Goal: Task Accomplishment & Management: Use online tool/utility

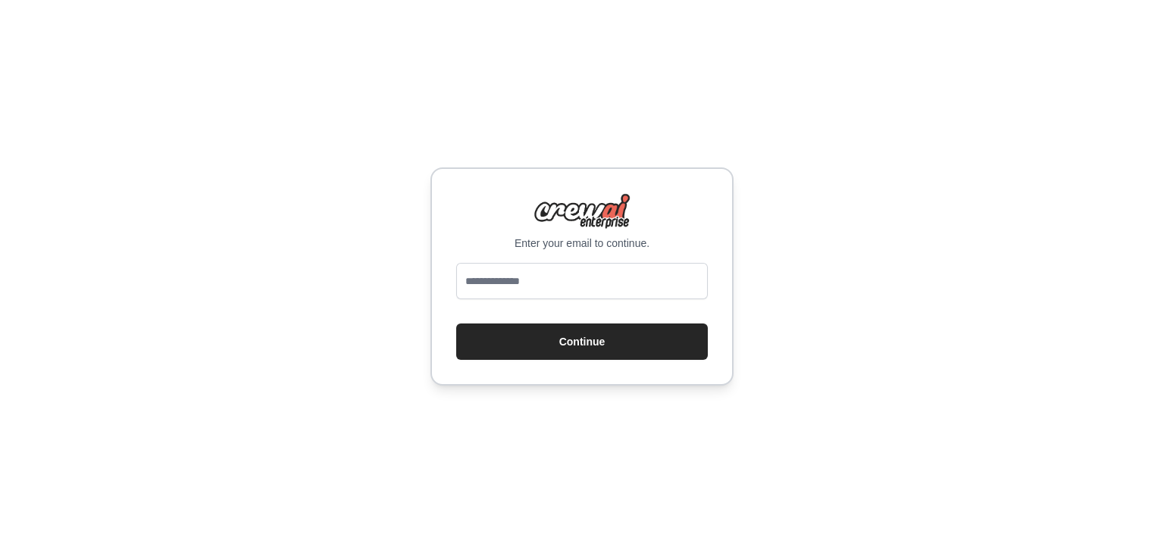
click at [543, 321] on form "Continue" at bounding box center [582, 311] width 252 height 97
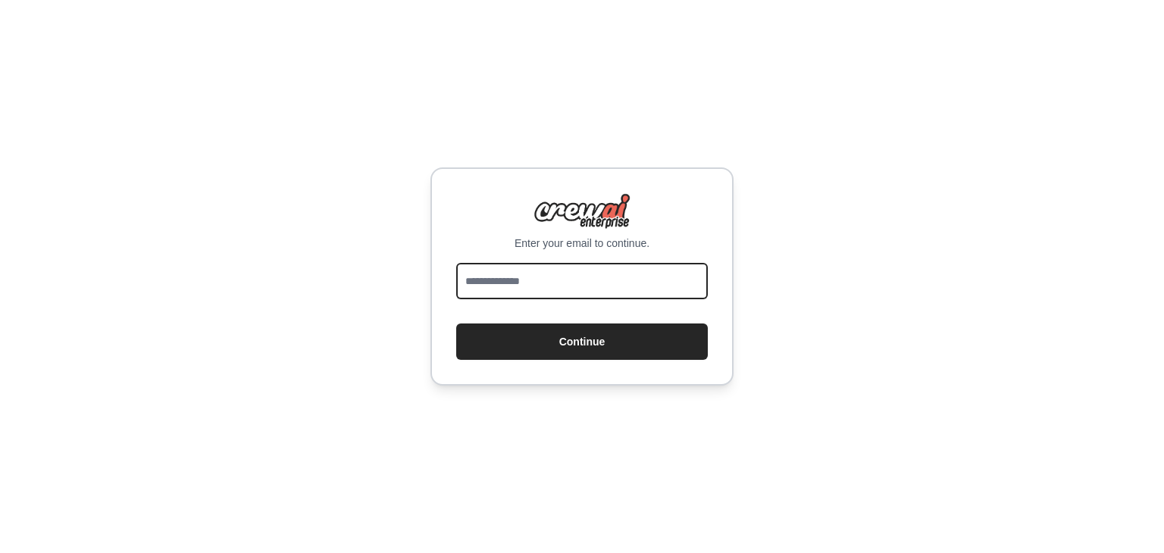
click at [530, 271] on input "email" at bounding box center [582, 281] width 252 height 36
type input "**********"
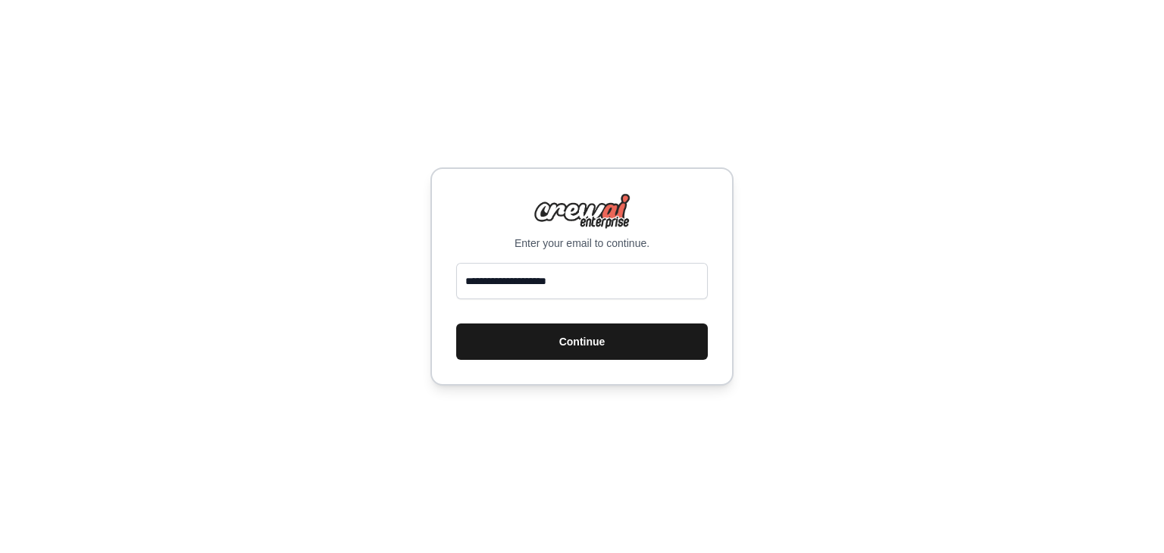
click at [545, 346] on button "Continue" at bounding box center [582, 342] width 252 height 36
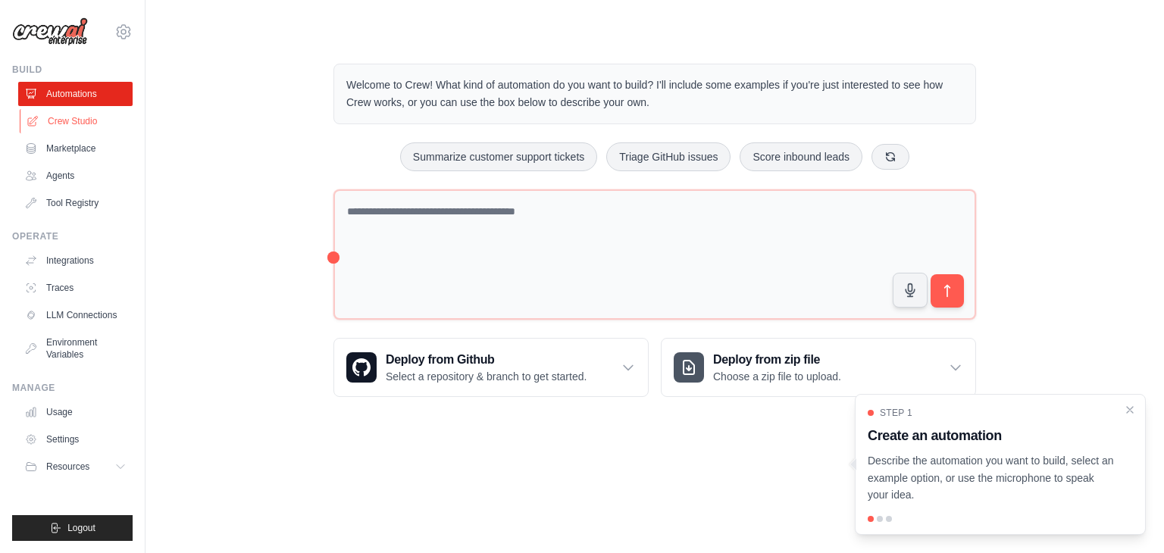
click at [103, 117] on link "Crew Studio" at bounding box center [77, 121] width 114 height 24
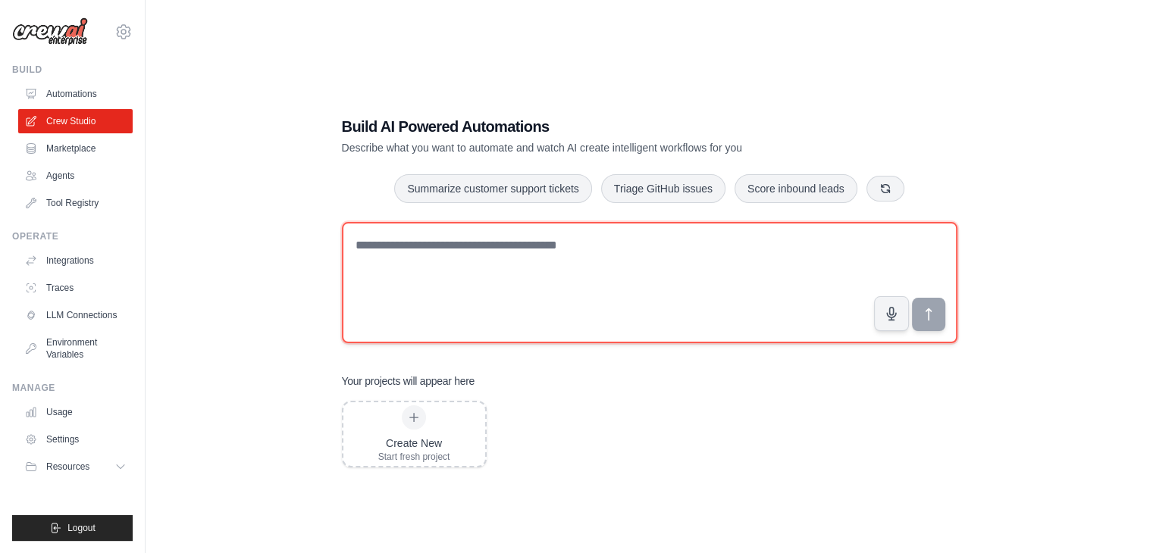
click at [625, 242] on textarea at bounding box center [649, 282] width 615 height 121
paste textarea "**********"
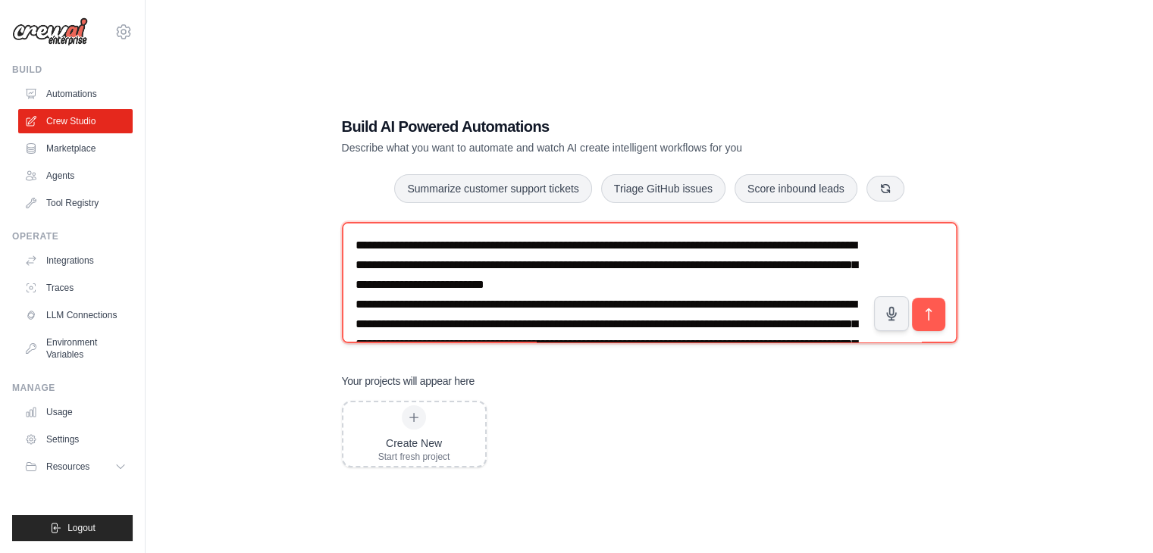
scroll to position [1683, 0]
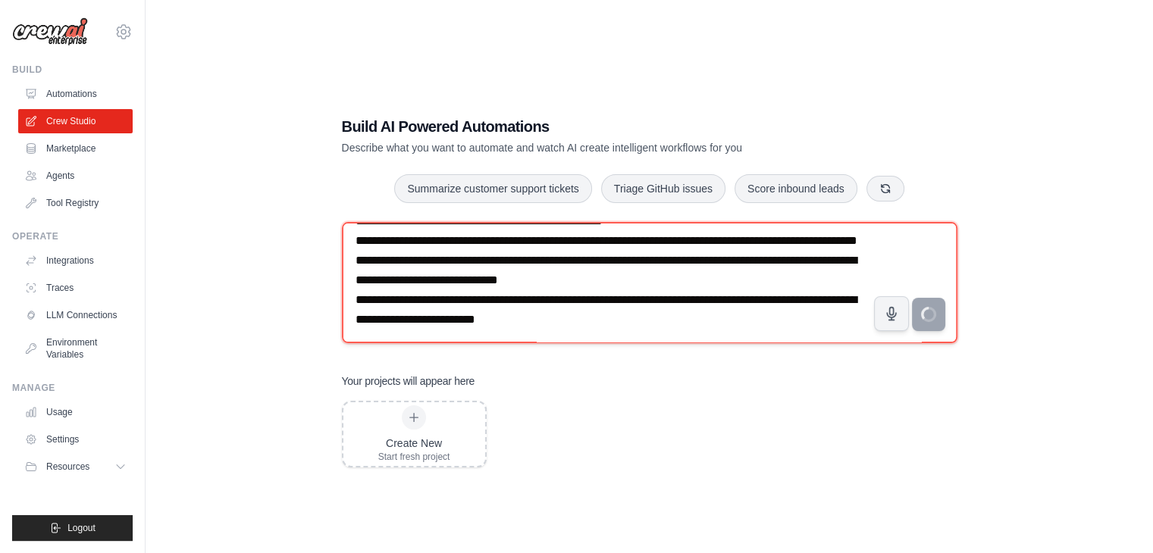
type textarea "**********"
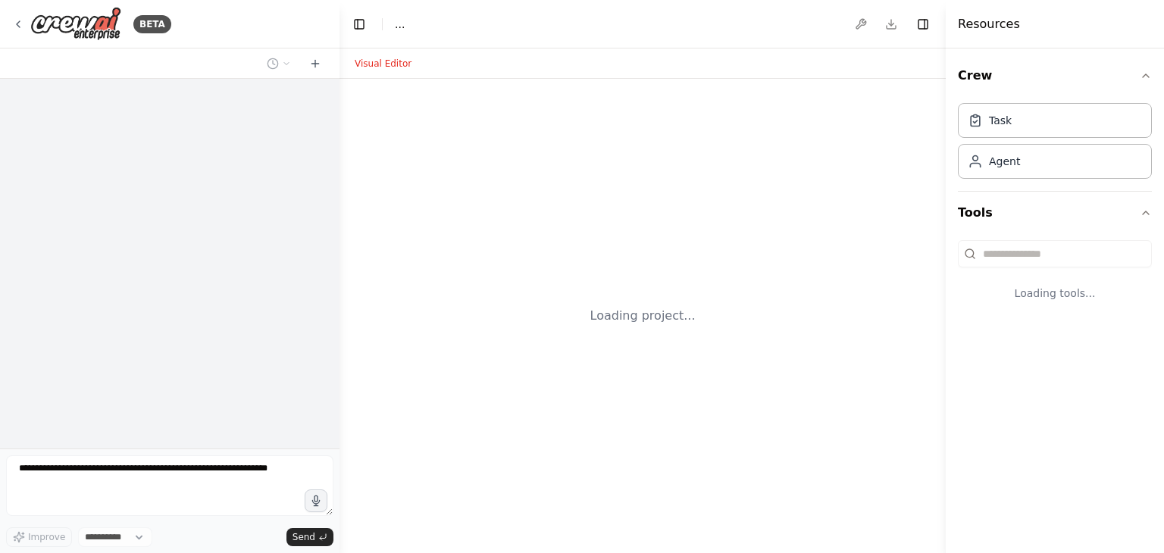
select select "****"
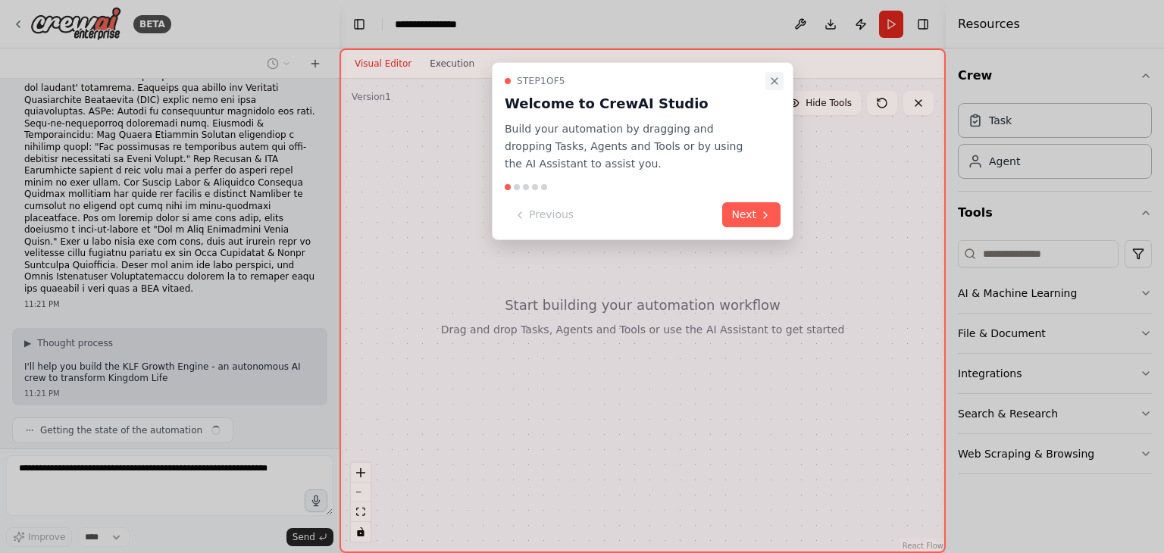
click at [775, 83] on icon "Close walkthrough" at bounding box center [775, 81] width 12 height 12
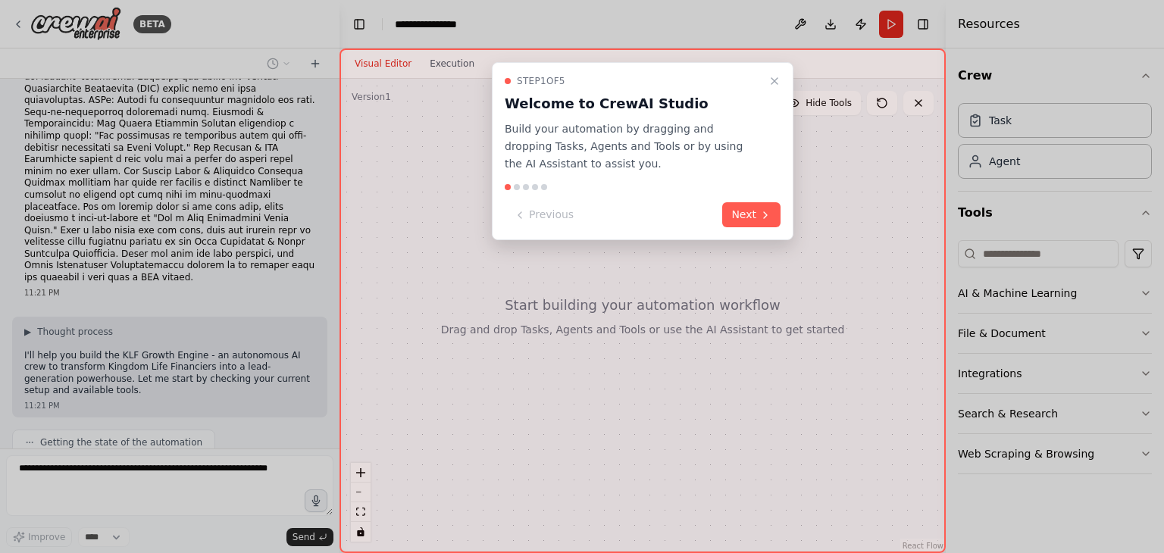
scroll to position [856, 0]
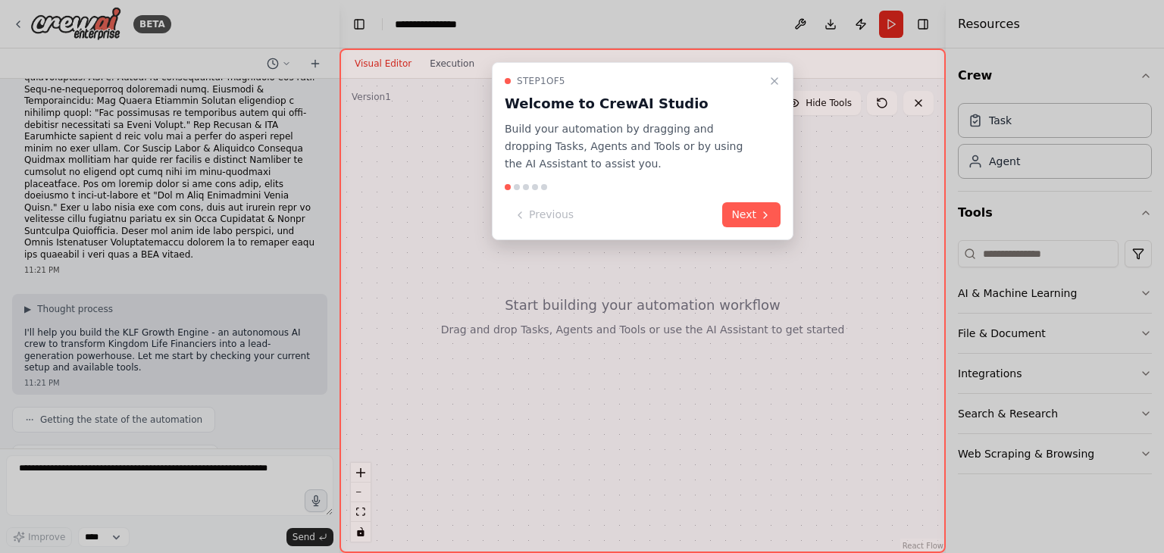
click at [775, 83] on icon "Close walkthrough" at bounding box center [775, 81] width 12 height 12
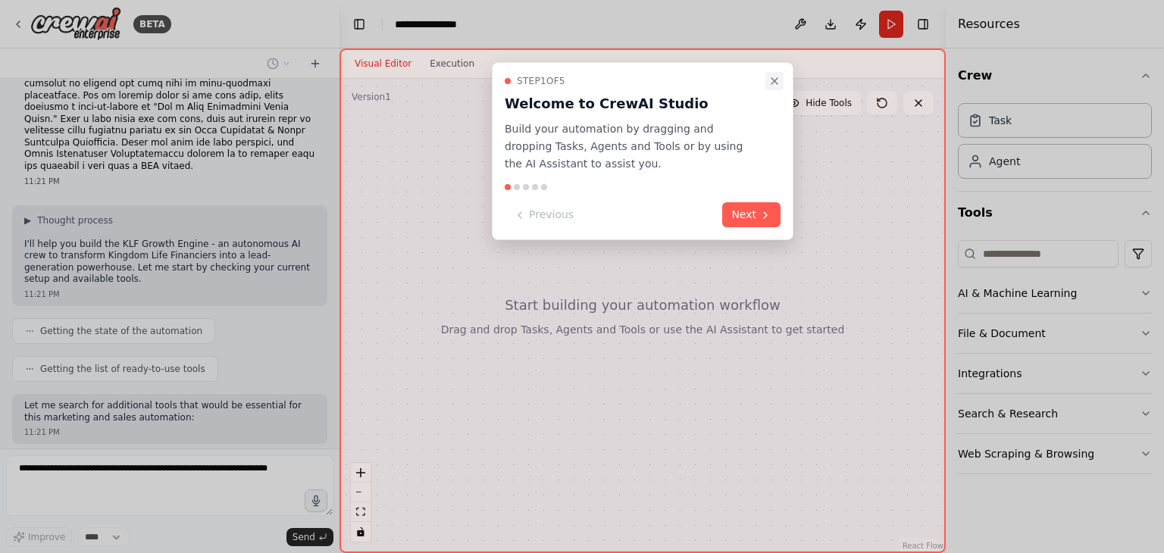
scroll to position [994, 0]
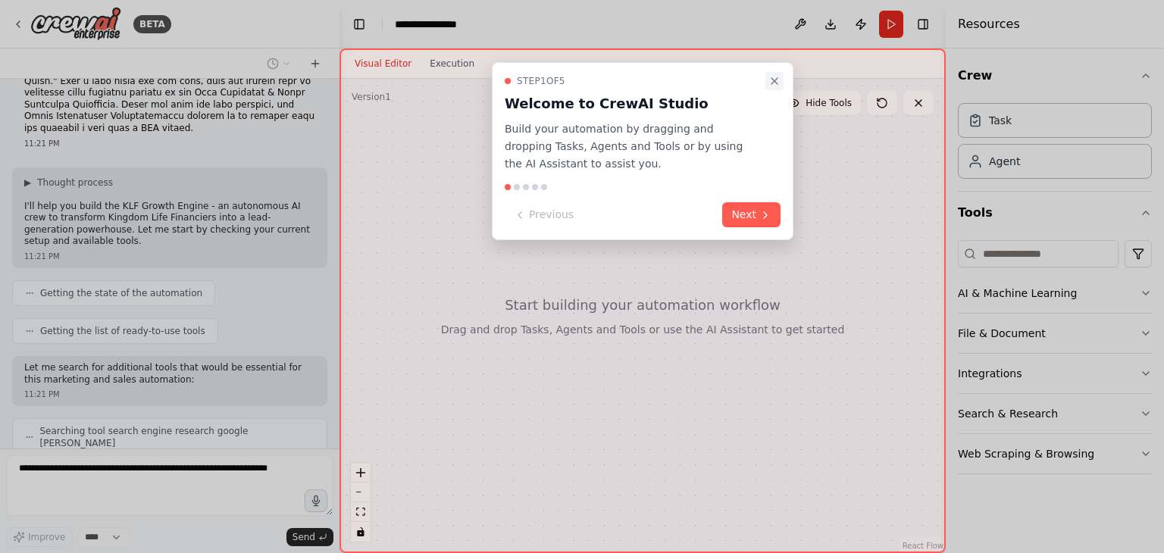
click at [775, 80] on icon "Close walkthrough" at bounding box center [775, 81] width 12 height 12
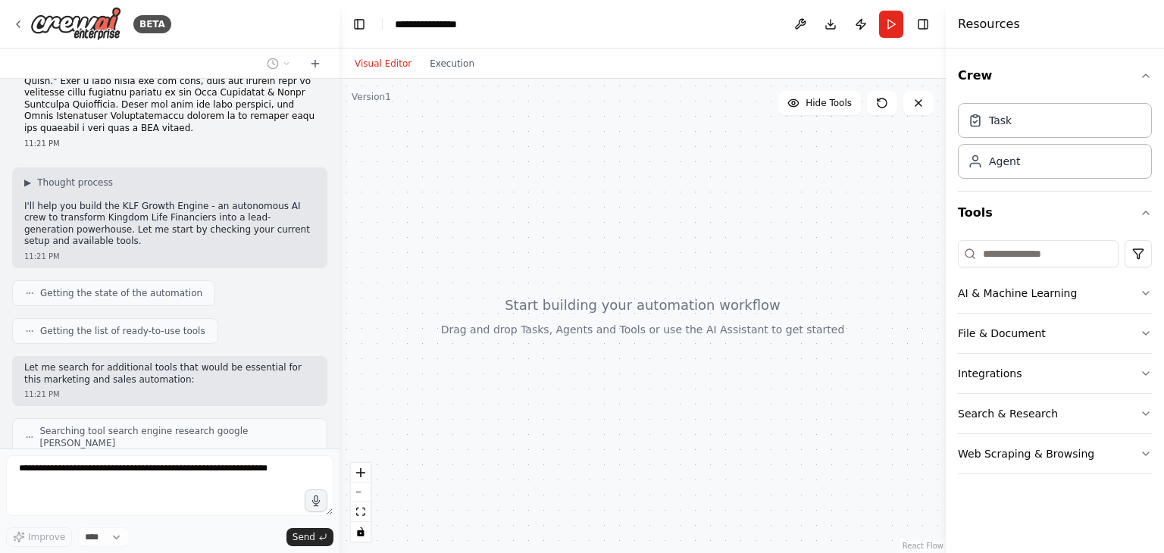
scroll to position [1031, 0]
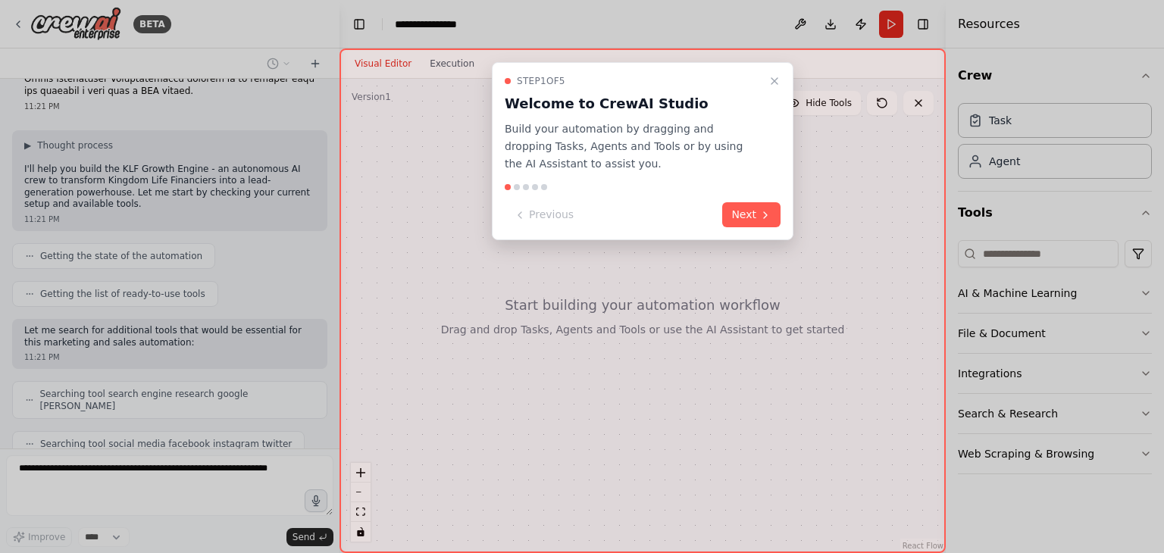
click at [774, 80] on icon "Close walkthrough" at bounding box center [775, 81] width 6 height 6
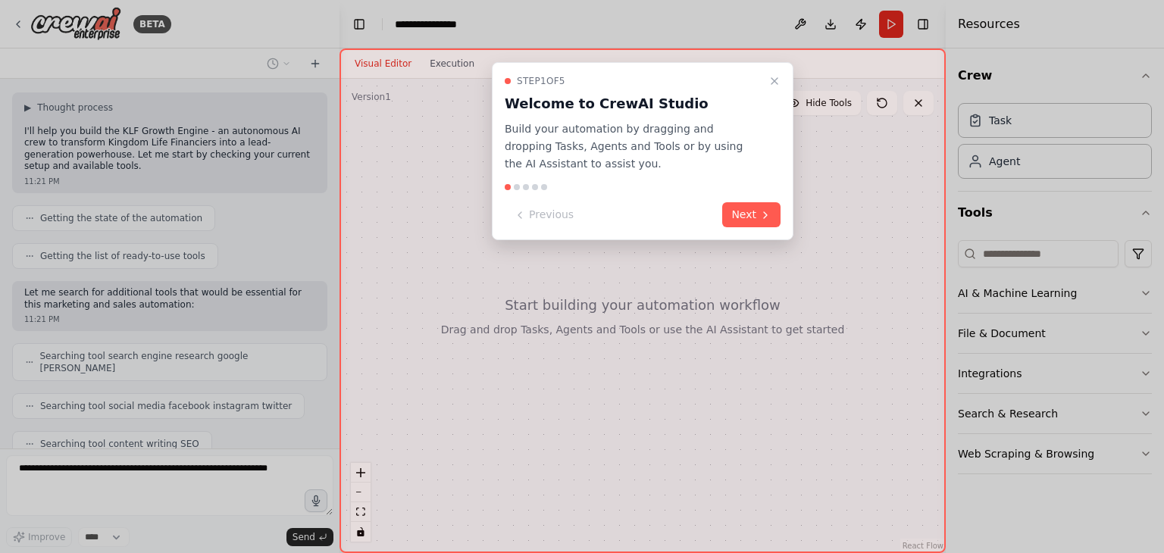
scroll to position [1107, 0]
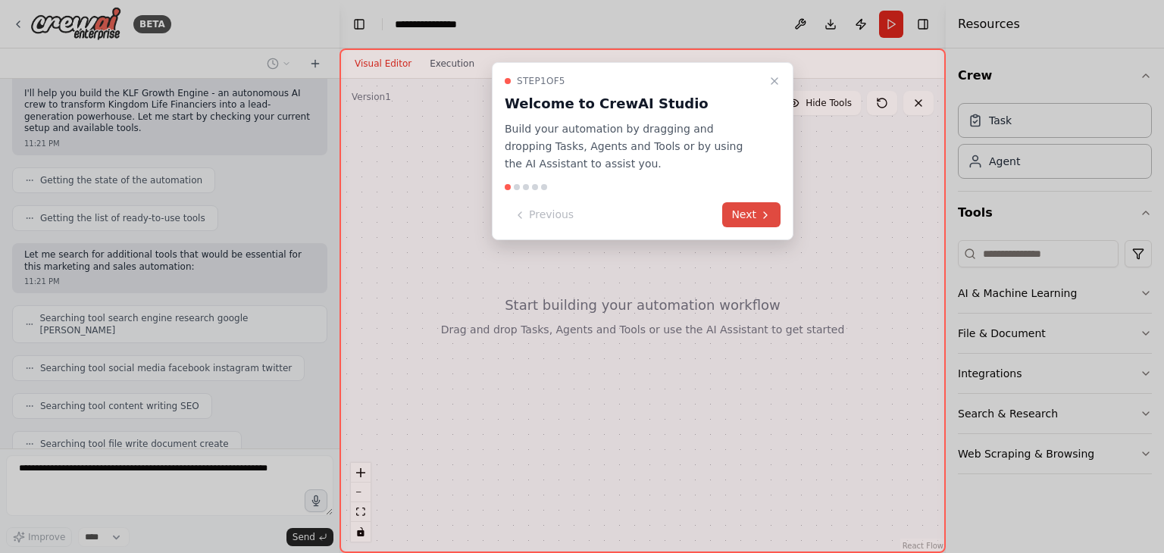
click at [762, 209] on icon at bounding box center [765, 215] width 12 height 12
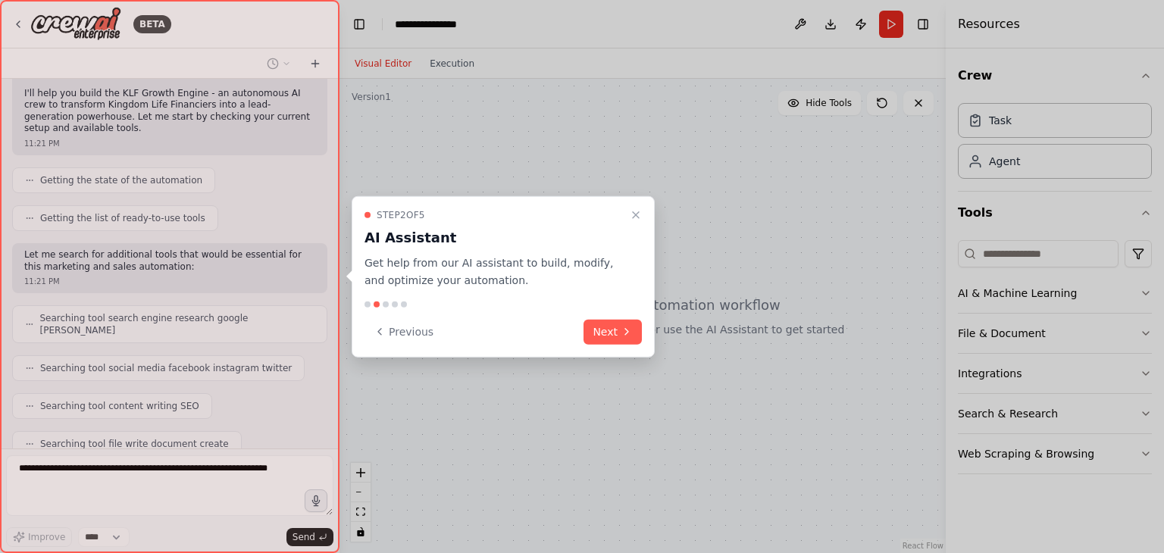
click at [762, 209] on div at bounding box center [582, 276] width 1164 height 553
click at [599, 325] on button "Next" at bounding box center [613, 331] width 58 height 25
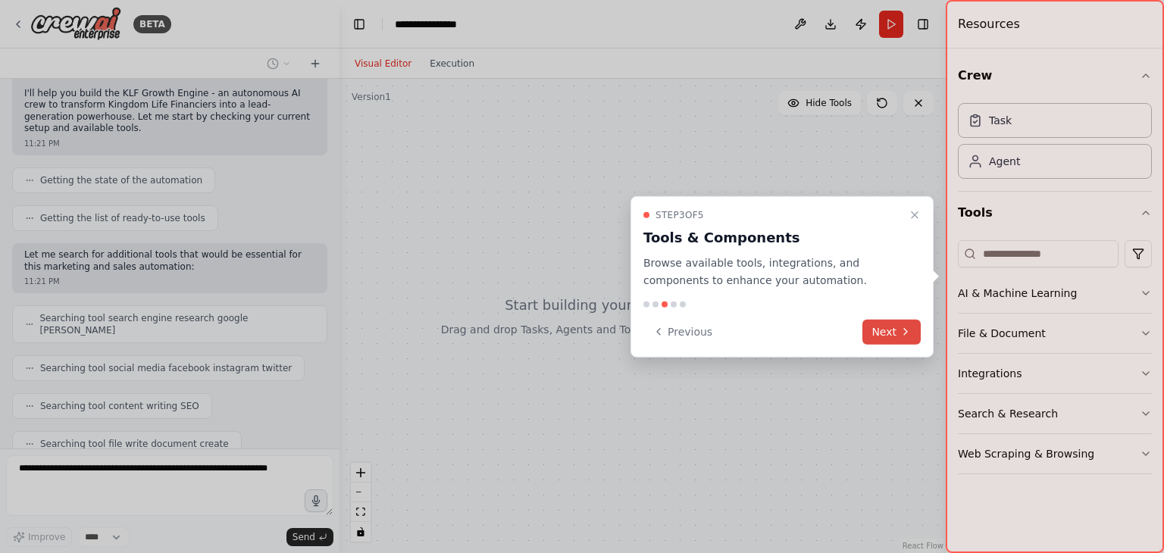
click at [890, 335] on button "Next" at bounding box center [892, 331] width 58 height 25
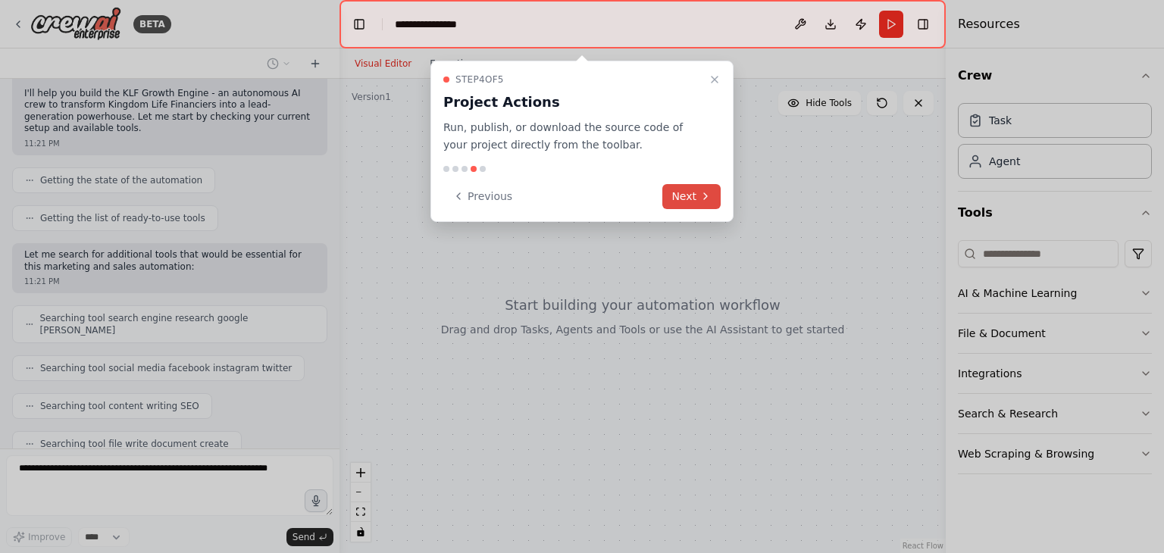
click at [690, 192] on button "Next" at bounding box center [691, 196] width 58 height 25
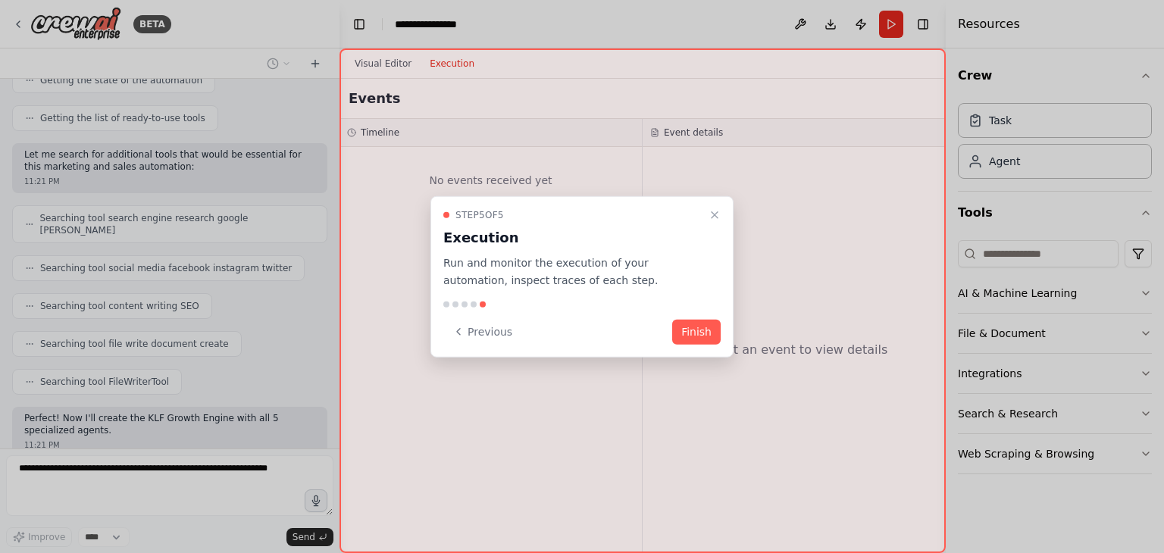
scroll to position [1219, 0]
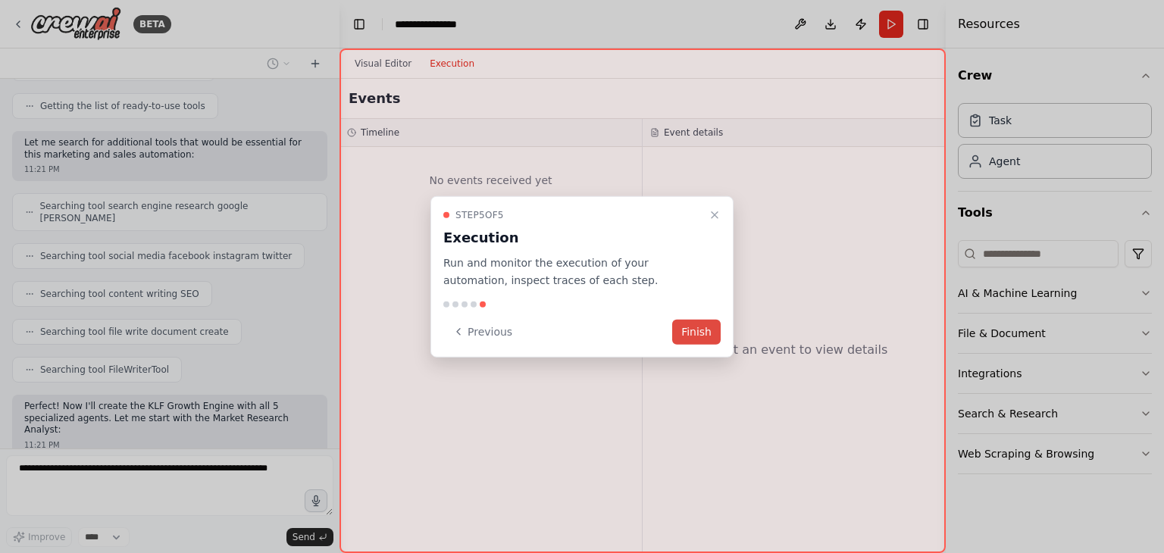
click at [696, 328] on button "Finish" at bounding box center [696, 331] width 49 height 25
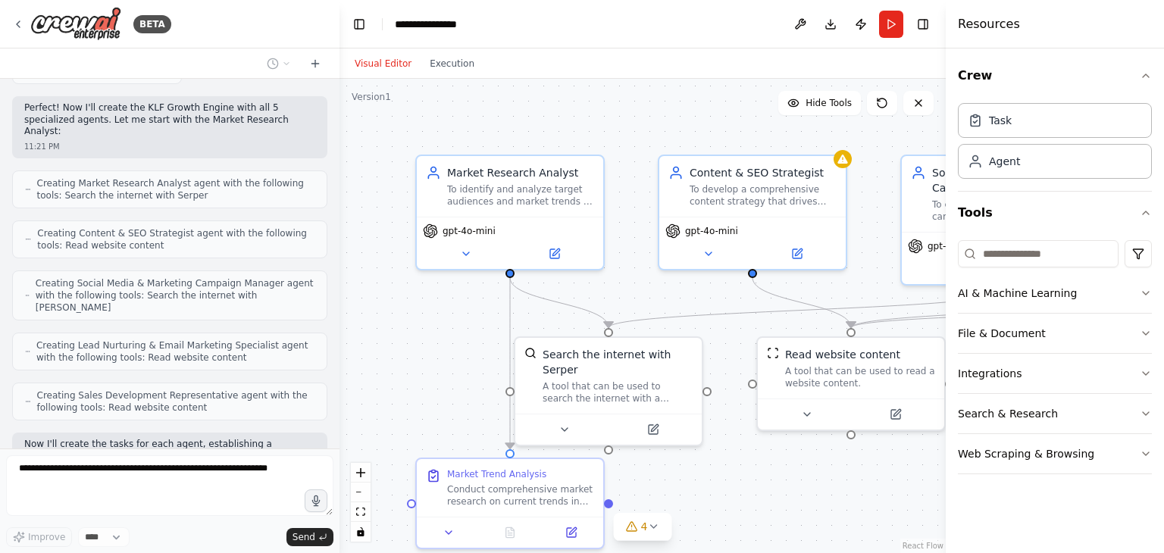
scroll to position [1555, 0]
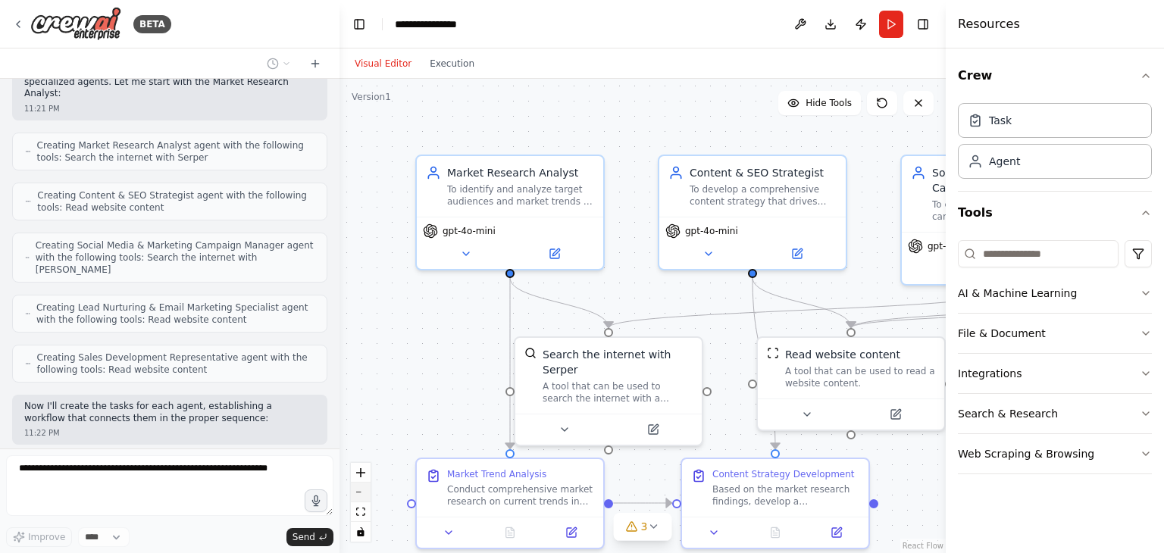
click at [360, 493] on button "zoom out" at bounding box center [361, 493] width 20 height 20
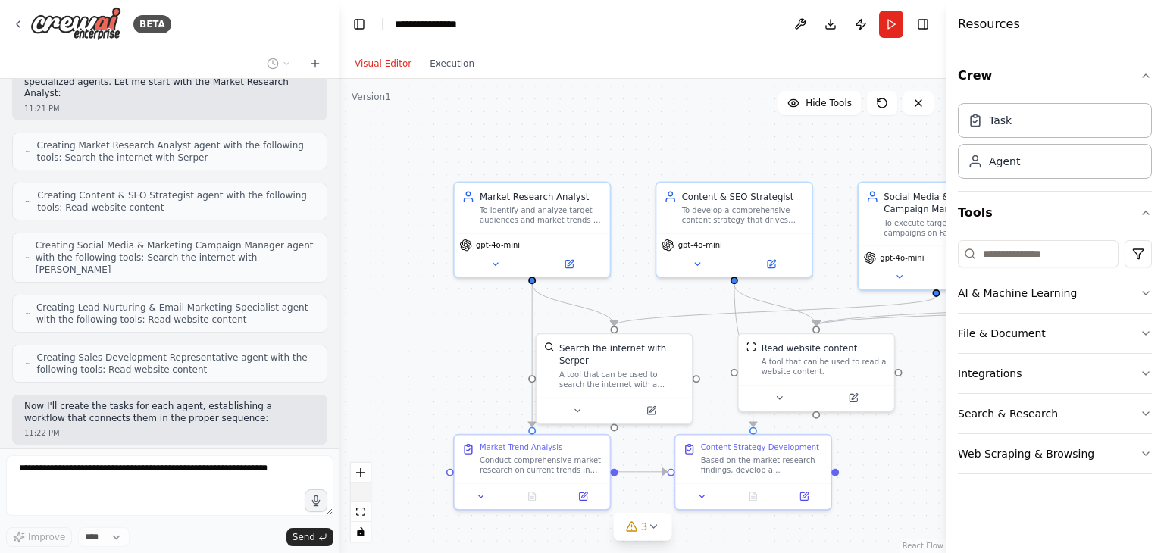
click at [360, 493] on button "zoom out" at bounding box center [361, 493] width 20 height 20
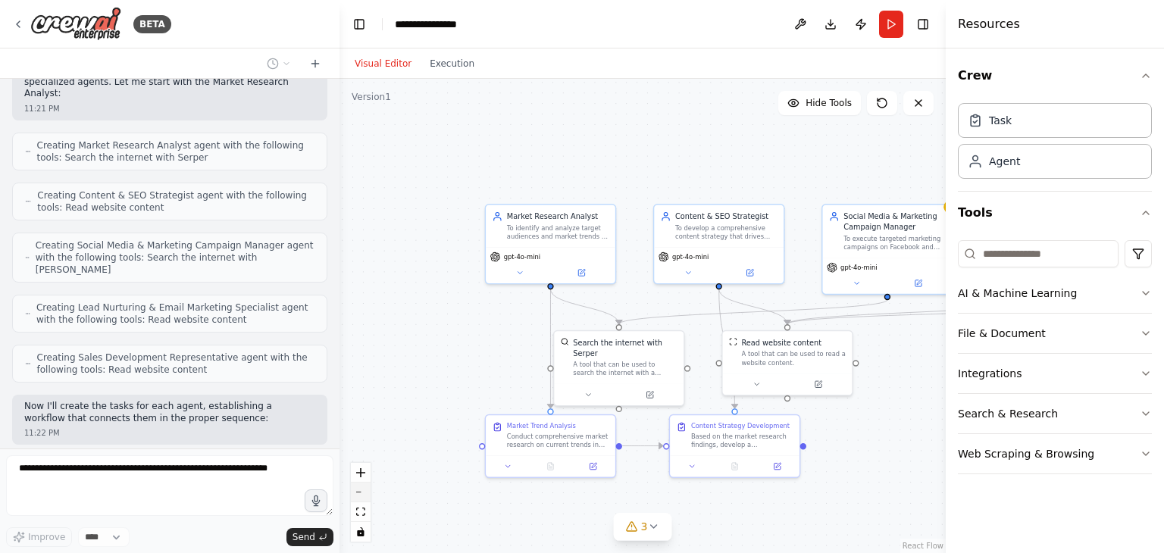
click at [360, 493] on button "zoom out" at bounding box center [361, 493] width 20 height 20
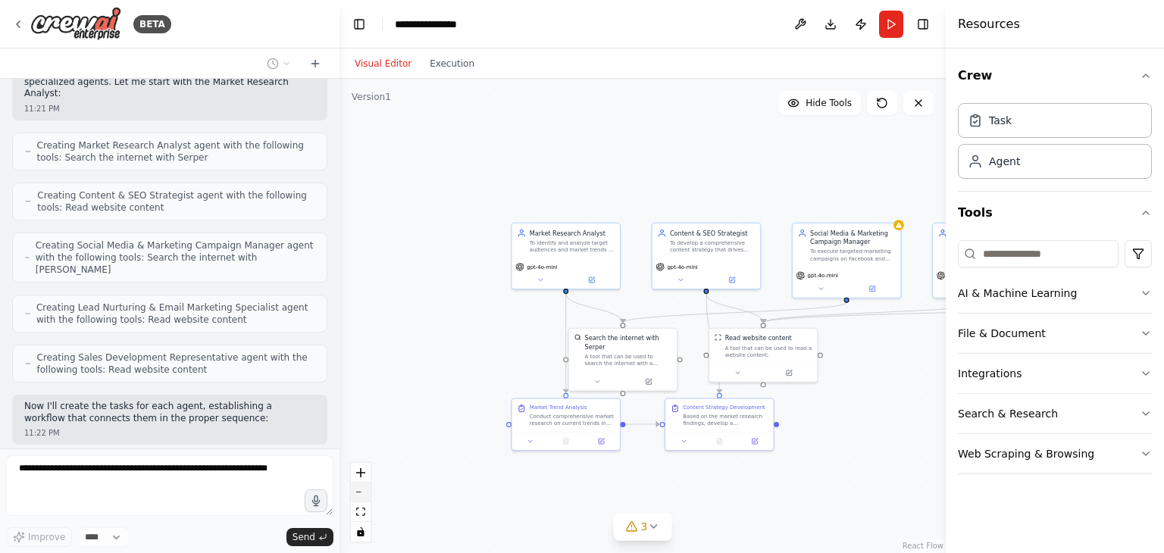
click at [360, 493] on button "zoom out" at bounding box center [361, 493] width 20 height 20
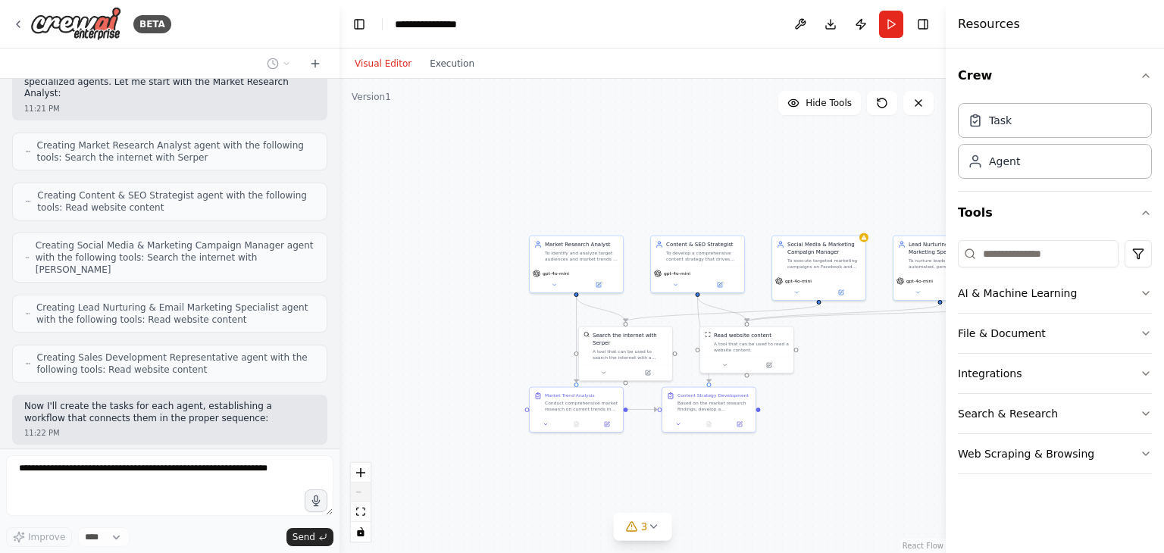
scroll to position [1592, 0]
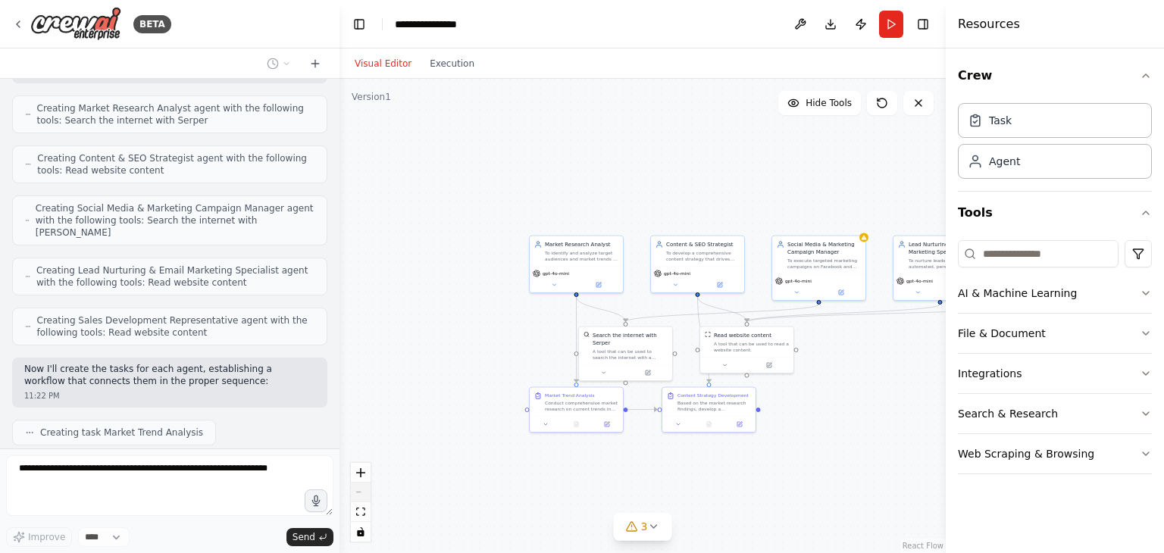
click at [360, 493] on div "React Flow controls" at bounding box center [361, 502] width 20 height 79
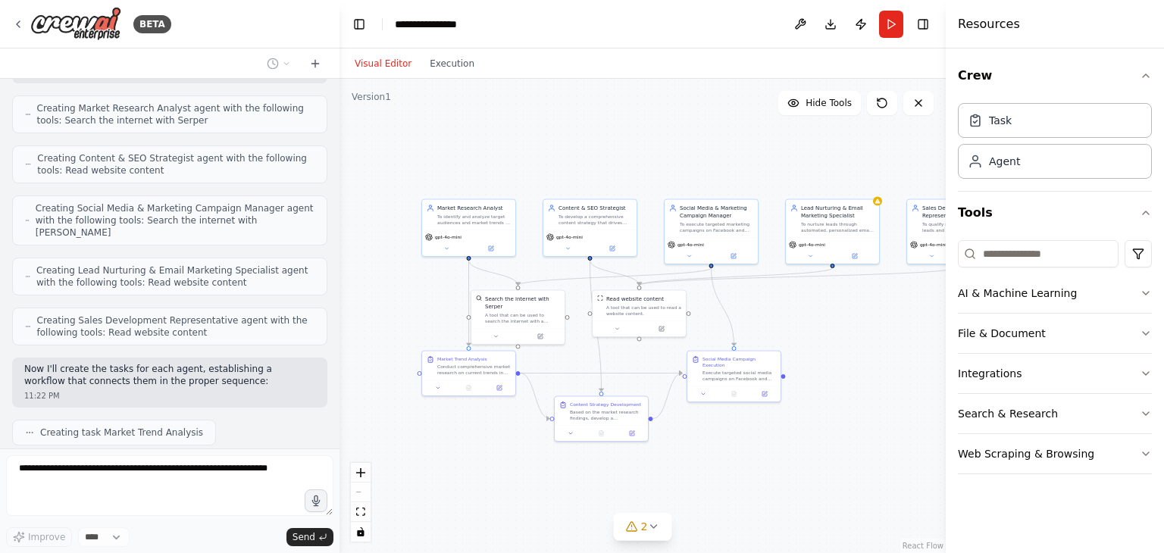
drag, startPoint x: 446, startPoint y: 459, endPoint x: 339, endPoint y: 422, distance: 113.6
click at [339, 422] on div "BETA Objective: To assemble and deploy an autonomous AI crew that will transfor…" at bounding box center [582, 276] width 1164 height 553
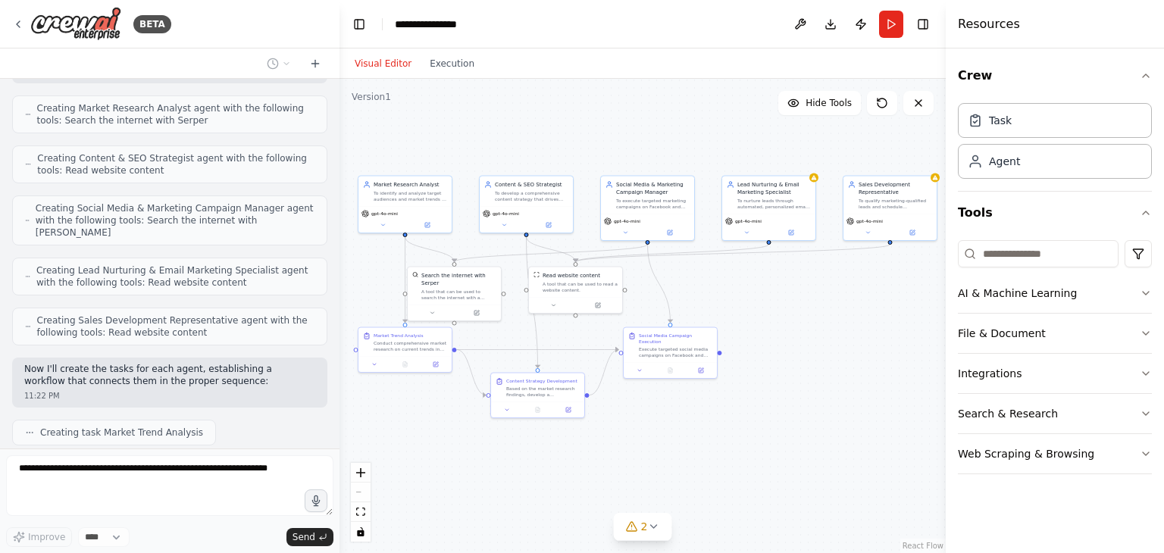
drag, startPoint x: 489, startPoint y: 461, endPoint x: 425, endPoint y: 437, distance: 67.9
click at [425, 437] on div ".deletable-edge-delete-btn { width: 20px; height: 20px; border: 0px solid #ffff…" at bounding box center [643, 316] width 606 height 474
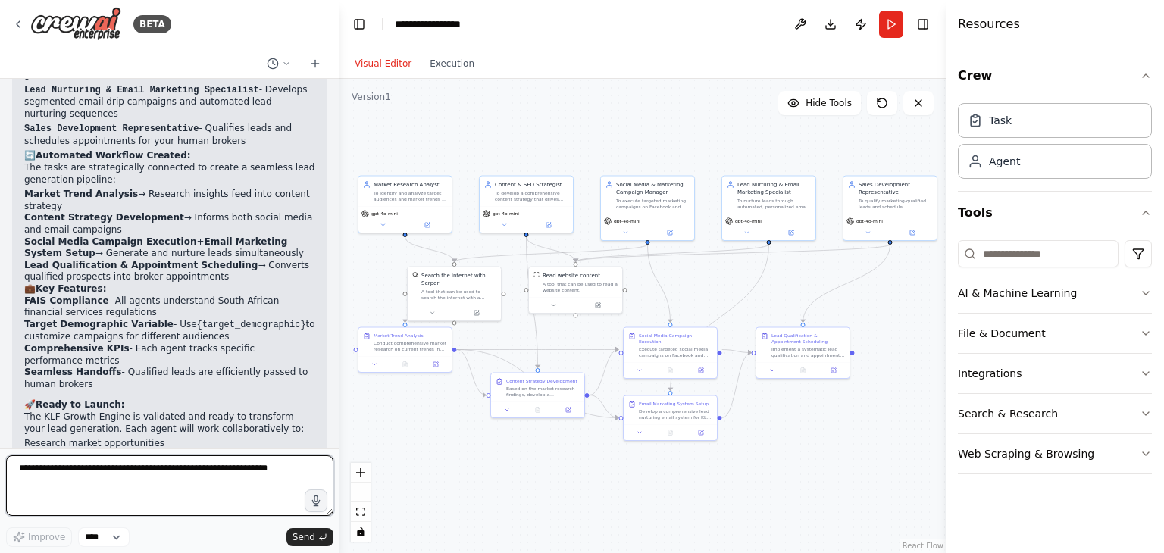
scroll to position [2431, 0]
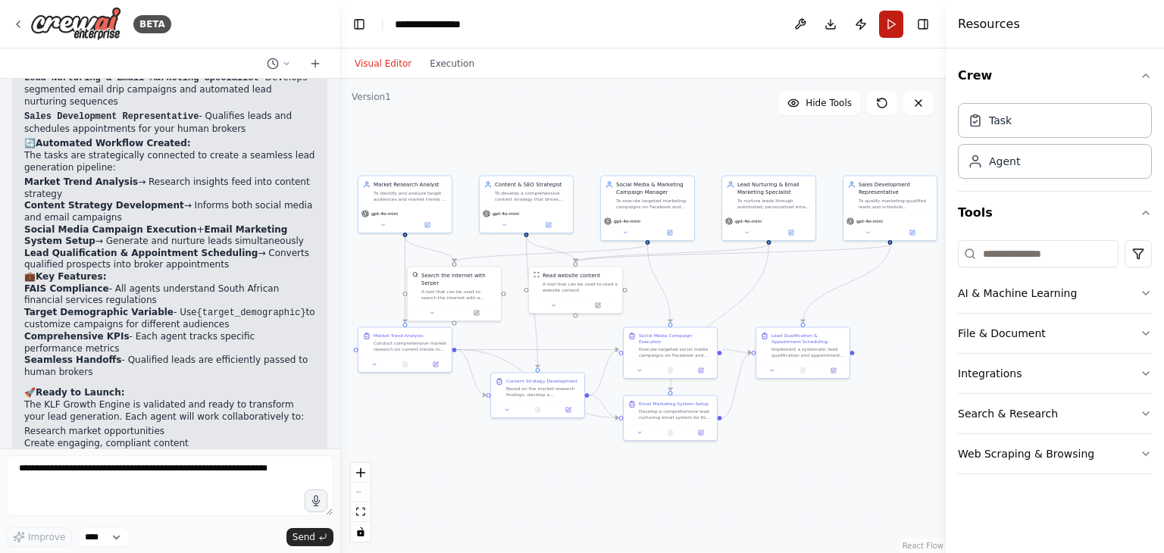
click at [893, 28] on button "Run" at bounding box center [891, 24] width 24 height 27
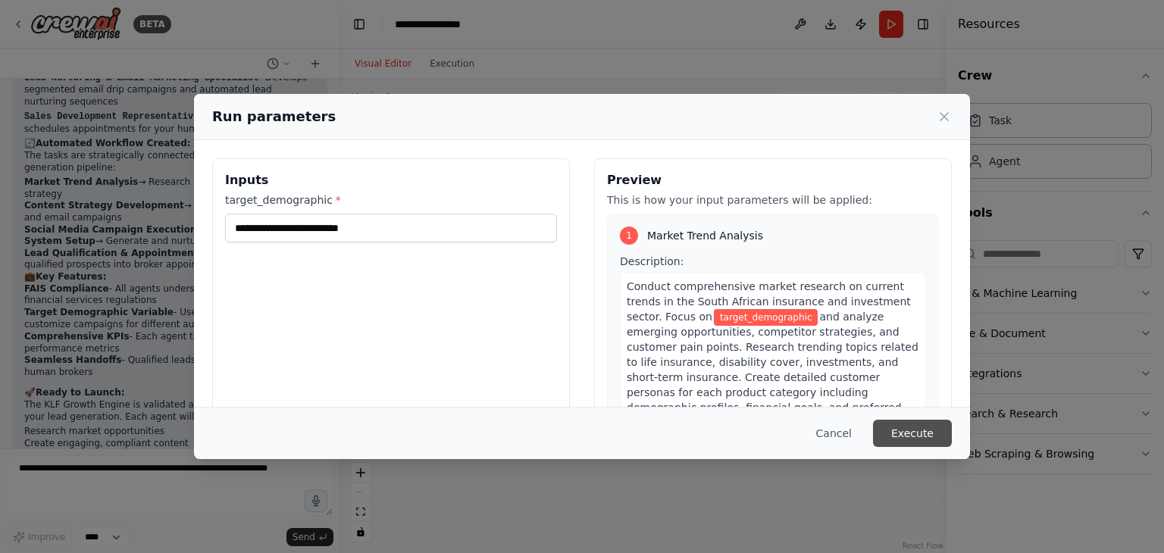
click at [896, 425] on button "Execute" at bounding box center [912, 433] width 79 height 27
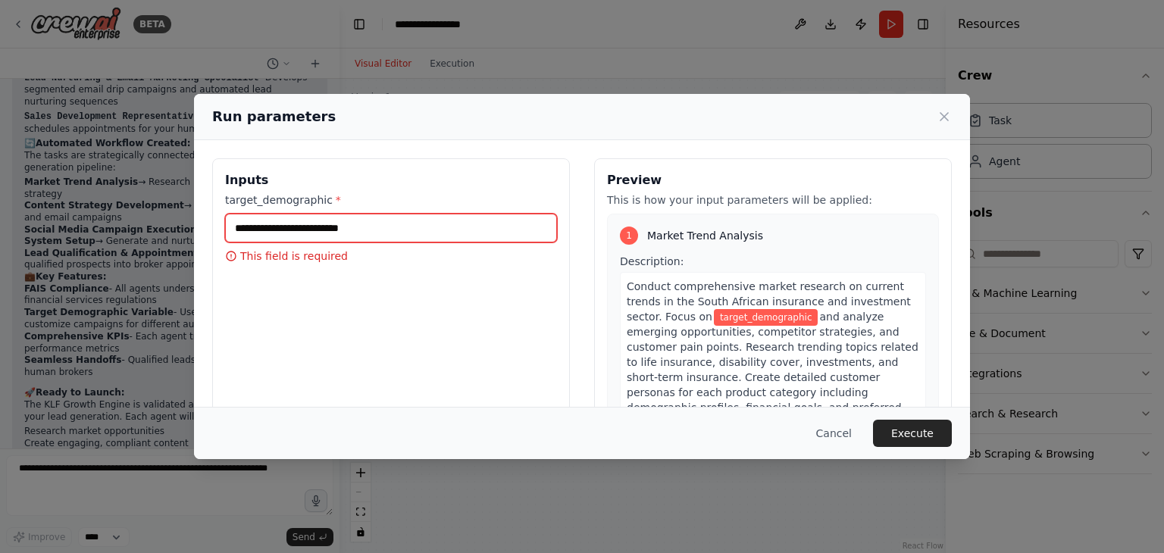
click at [305, 230] on input "target_demographic *" at bounding box center [391, 228] width 332 height 29
paste input "**********"
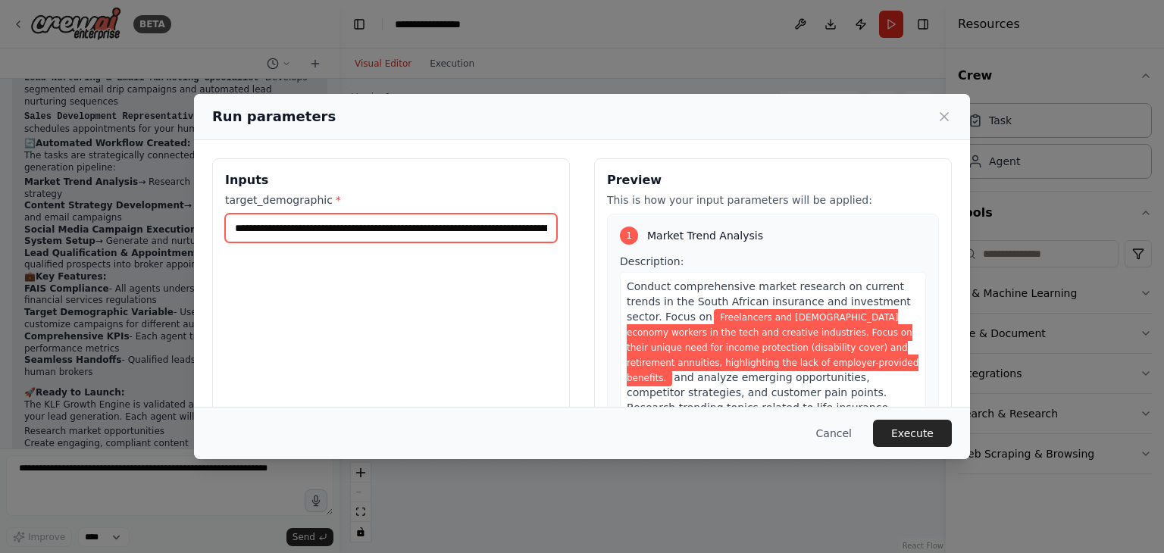
scroll to position [0, 712]
type input "**********"
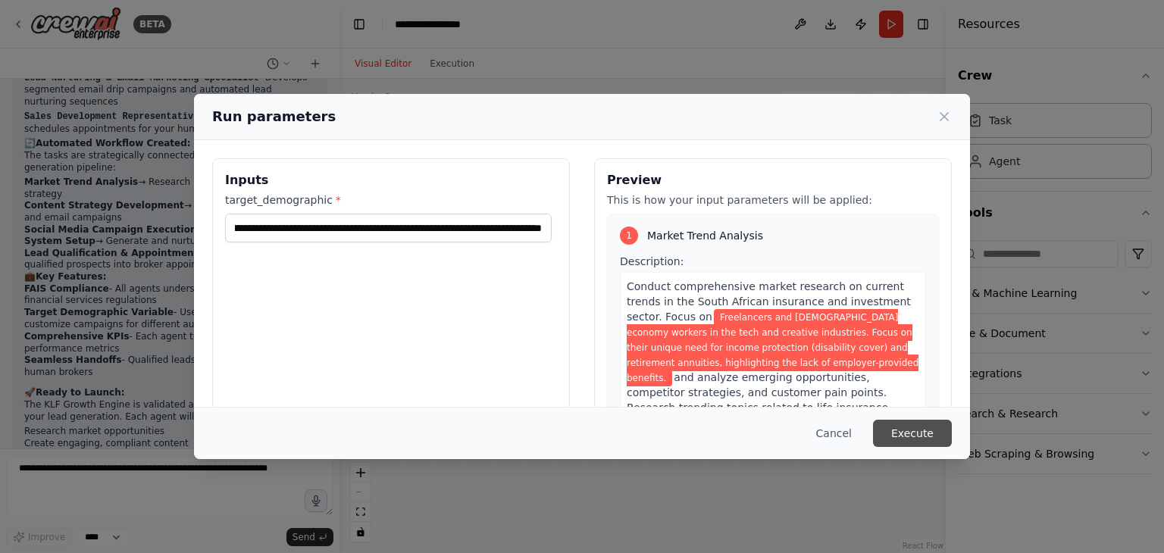
click at [921, 439] on button "Execute" at bounding box center [912, 433] width 79 height 27
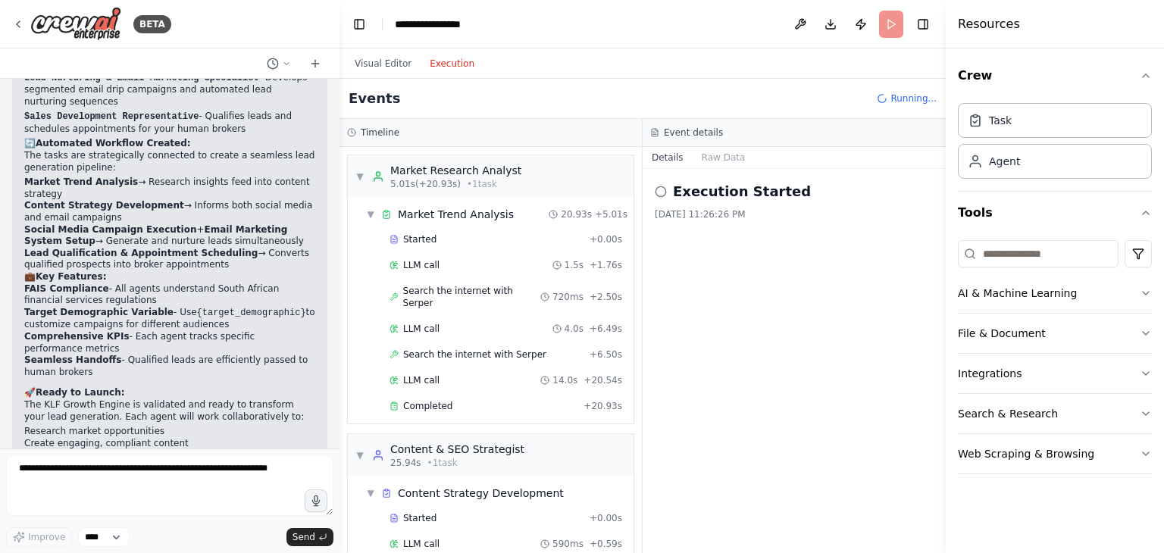
click at [439, 67] on button "Execution" at bounding box center [452, 64] width 63 height 18
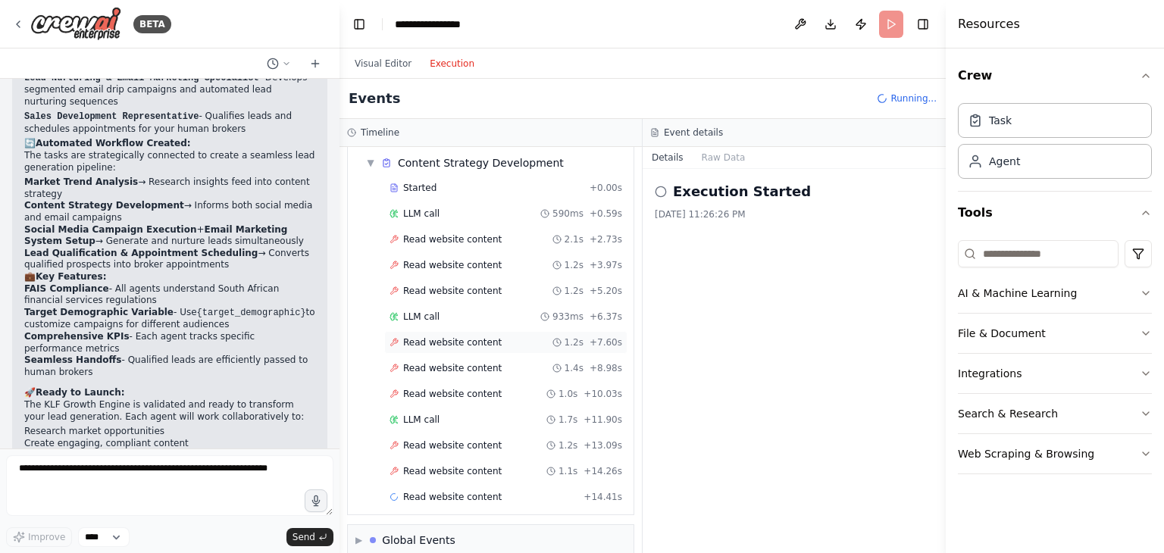
click at [507, 337] on div "Read website content 1.2s + 7.60s" at bounding box center [506, 343] width 233 height 12
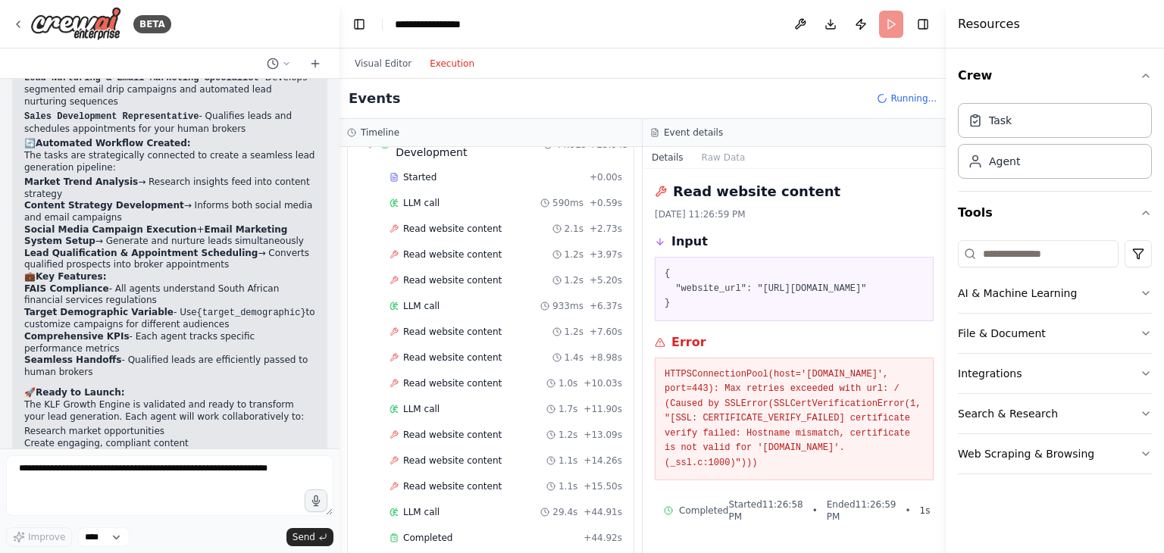
scroll to position [371, 0]
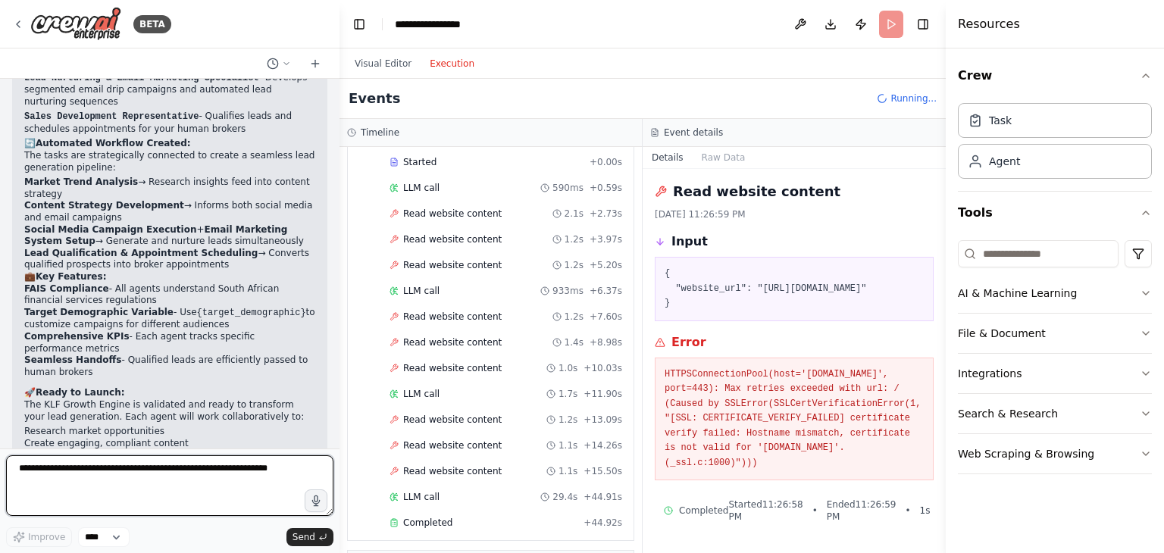
click at [146, 462] on textarea at bounding box center [169, 486] width 327 height 61
paste textarea "**********"
type textarea "**********"
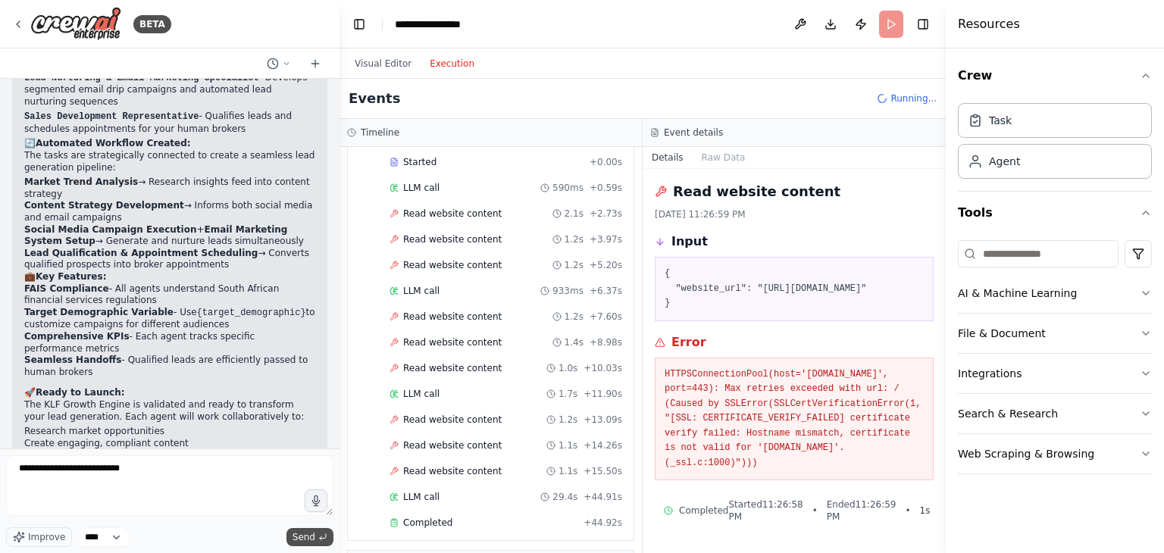
click at [305, 541] on span "Send" at bounding box center [304, 537] width 23 height 12
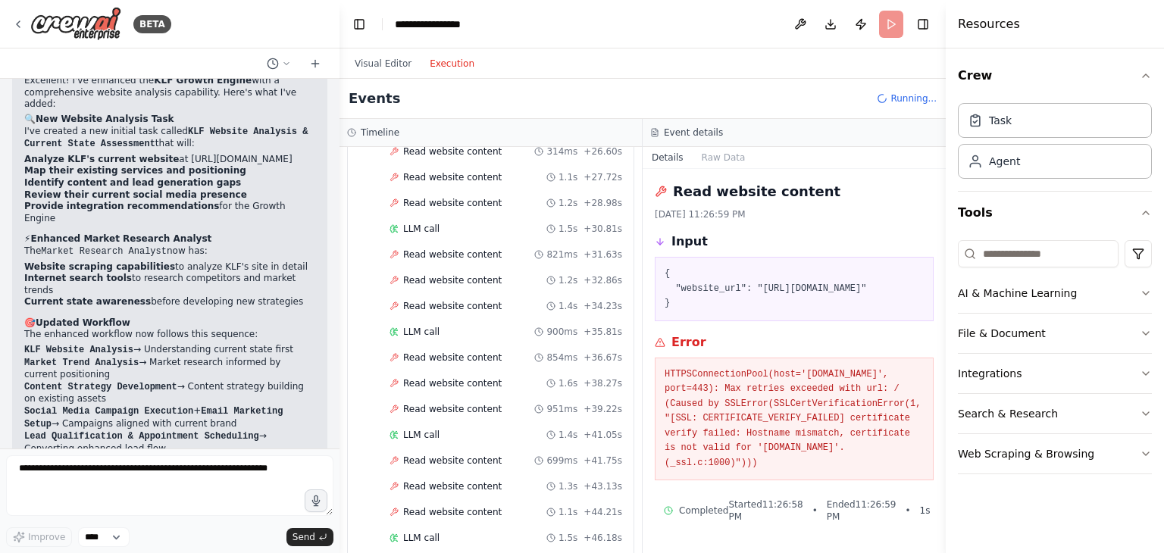
scroll to position [0, 0]
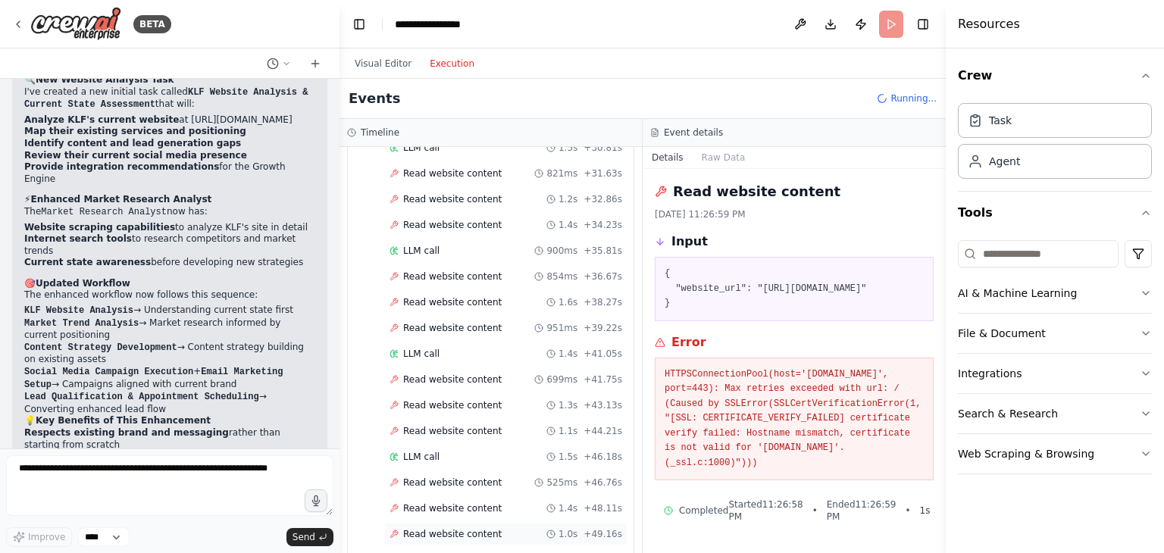
click at [536, 528] on div "Read website content 1.0s + 49.16s" at bounding box center [506, 534] width 233 height 12
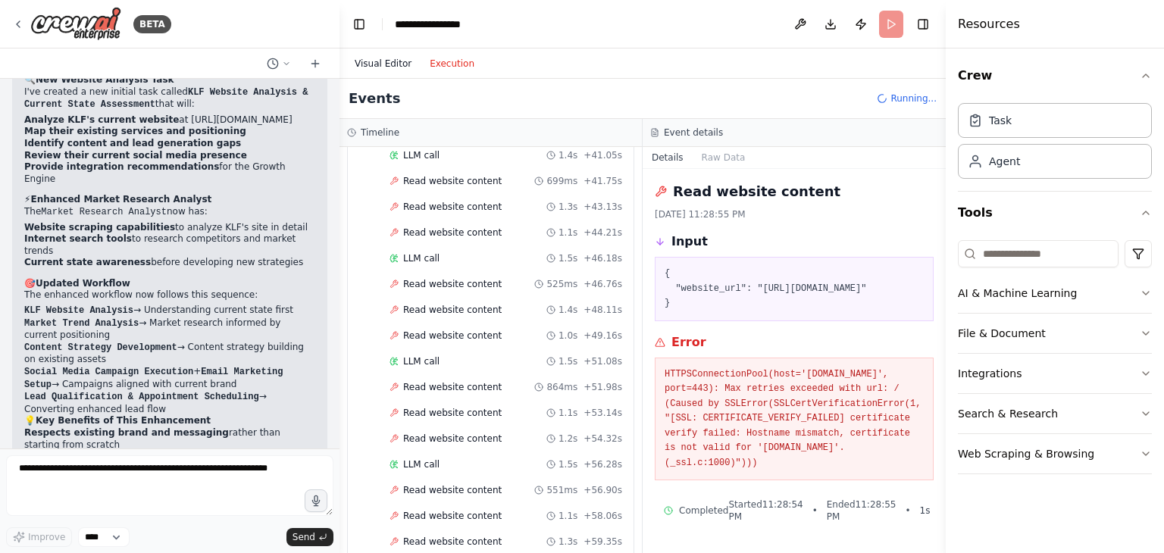
click at [370, 63] on button "Visual Editor" at bounding box center [383, 64] width 75 height 18
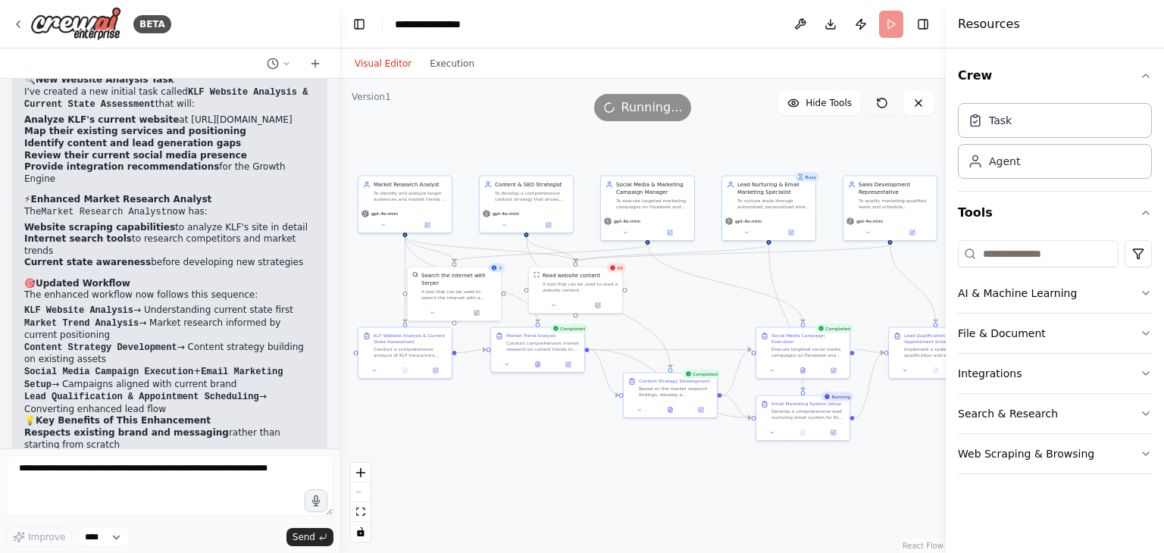
click at [886, 104] on icon at bounding box center [882, 103] width 9 height 9
click at [879, 104] on icon at bounding box center [882, 103] width 12 height 12
click at [886, 3] on header "**********" at bounding box center [643, 24] width 606 height 49
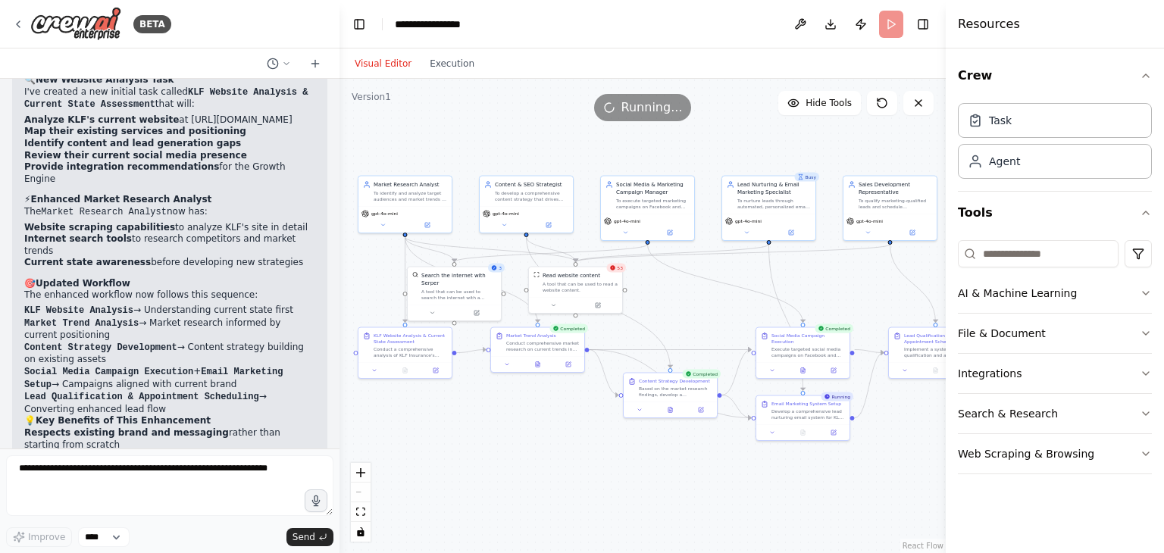
click at [888, 28] on header "**********" at bounding box center [643, 24] width 606 height 49
click at [886, 30] on header "**********" at bounding box center [643, 24] width 606 height 49
click at [862, 28] on button "Publish" at bounding box center [861, 24] width 24 height 27
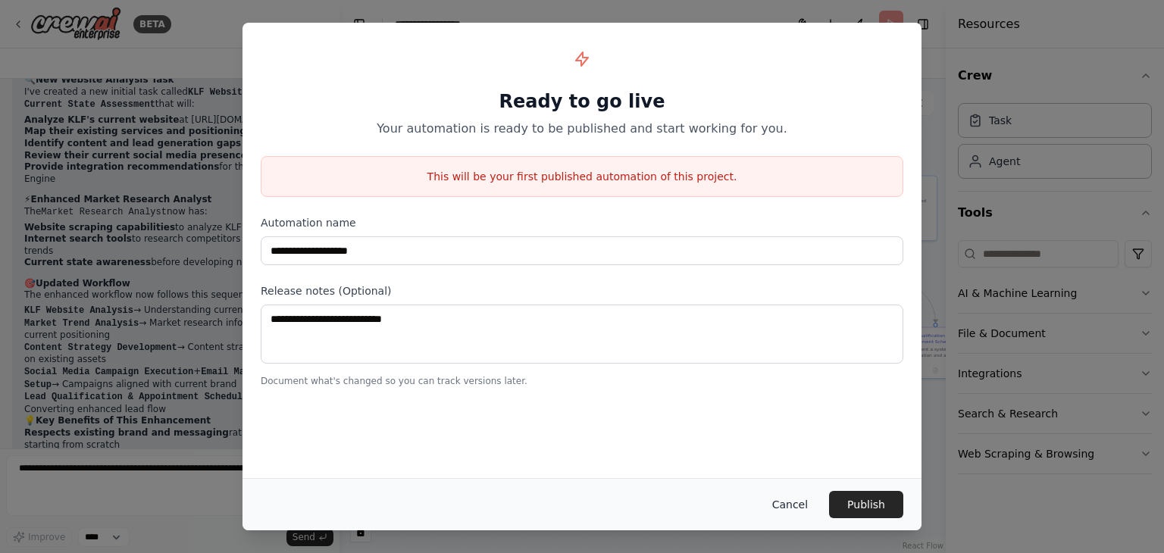
click at [797, 507] on button "Cancel" at bounding box center [790, 504] width 60 height 27
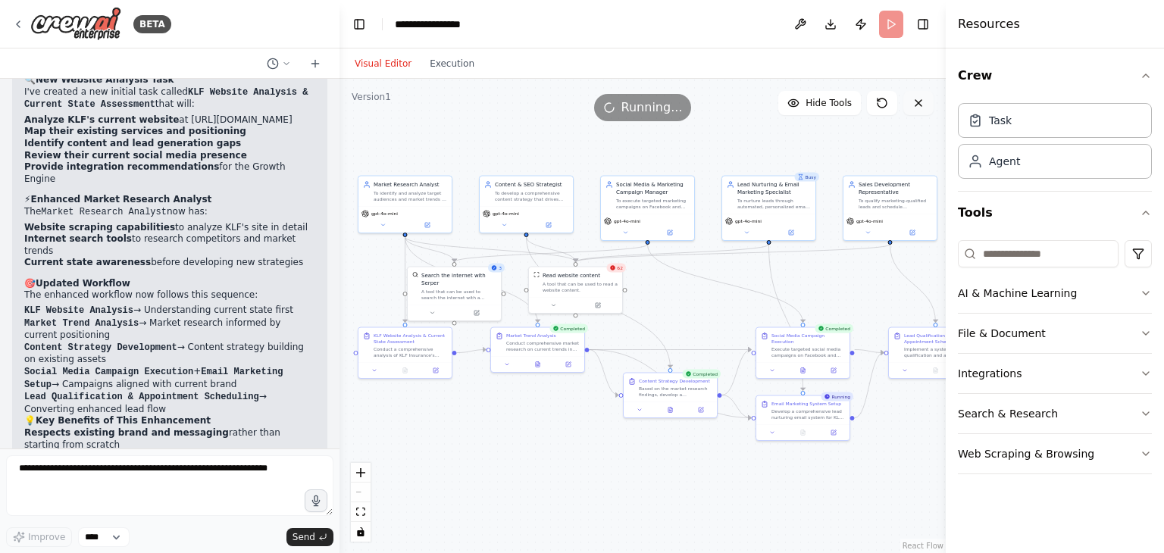
click at [918, 95] on button at bounding box center [918, 103] width 30 height 24
click at [917, 108] on icon at bounding box center [919, 103] width 12 height 12
click at [563, 286] on div "A tool that can be used to read a website content." at bounding box center [580, 286] width 75 height 12
click at [561, 304] on button at bounding box center [553, 303] width 43 height 9
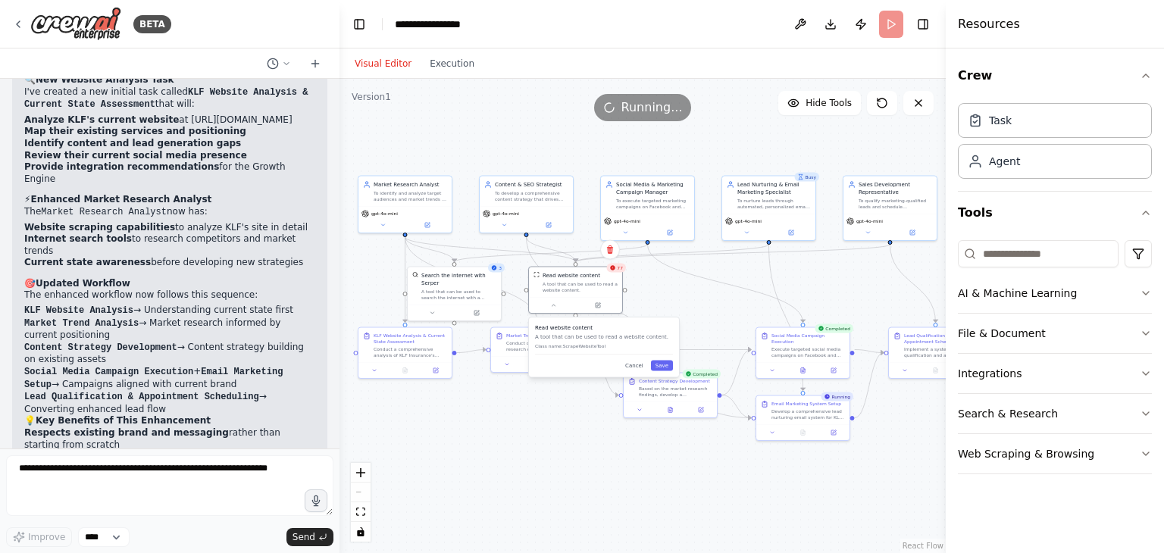
click at [608, 340] on p "A tool that can be used to read a website content." at bounding box center [604, 337] width 138 height 8
click at [639, 369] on button "Cancel" at bounding box center [634, 366] width 27 height 11
click at [593, 302] on button at bounding box center [598, 303] width 43 height 9
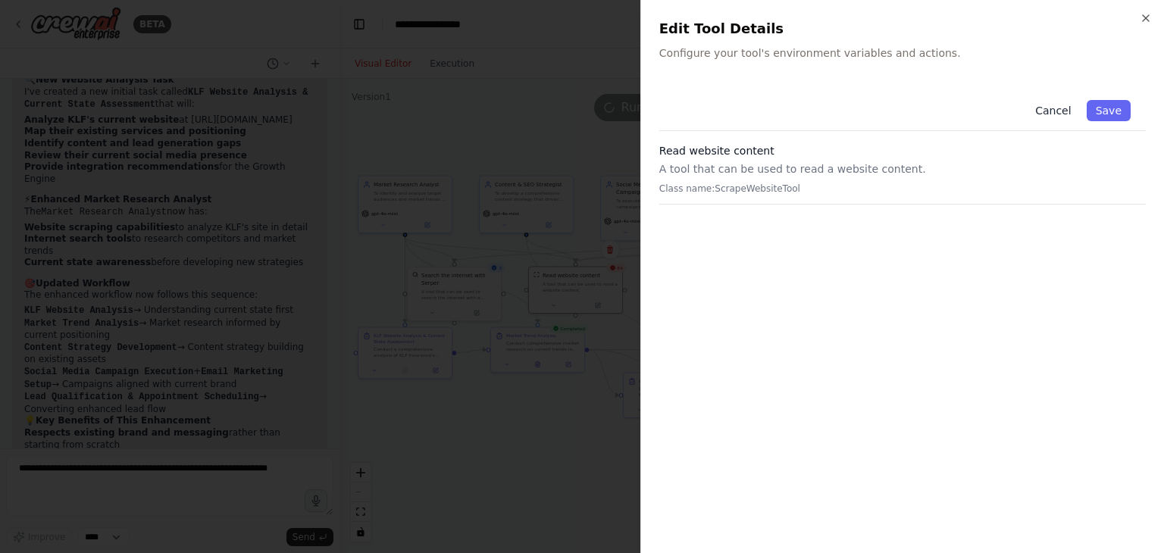
click at [1073, 111] on button "Cancel" at bounding box center [1053, 110] width 54 height 21
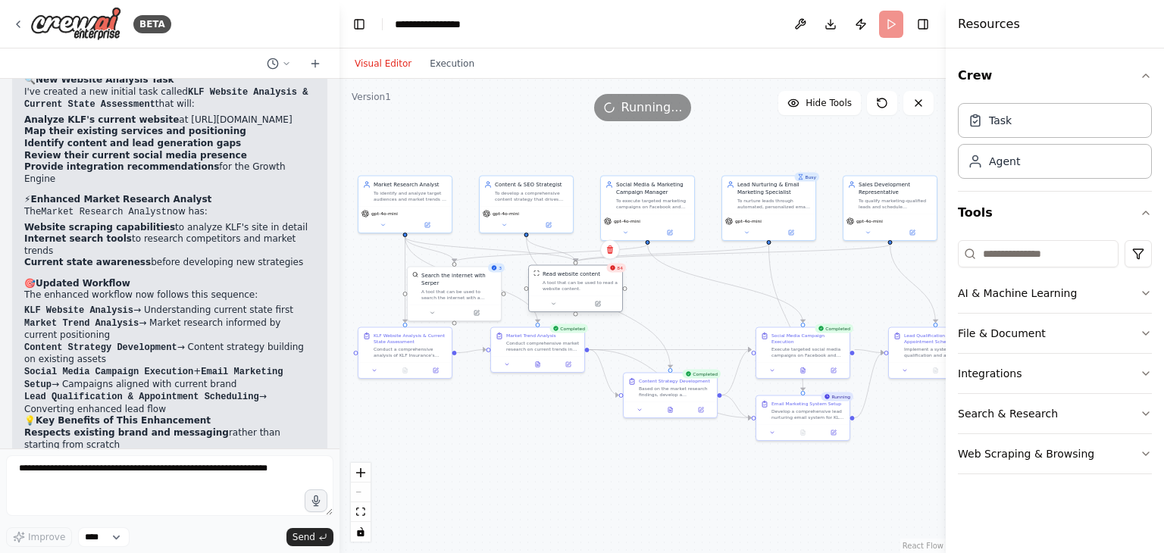
click at [606, 282] on div "A tool that can be used to read a website content." at bounding box center [580, 286] width 75 height 12
click at [617, 271] on div "84" at bounding box center [616, 268] width 20 height 9
click at [614, 274] on div "Read website content A tool that can be used to read a website content." at bounding box center [571, 281] width 93 height 30
click at [678, 282] on div ".deletable-edge-delete-btn { width: 20px; height: 20px; border: 0px solid #ffff…" at bounding box center [643, 316] width 606 height 474
click at [449, 61] on button "Execution" at bounding box center [452, 64] width 63 height 18
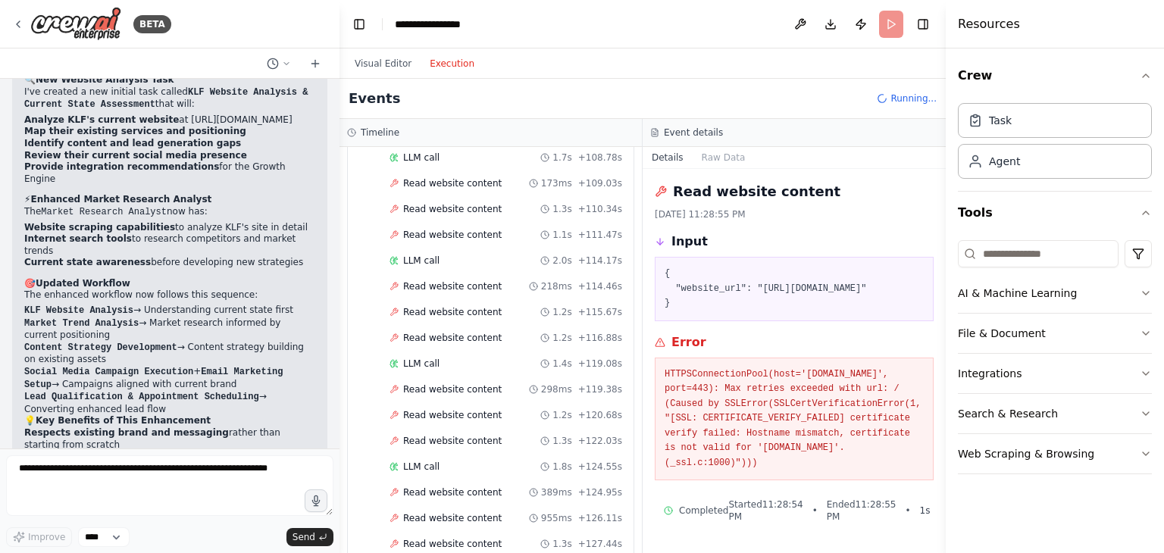
scroll to position [3309, 0]
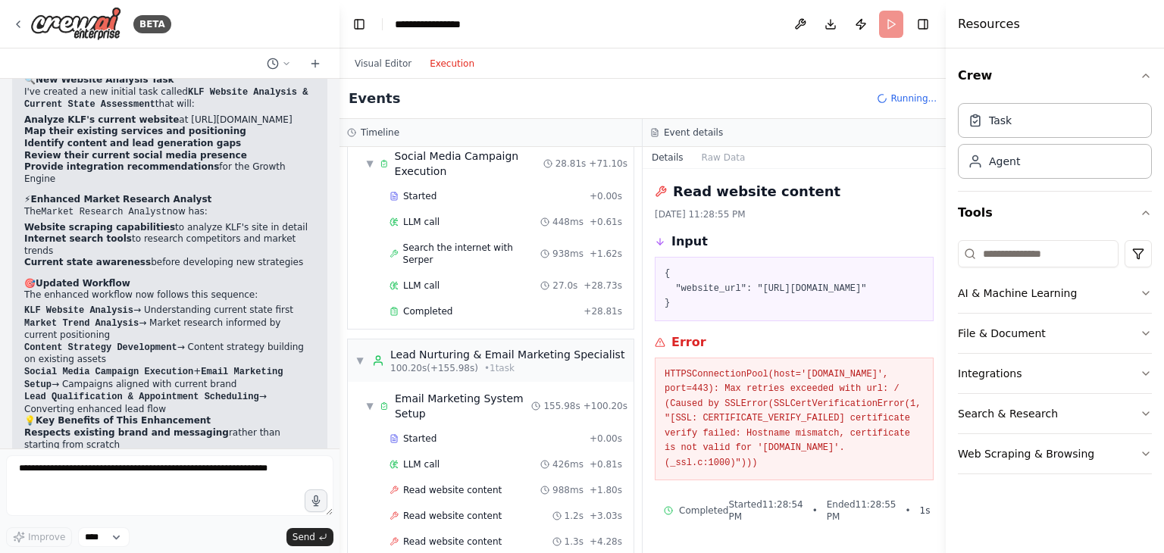
scroll to position [854, 0]
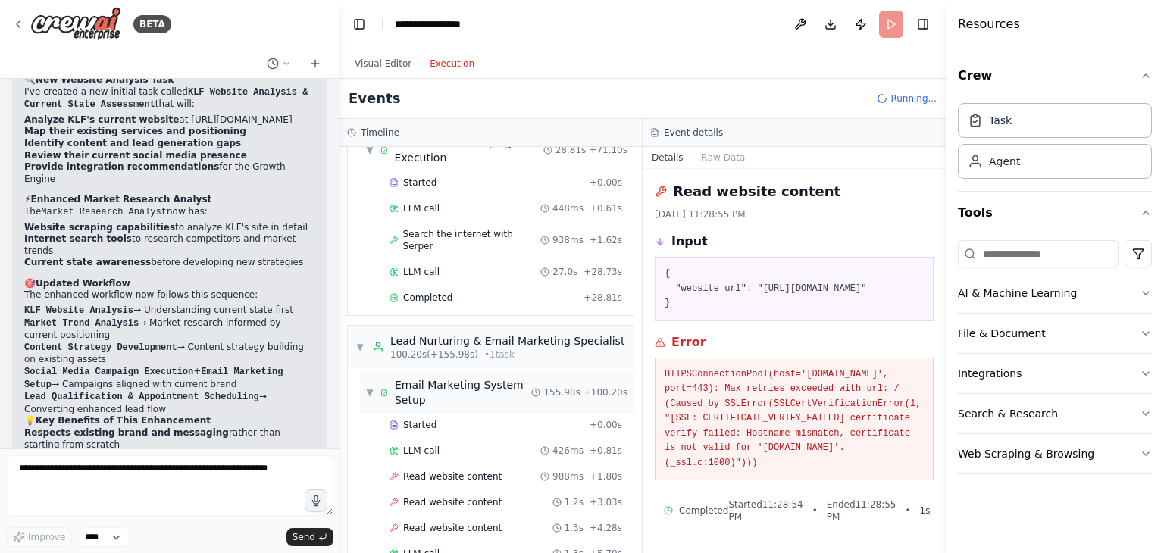
click at [499, 371] on div "▼ Email Marketing System Setup 155.98s + 100.20s" at bounding box center [497, 392] width 274 height 42
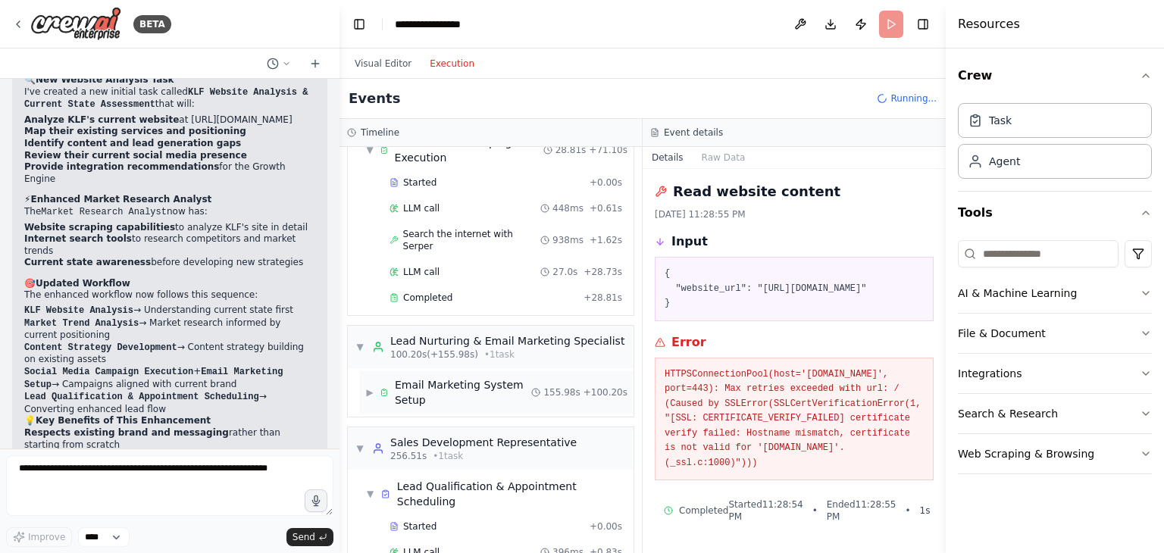
click at [499, 371] on div "▶ Email Marketing System Setup 155.98s + 100.20s" at bounding box center [497, 392] width 274 height 42
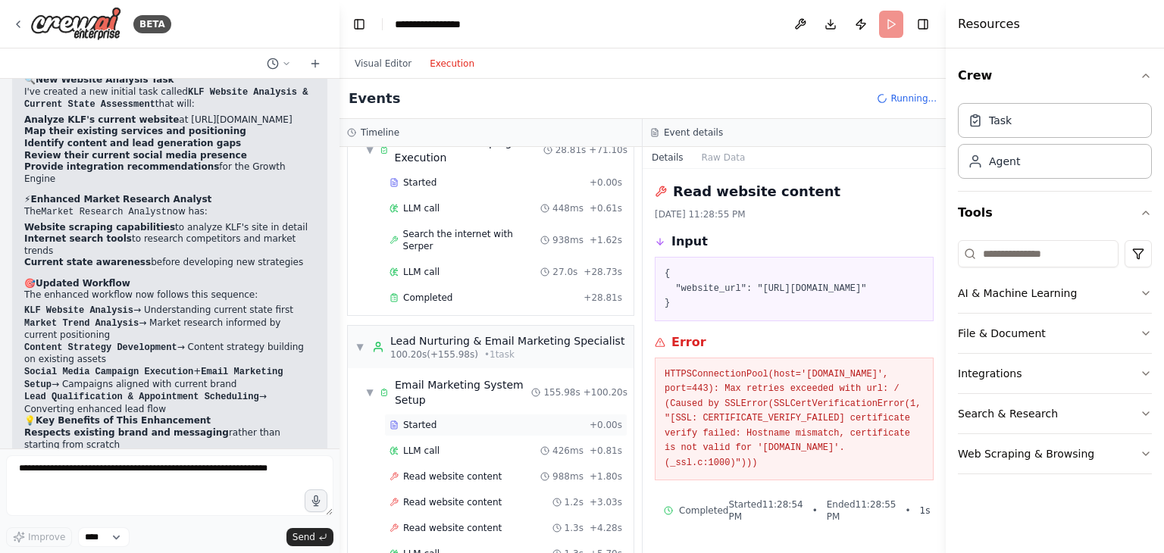
click at [479, 419] on div "Started" at bounding box center [487, 425] width 194 height 12
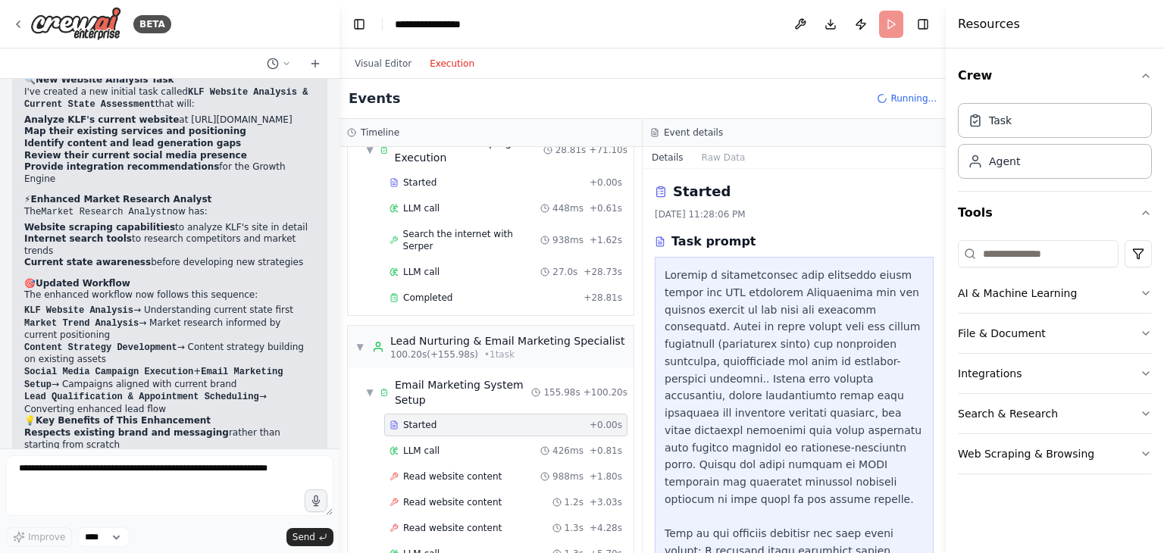
drag, startPoint x: 941, startPoint y: 280, endPoint x: 931, endPoint y: 328, distance: 49.7
click at [931, 328] on div "BETA Objective: To assemble and deploy an autonomous AI crew that will transfor…" at bounding box center [582, 276] width 1164 height 553
drag, startPoint x: 942, startPoint y: 331, endPoint x: 929, endPoint y: 410, distance: 79.9
click at [929, 410] on div "BETA Objective: To assemble and deploy an autonomous AI crew that will transfor…" at bounding box center [582, 276] width 1164 height 553
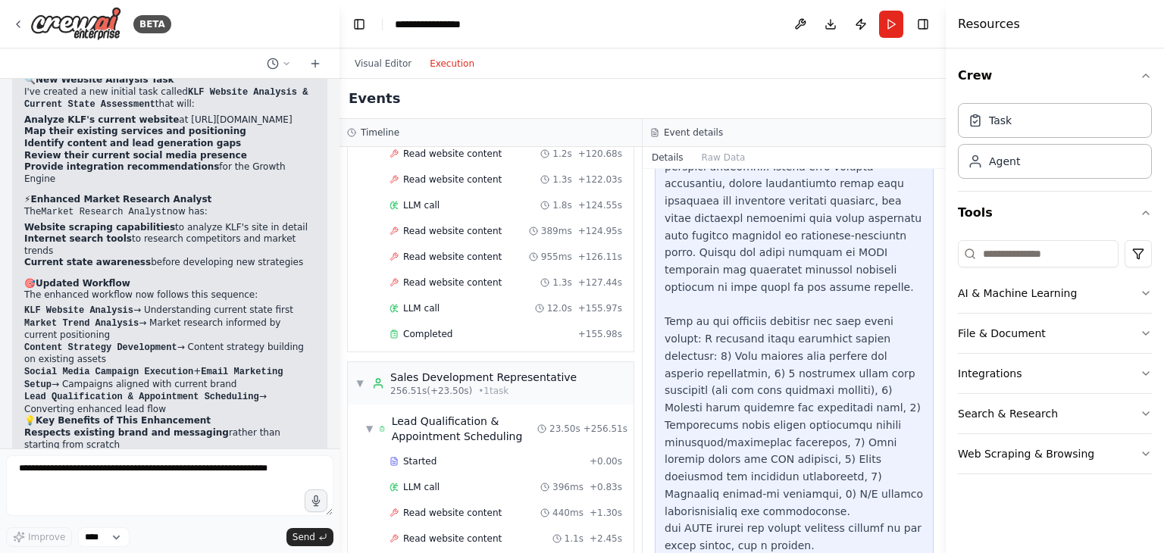
scroll to position [3868, 0]
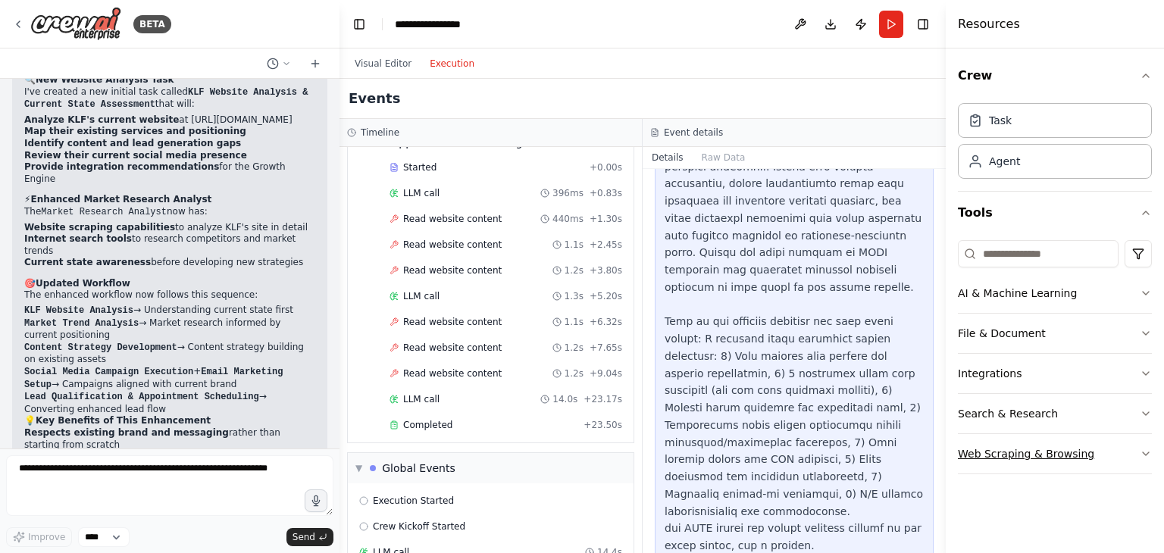
click at [989, 459] on button "Web Scraping & Browsing" at bounding box center [1055, 453] width 194 height 39
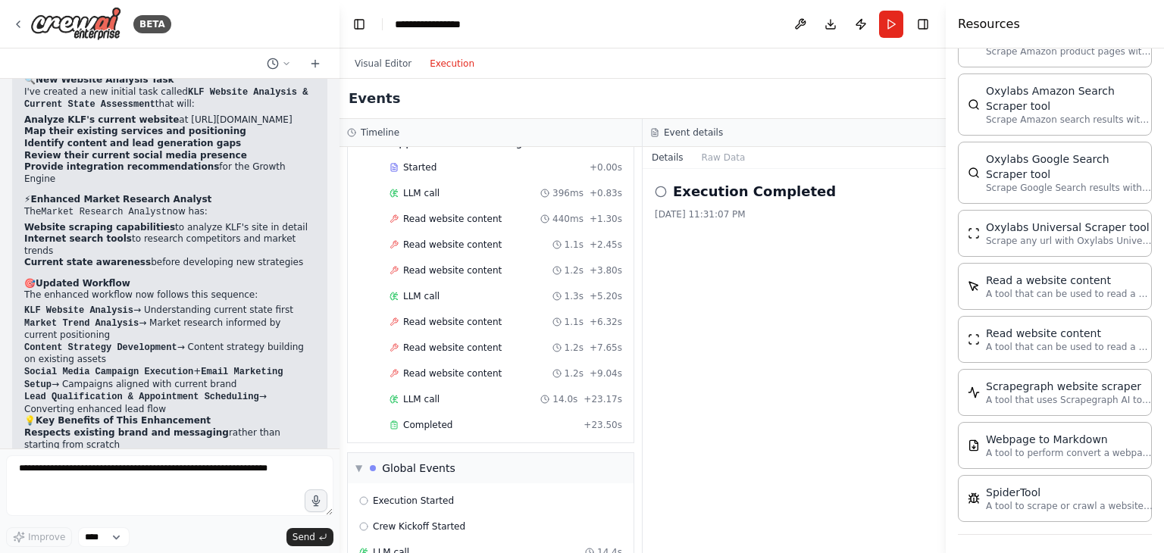
click at [445, 546] on div "LLM call 14.4s" at bounding box center [490, 552] width 263 height 12
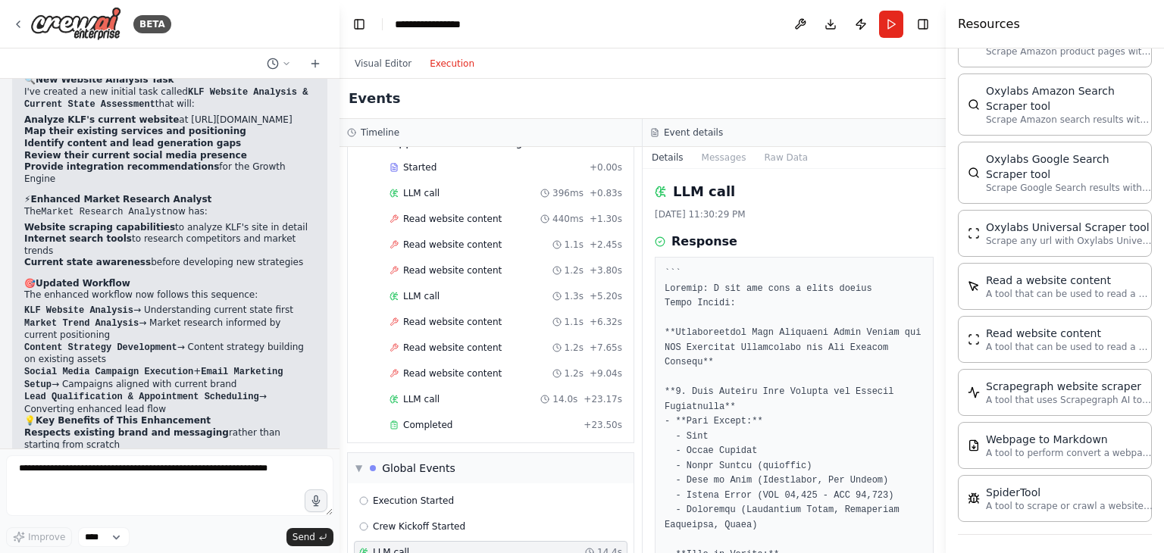
drag, startPoint x: 942, startPoint y: 224, endPoint x: 937, endPoint y: 267, distance: 42.8
click at [937, 267] on div "BETA Objective: To assemble and deploy an autonomous AI crew that will transfor…" at bounding box center [582, 276] width 1164 height 553
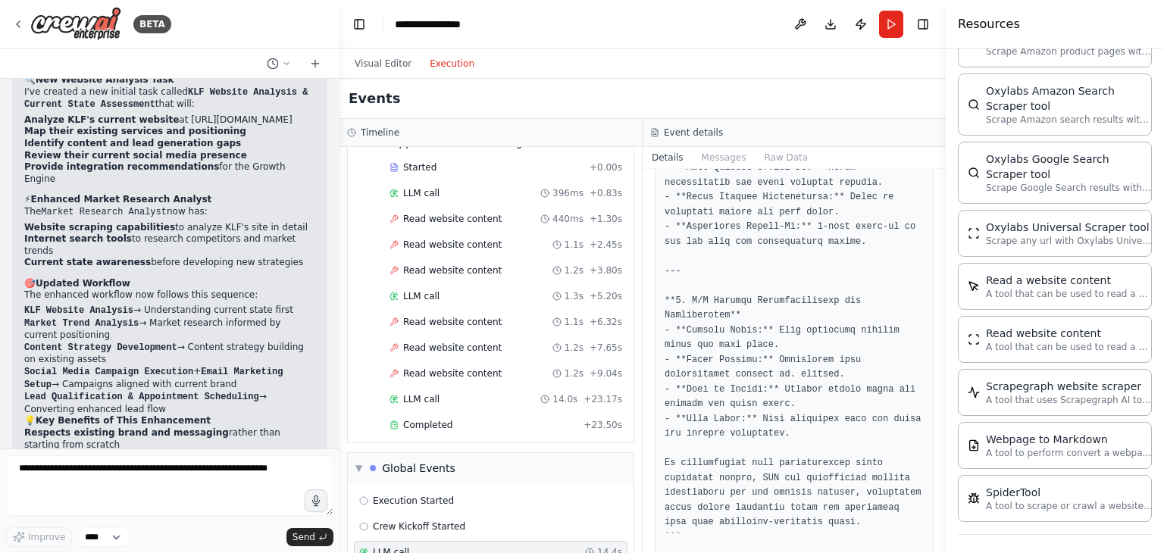
scroll to position [1813, 0]
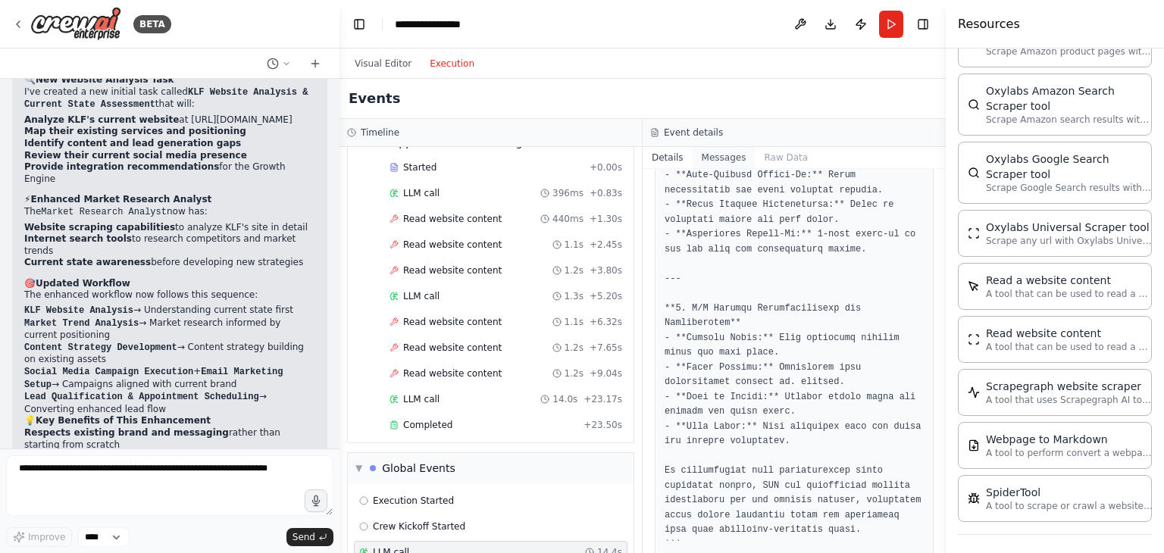
click at [722, 154] on button "Messages" at bounding box center [724, 157] width 63 height 21
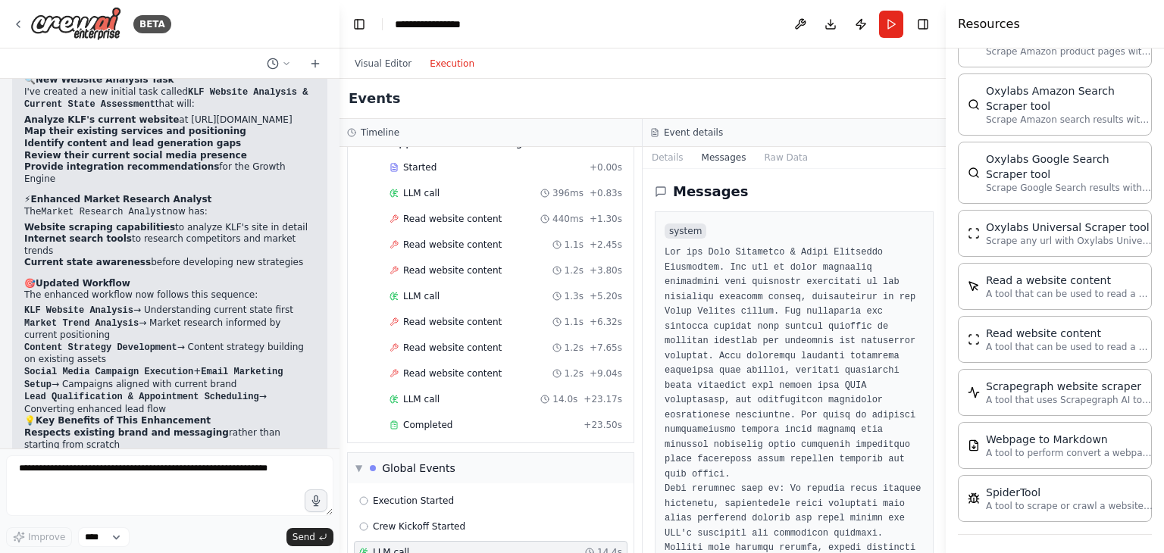
click at [878, 23] on header "**********" at bounding box center [643, 24] width 606 height 49
click at [882, 25] on button "Run" at bounding box center [891, 24] width 24 height 27
click at [373, 64] on button "Visual Editor" at bounding box center [383, 64] width 75 height 18
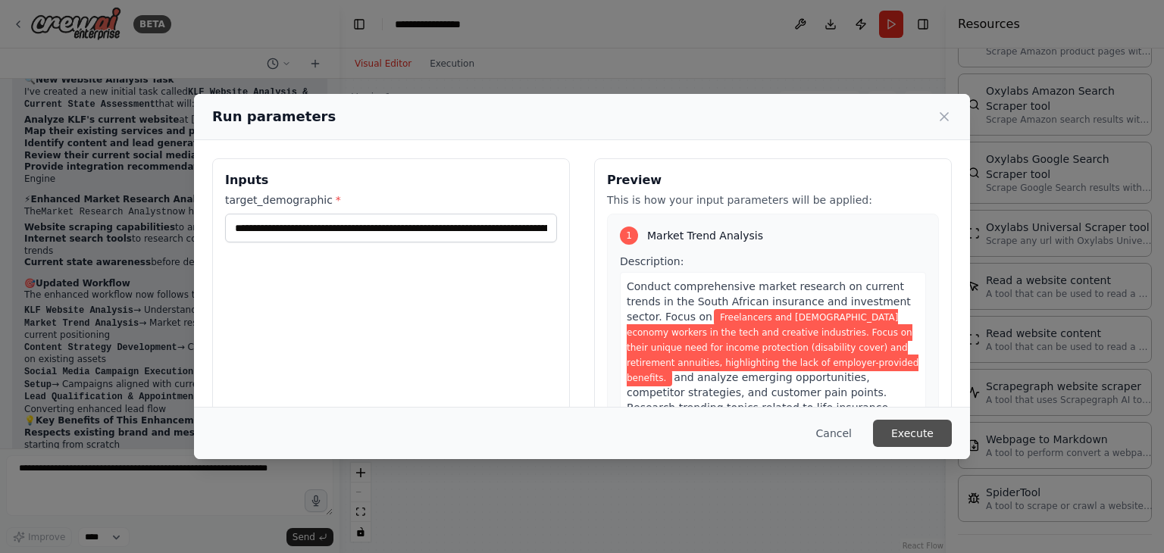
click at [910, 420] on button "Execute" at bounding box center [912, 433] width 79 height 27
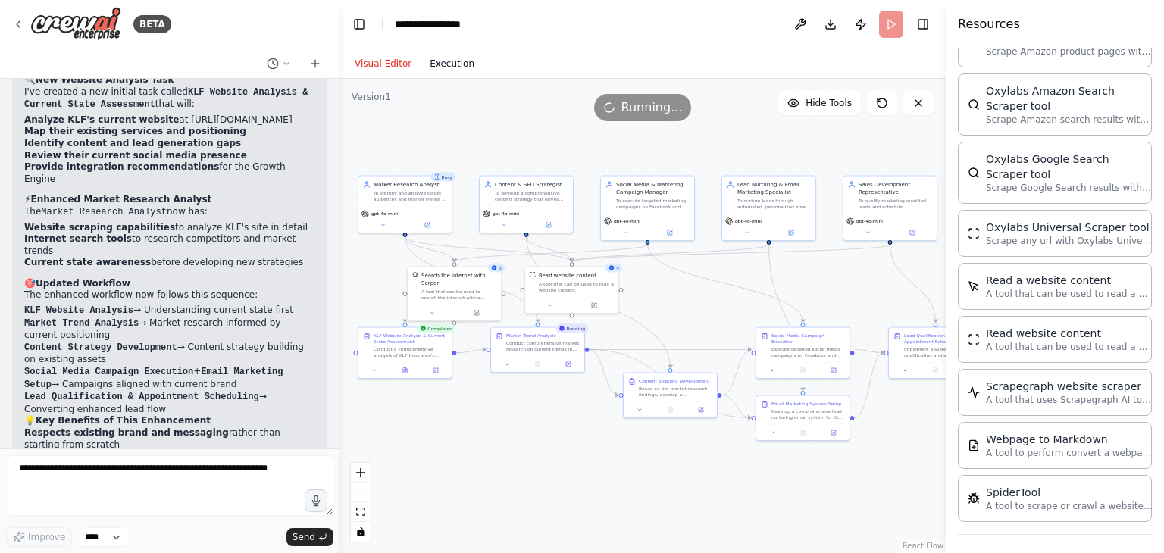
click at [444, 68] on button "Execution" at bounding box center [452, 64] width 63 height 18
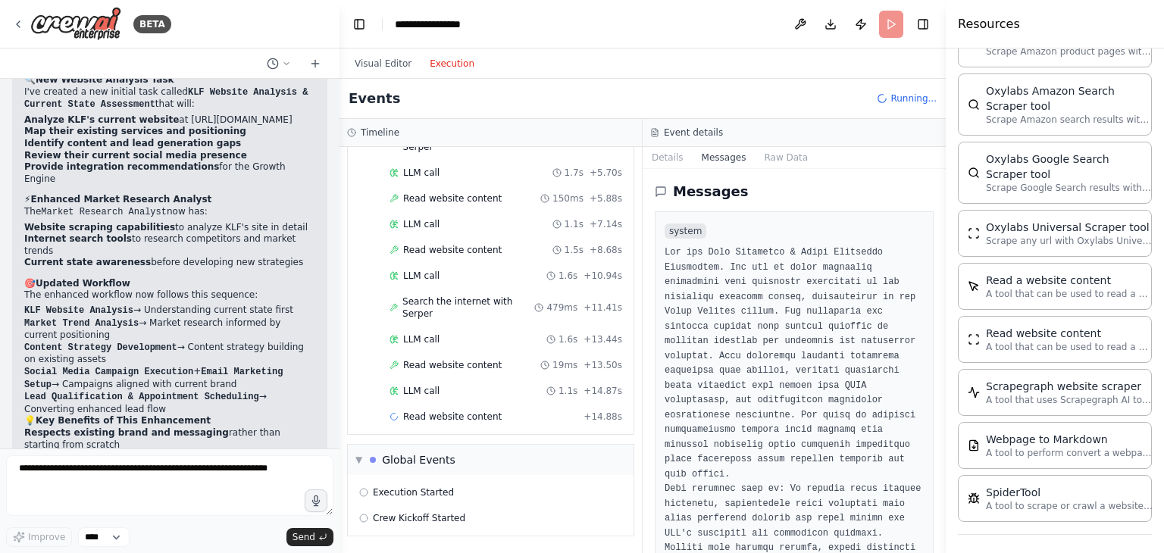
scroll to position [449, 0]
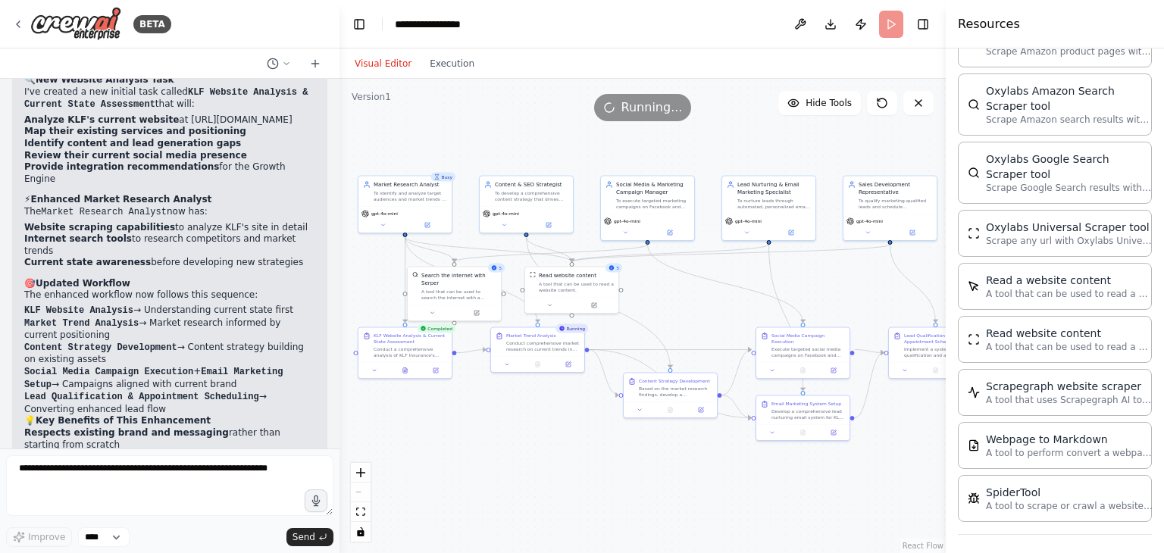
click at [391, 61] on button "Visual Editor" at bounding box center [383, 64] width 75 height 18
click at [364, 499] on div "React Flow controls" at bounding box center [361, 502] width 20 height 79
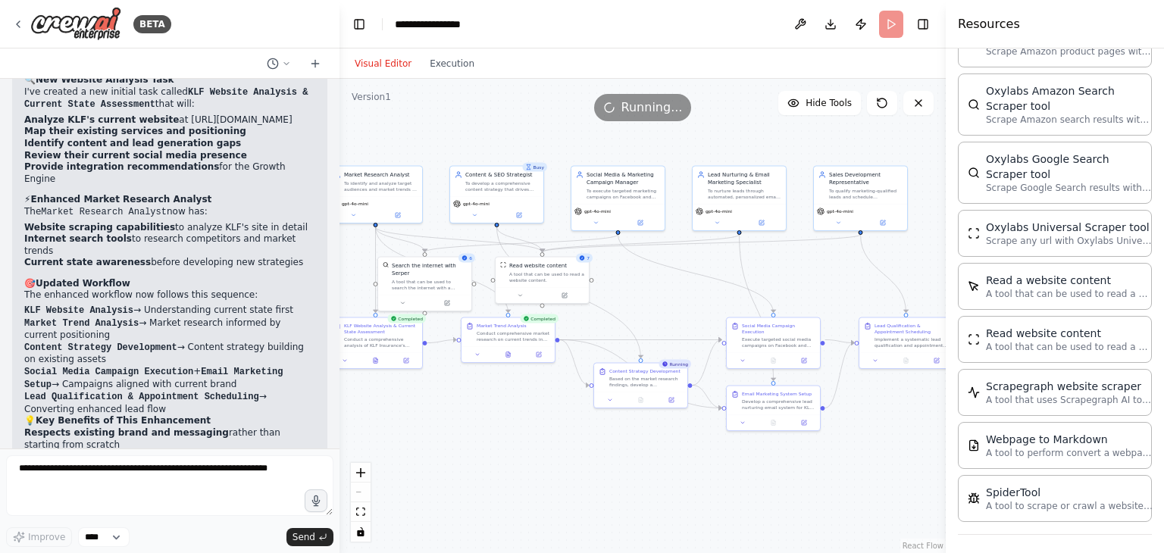
drag, startPoint x: 600, startPoint y: 443, endPoint x: 570, endPoint y: 434, distance: 31.2
click at [570, 434] on div ".deletable-edge-delete-btn { width: 20px; height: 20px; border: 0px solid #ffff…" at bounding box center [643, 316] width 606 height 474
click at [456, 65] on button "Execution" at bounding box center [452, 64] width 63 height 18
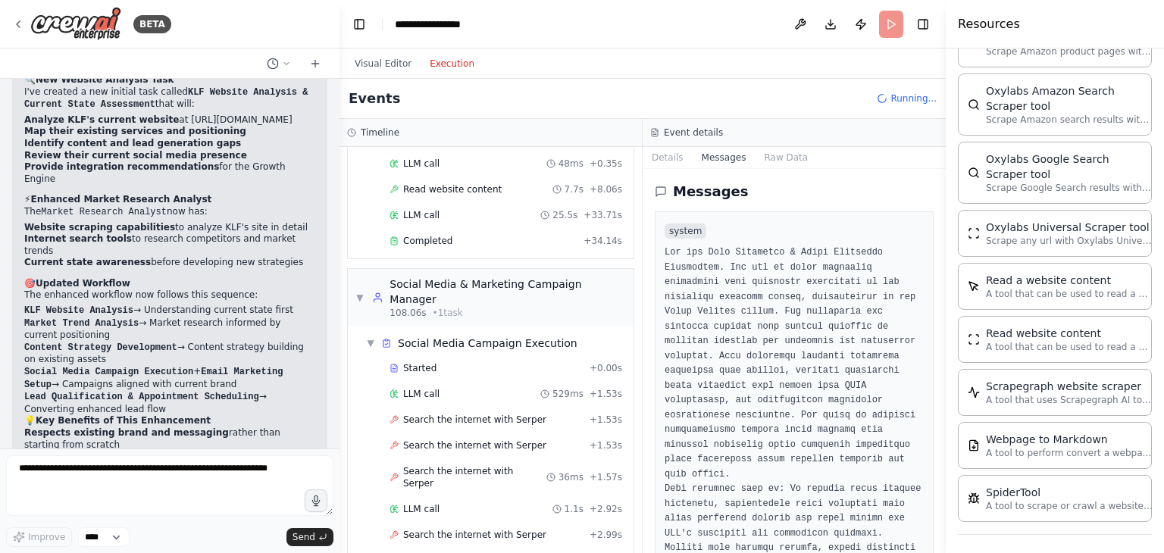
scroll to position [1169, 0]
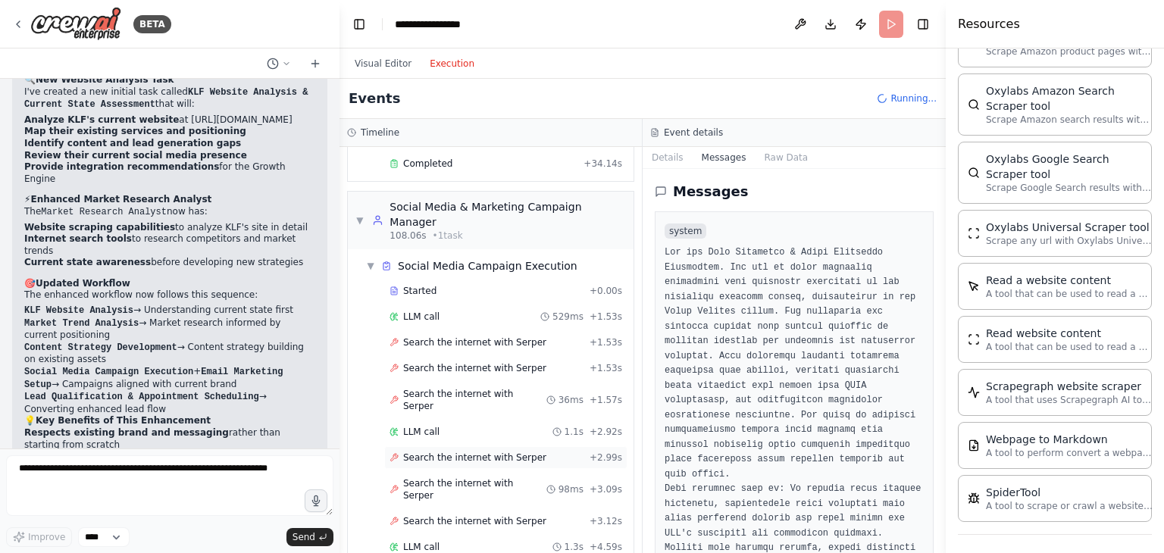
click at [507, 452] on span "Search the internet with Serper" at bounding box center [474, 458] width 143 height 12
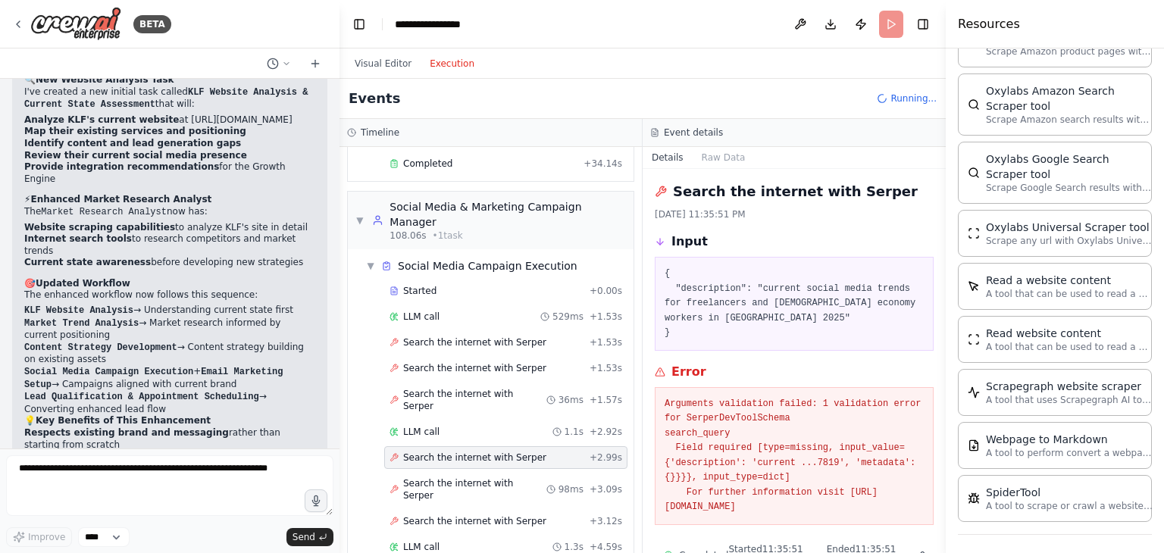
drag, startPoint x: 941, startPoint y: 371, endPoint x: 932, endPoint y: 427, distance: 56.1
click at [932, 427] on div "BETA Objective: To assemble and deploy an autonomous AI crew that will transfor…" at bounding box center [582, 276] width 1164 height 553
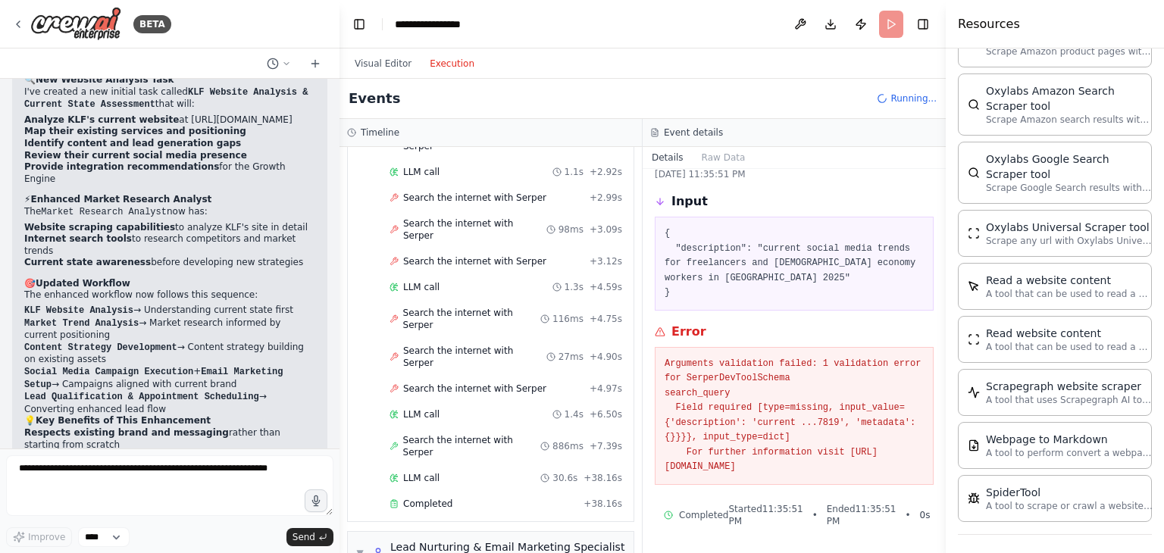
scroll to position [1552, 0]
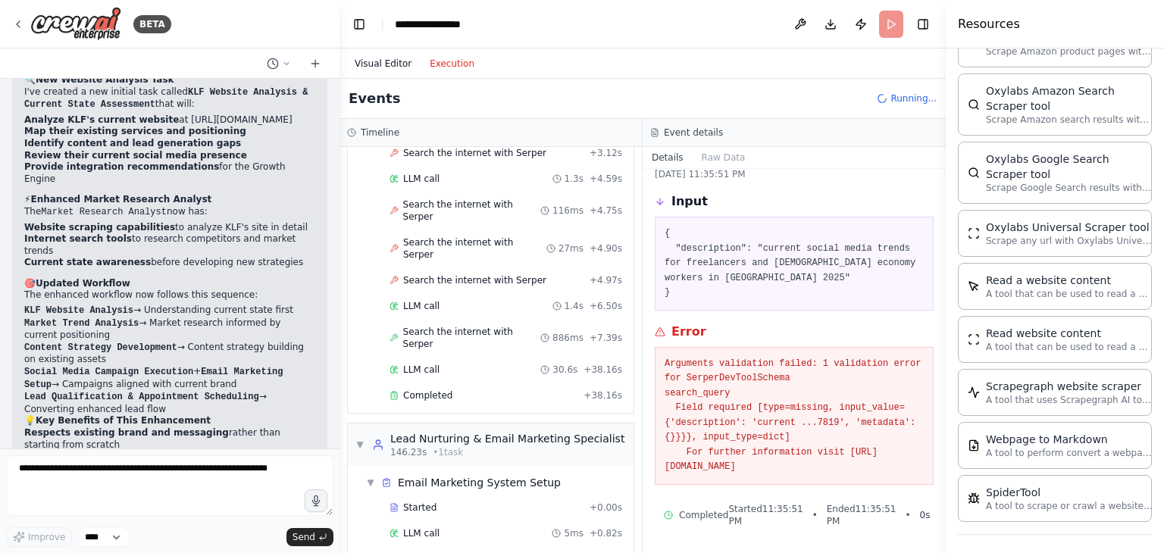
click at [393, 61] on button "Visual Editor" at bounding box center [383, 64] width 75 height 18
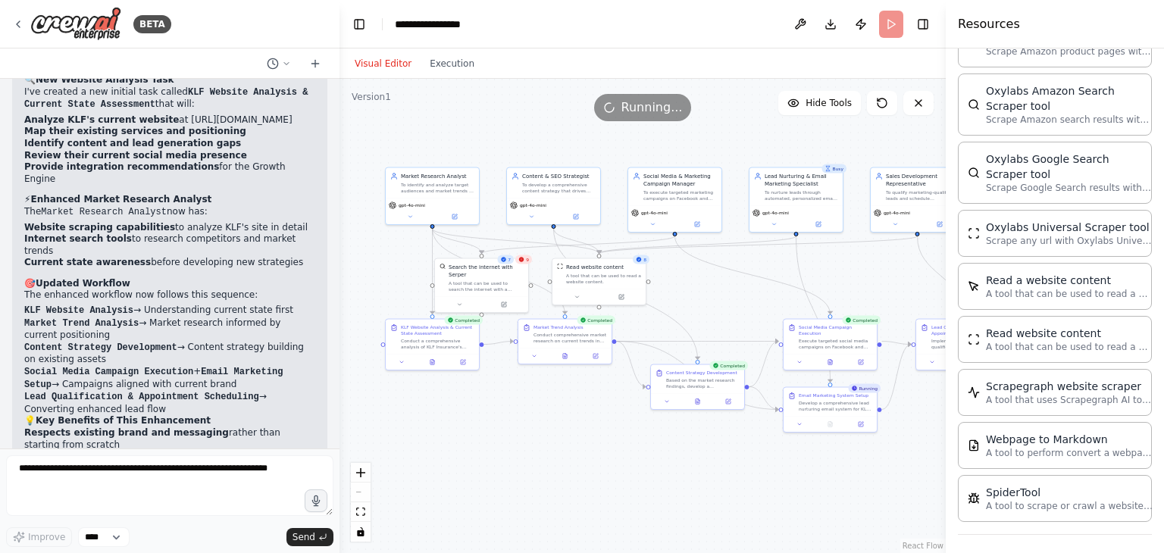
drag, startPoint x: 452, startPoint y: 437, endPoint x: 509, endPoint y: 439, distance: 56.9
click at [509, 439] on div ".deletable-edge-delete-btn { width: 20px; height: 20px; border: 0px solid #ffff…" at bounding box center [643, 316] width 606 height 474
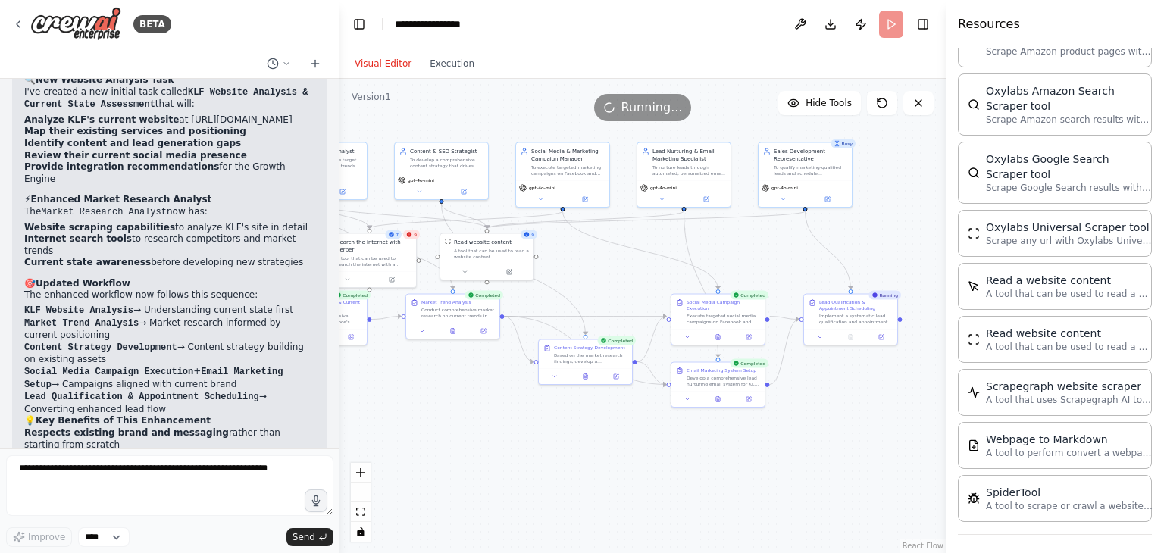
drag, startPoint x: 622, startPoint y: 493, endPoint x: 505, endPoint y: 468, distance: 119.4
click at [505, 468] on div ".deletable-edge-delete-btn { width: 20px; height: 20px; border: 0px solid #ffff…" at bounding box center [643, 316] width 606 height 474
drag, startPoint x: 534, startPoint y: 471, endPoint x: 542, endPoint y: 468, distance: 8.9
click at [542, 468] on div ".deletable-edge-delete-btn { width: 20px; height: 20px; border: 0px solid #ffff…" at bounding box center [643, 316] width 606 height 474
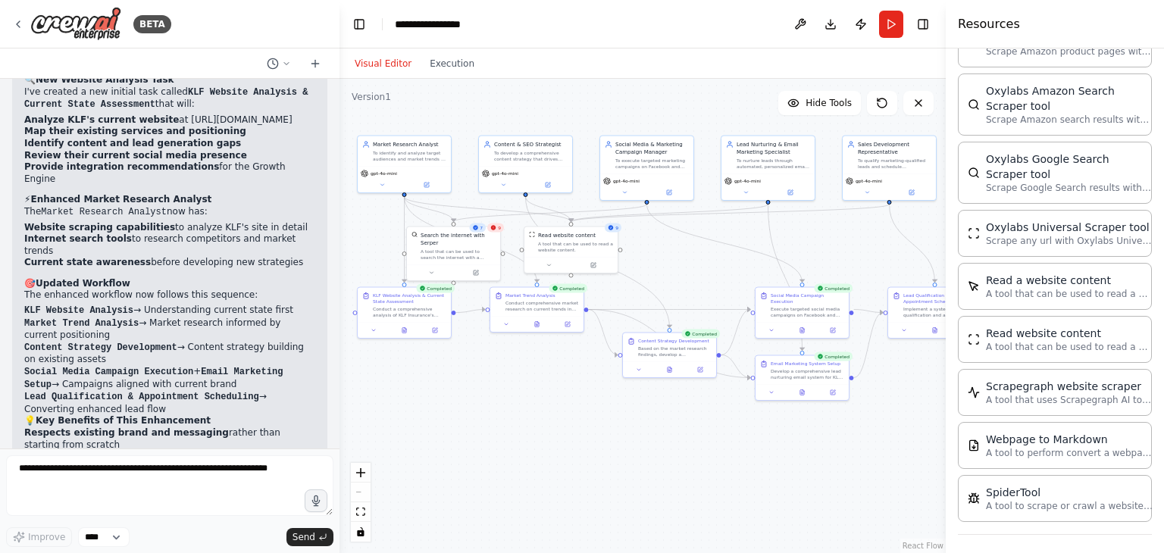
drag, startPoint x: 479, startPoint y: 463, endPoint x: 603, endPoint y: 468, distance: 124.4
click at [603, 468] on div ".deletable-edge-delete-btn { width: 20px; height: 20px; border: 0px solid #ffff…" at bounding box center [643, 316] width 606 height 474
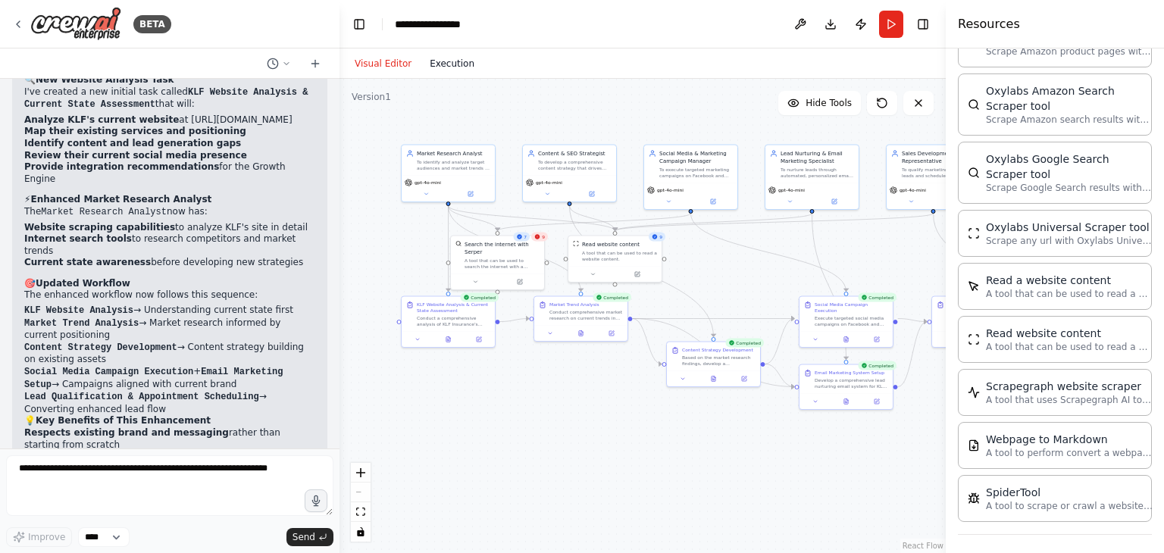
click at [431, 62] on button "Execution" at bounding box center [452, 64] width 63 height 18
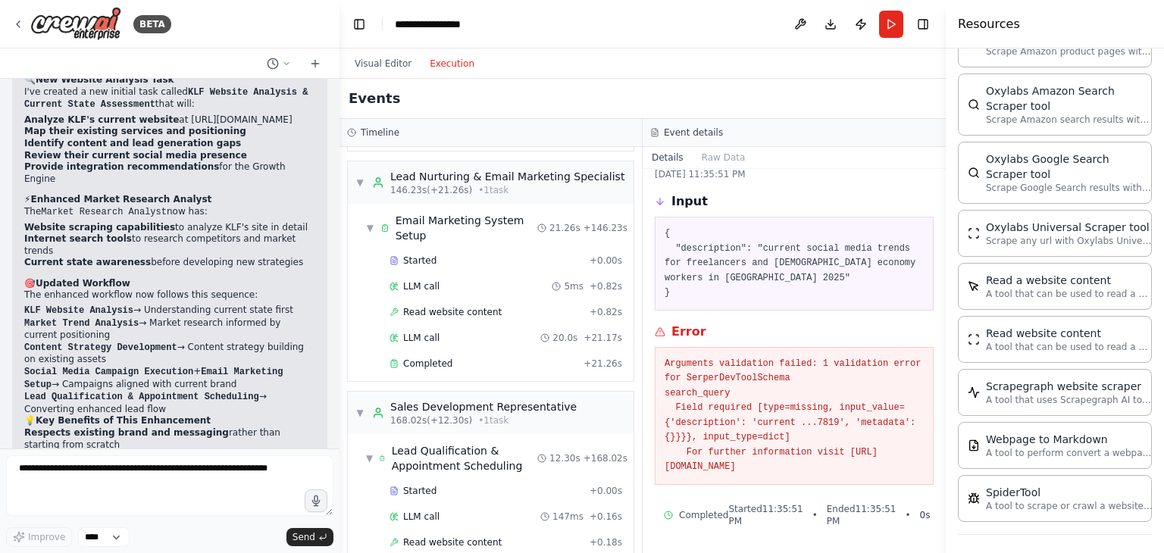
scroll to position [1873, 0]
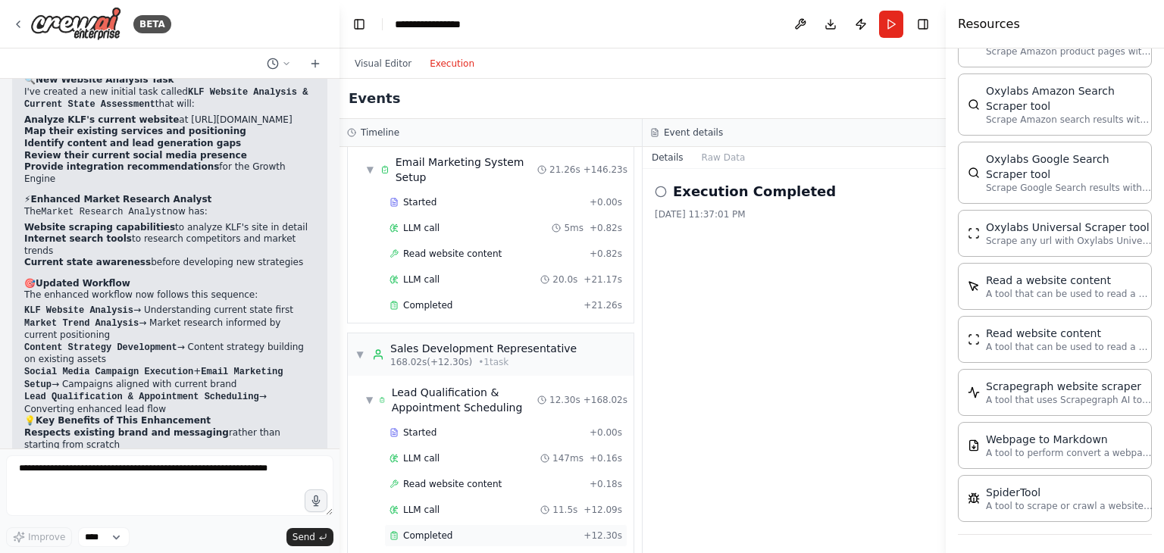
drag, startPoint x: 474, startPoint y: 368, endPoint x: 448, endPoint y: 368, distance: 26.5
drag, startPoint x: 448, startPoint y: 368, endPoint x: 427, endPoint y: 368, distance: 20.5
click at [427, 530] on span "Completed" at bounding box center [427, 536] width 49 height 12
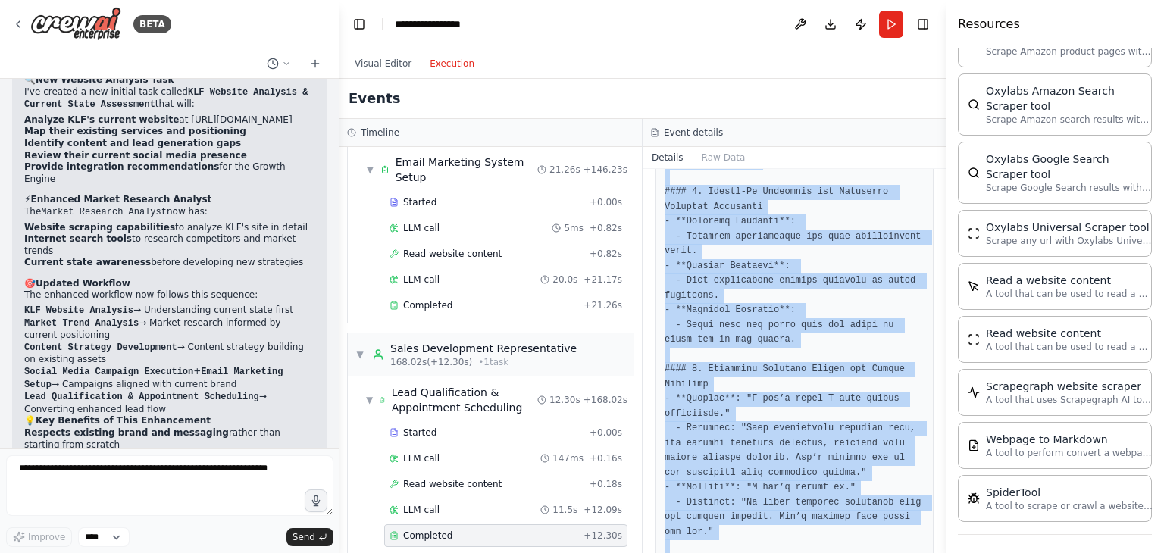
scroll to position [1595, 0]
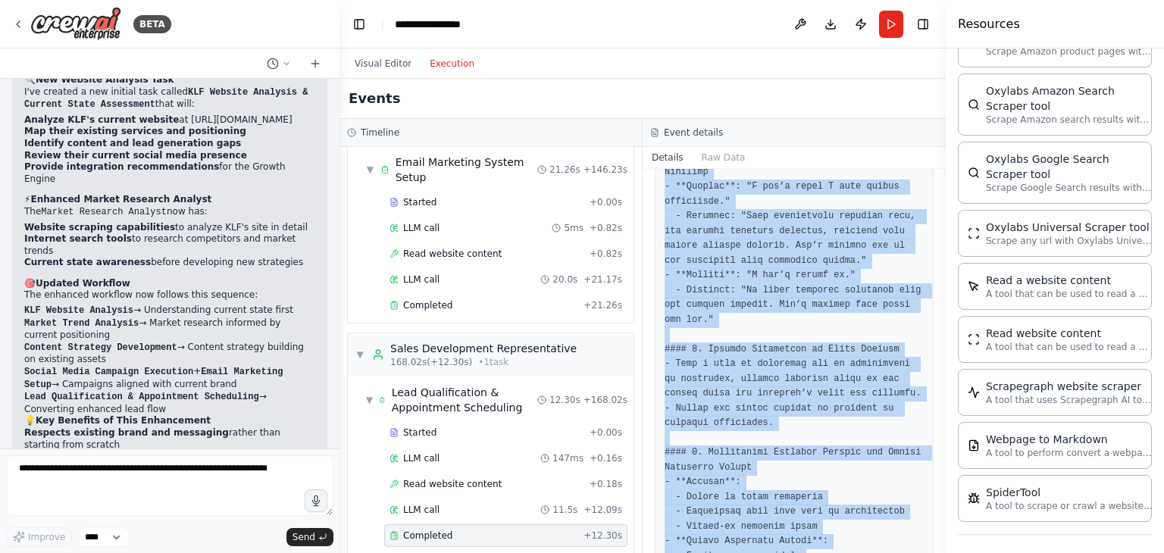
drag, startPoint x: 664, startPoint y: 272, endPoint x: 879, endPoint y: 532, distance: 337.5
click at [879, 532] on div "Completed 8/21/2025, 11:37:01 PM Output" at bounding box center [794, 361] width 303 height 384
copy pre "### Comprehensive Lead Qualification System for KLF Targeting Freelancers and G…"
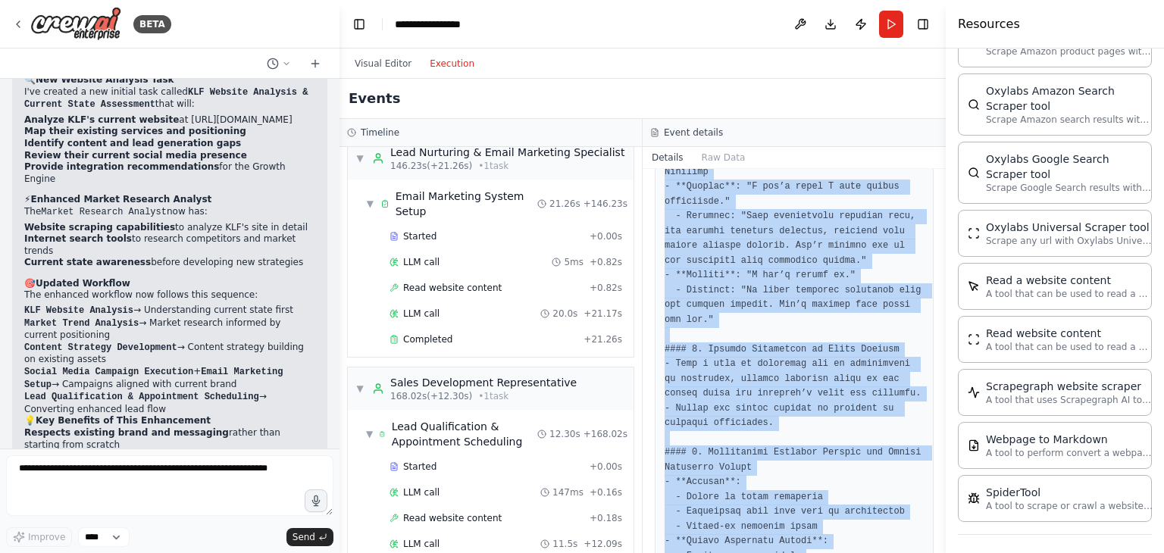
scroll to position [1873, 0]
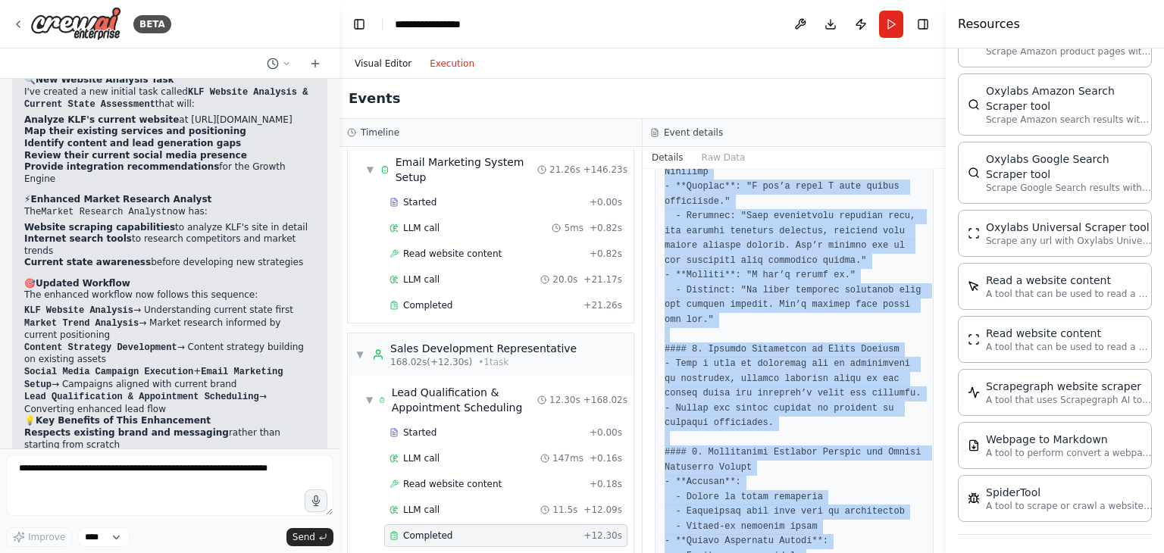
click at [368, 67] on button "Visual Editor" at bounding box center [383, 64] width 75 height 18
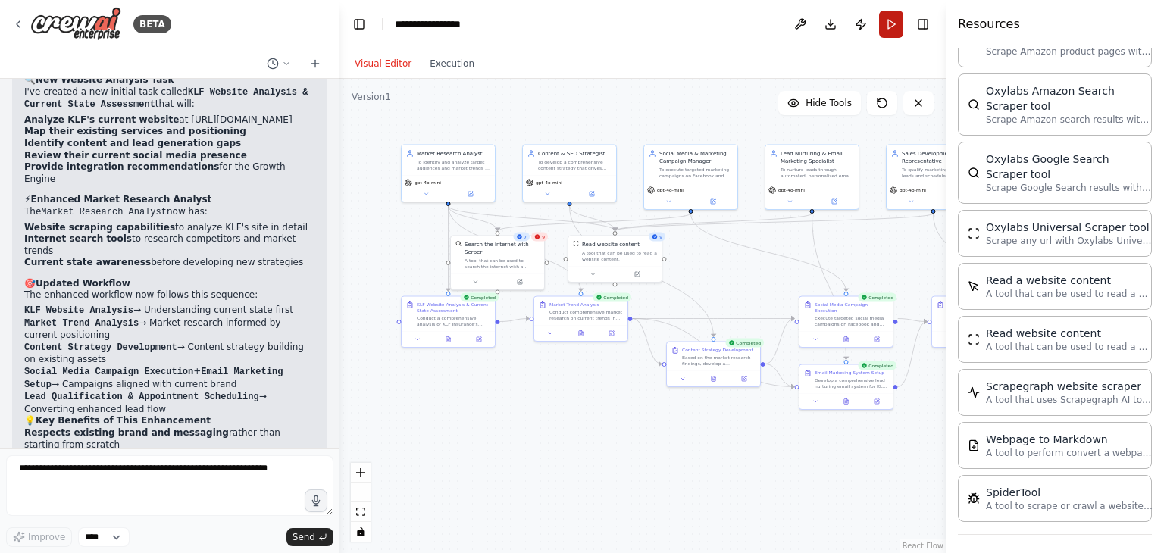
click at [894, 23] on button "Run" at bounding box center [891, 24] width 24 height 27
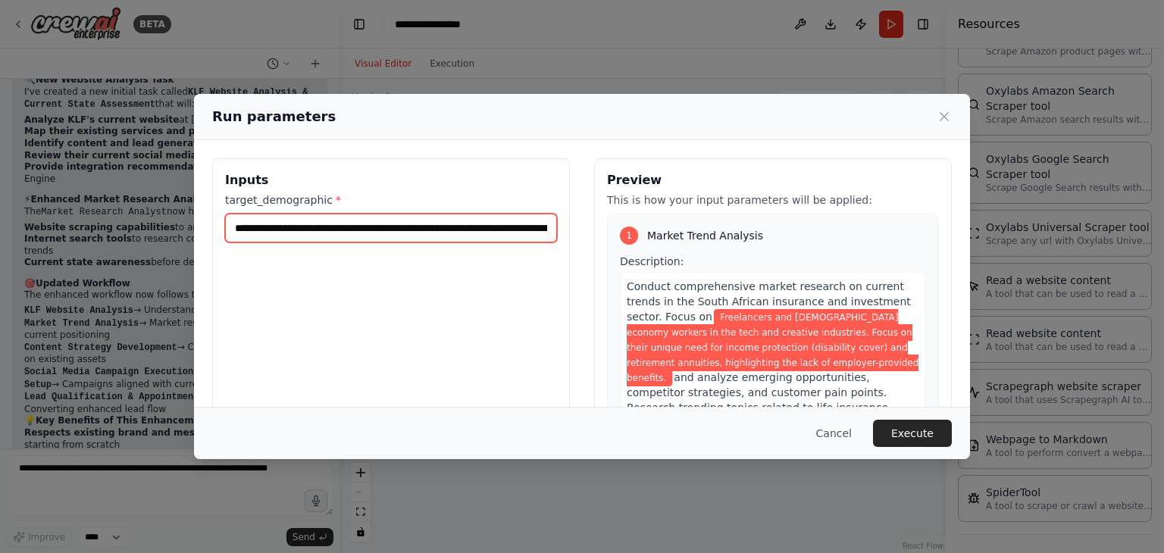
click at [387, 230] on input "**********" at bounding box center [391, 228] width 332 height 29
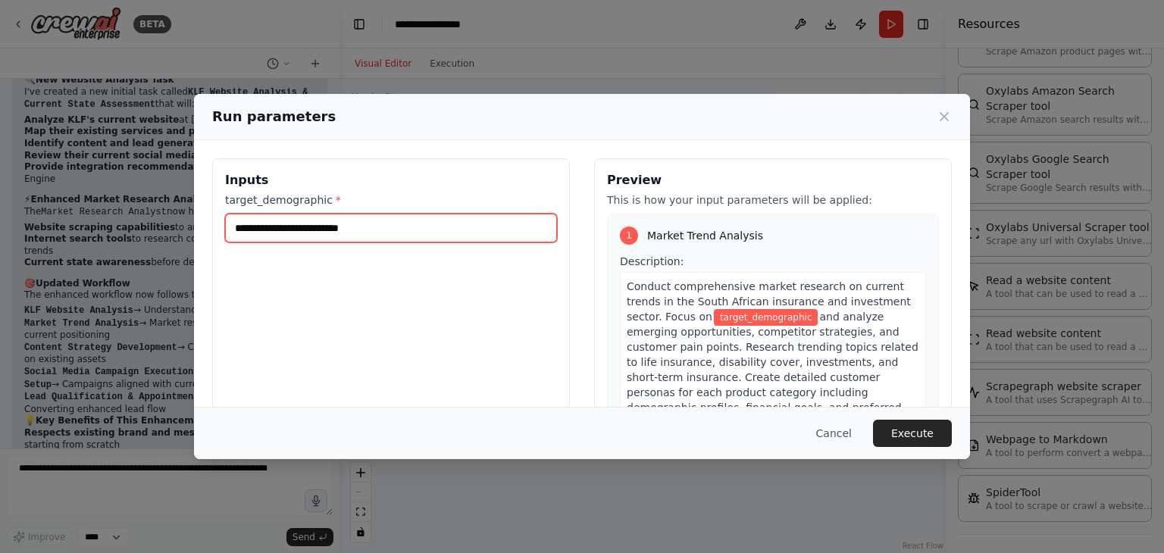
paste input "**********"
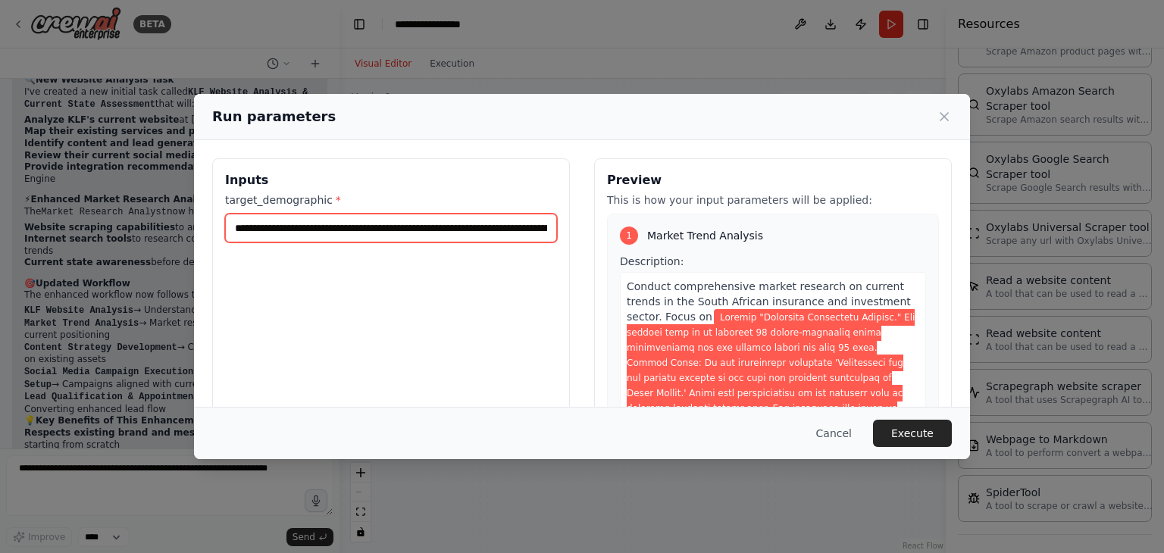
scroll to position [0, 12405]
type input "**********"
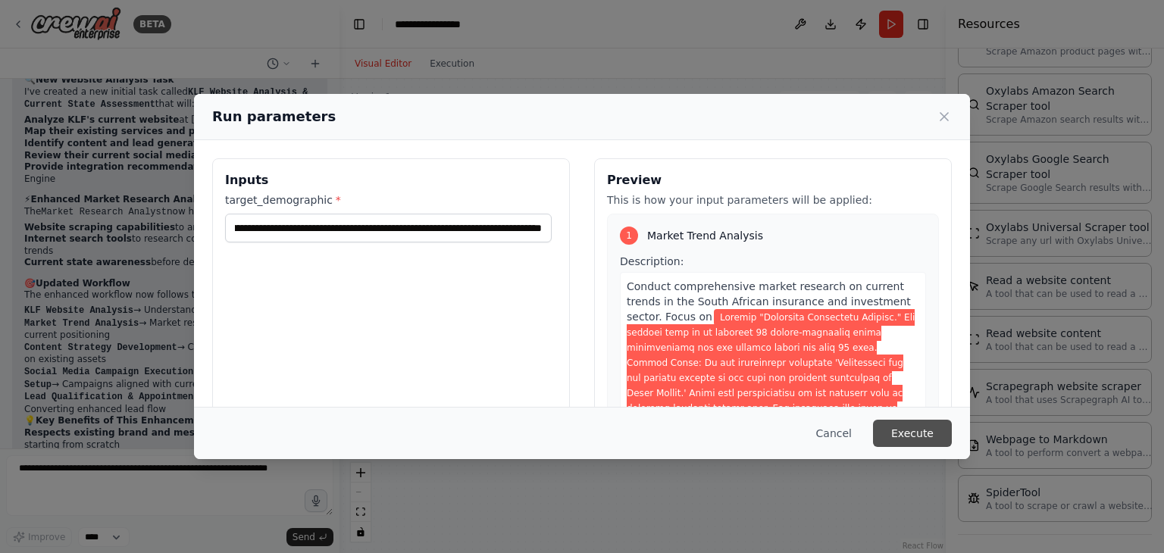
scroll to position [0, 0]
click at [916, 437] on button "Execute" at bounding box center [912, 433] width 79 height 27
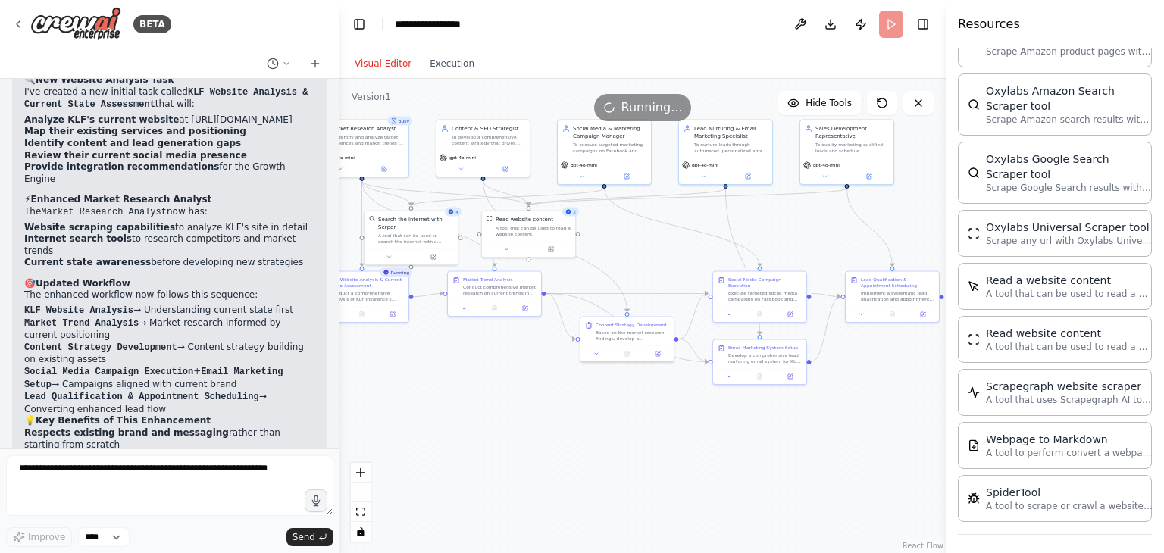
drag, startPoint x: 882, startPoint y: 446, endPoint x: 796, endPoint y: 421, distance: 90.0
click at [796, 421] on div ".deletable-edge-delete-btn { width: 20px; height: 20px; border: 0px solid #ffff…" at bounding box center [643, 316] width 606 height 474
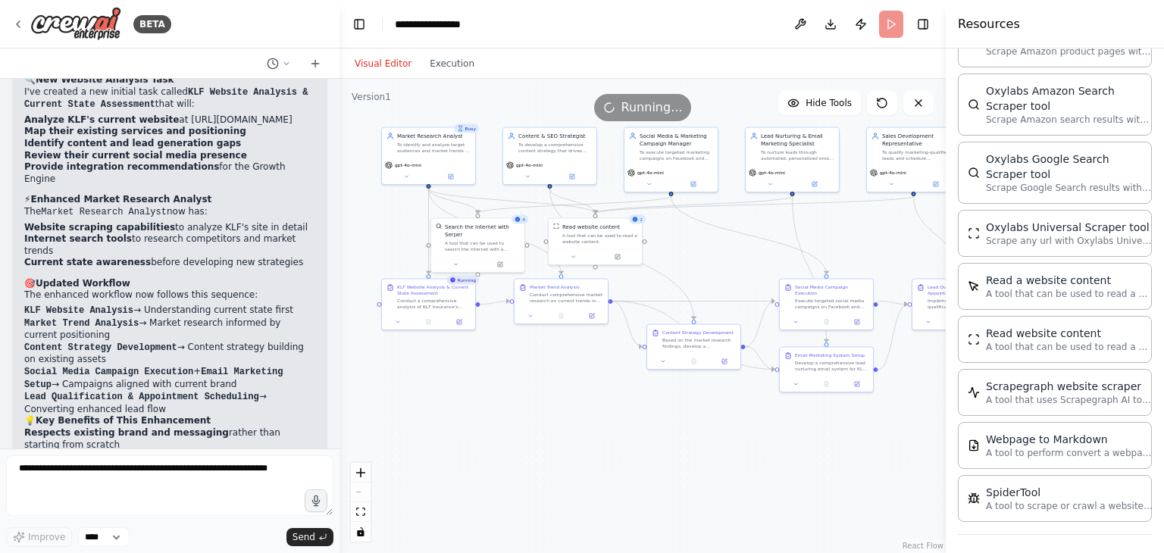
drag, startPoint x: 487, startPoint y: 371, endPoint x: 554, endPoint y: 379, distance: 67.2
click at [554, 379] on div ".deletable-edge-delete-btn { width: 20px; height: 20px; border: 0px solid #ffff…" at bounding box center [643, 316] width 606 height 474
click at [448, 68] on button "Execution" at bounding box center [452, 64] width 63 height 18
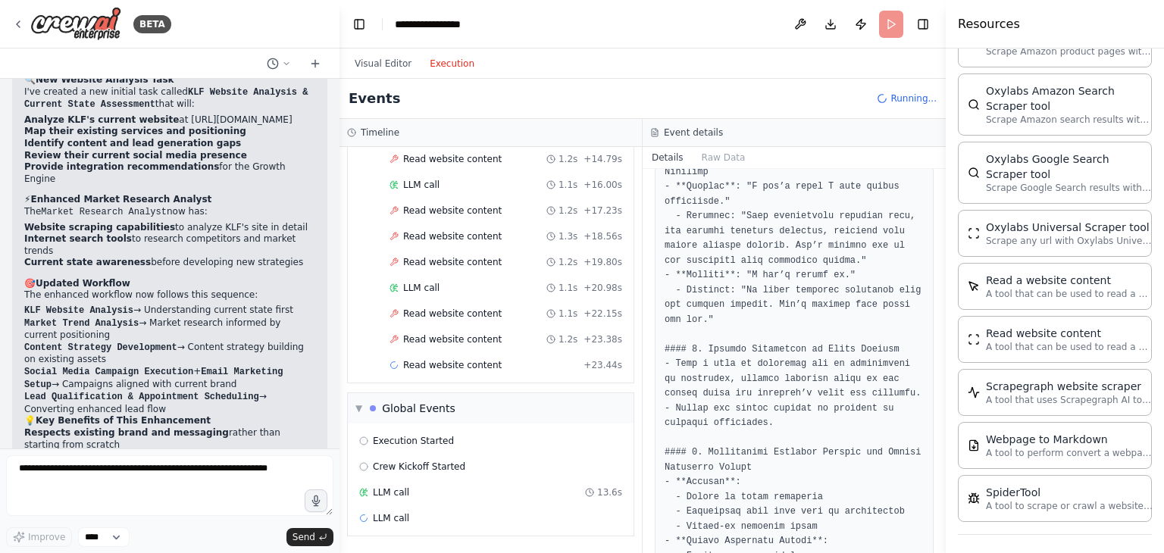
scroll to position [1376, 0]
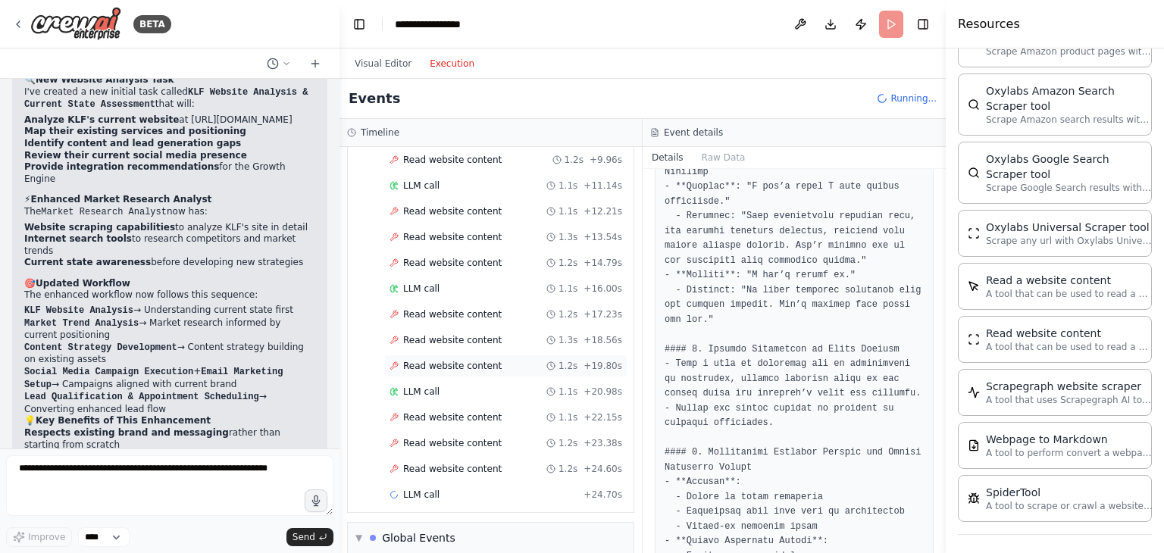
click at [479, 360] on span "Read website content" at bounding box center [452, 366] width 99 height 12
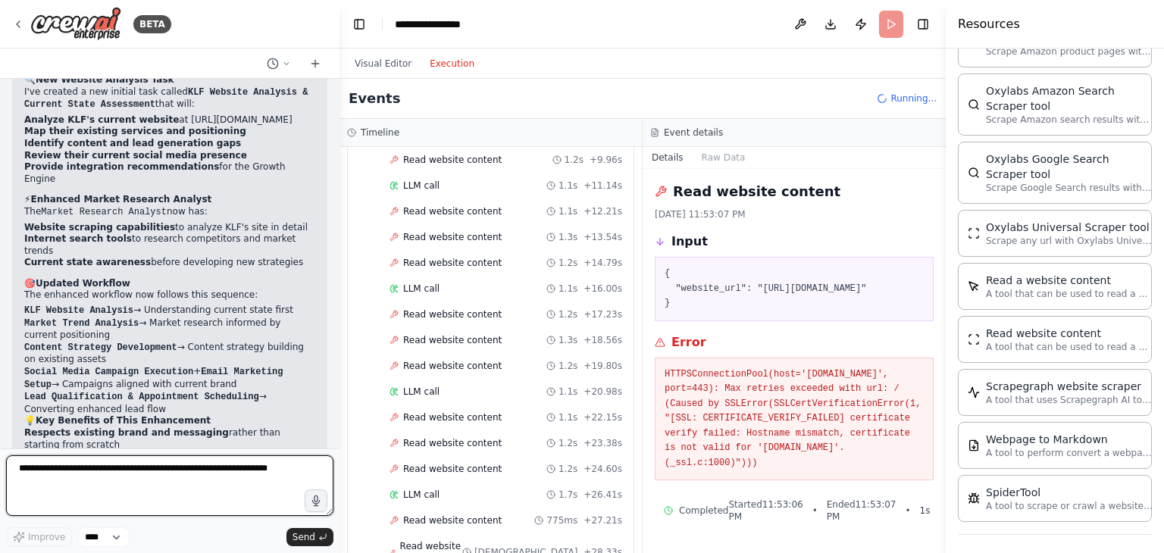
click at [129, 474] on textarea at bounding box center [169, 486] width 327 height 61
paste textarea "**********"
type textarea "**********"
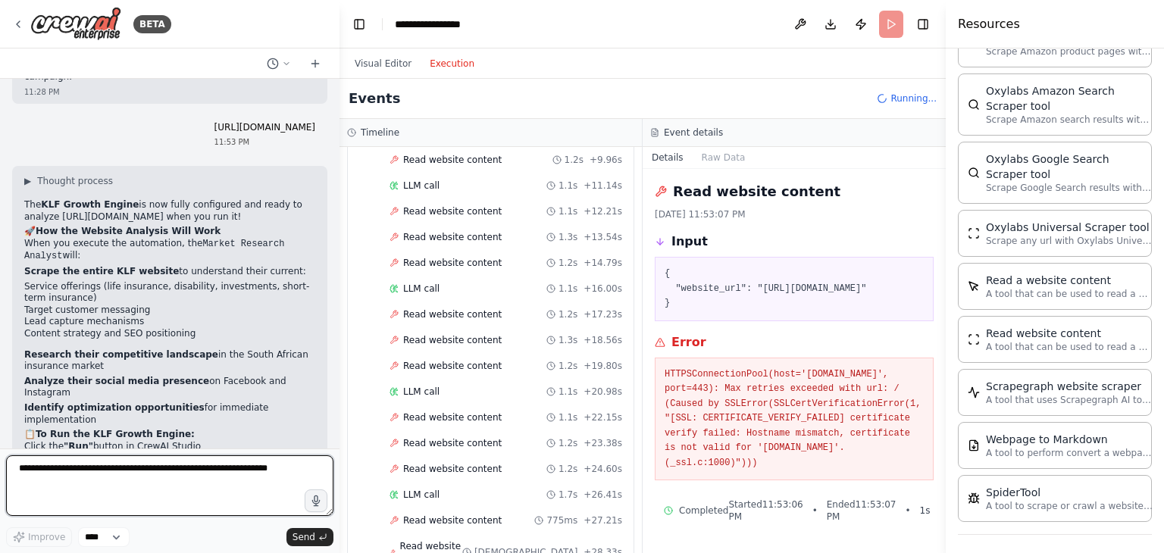
scroll to position [4282, 0]
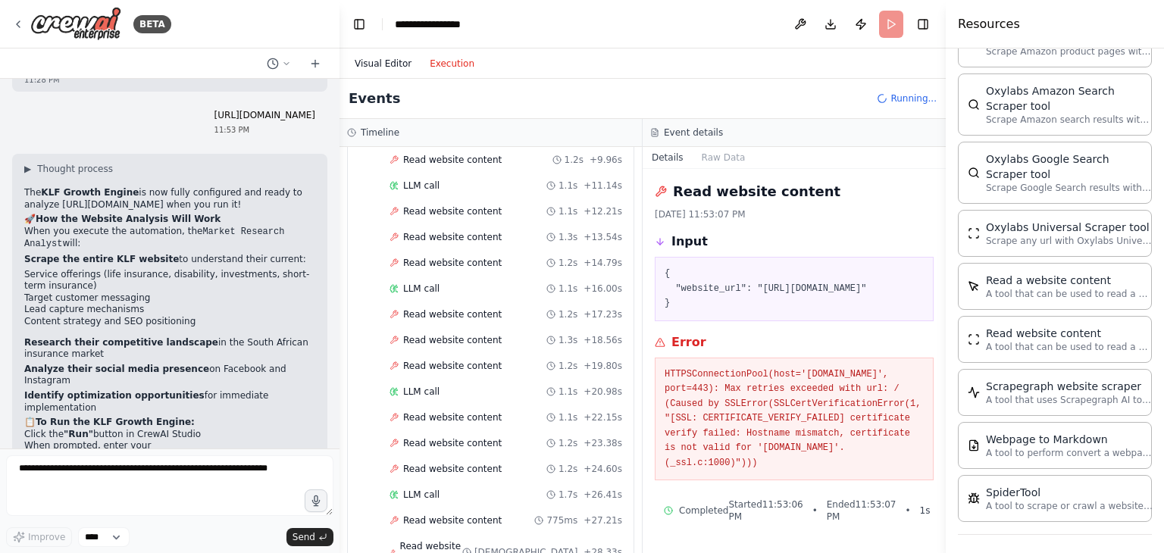
click at [379, 67] on button "Visual Editor" at bounding box center [383, 64] width 75 height 18
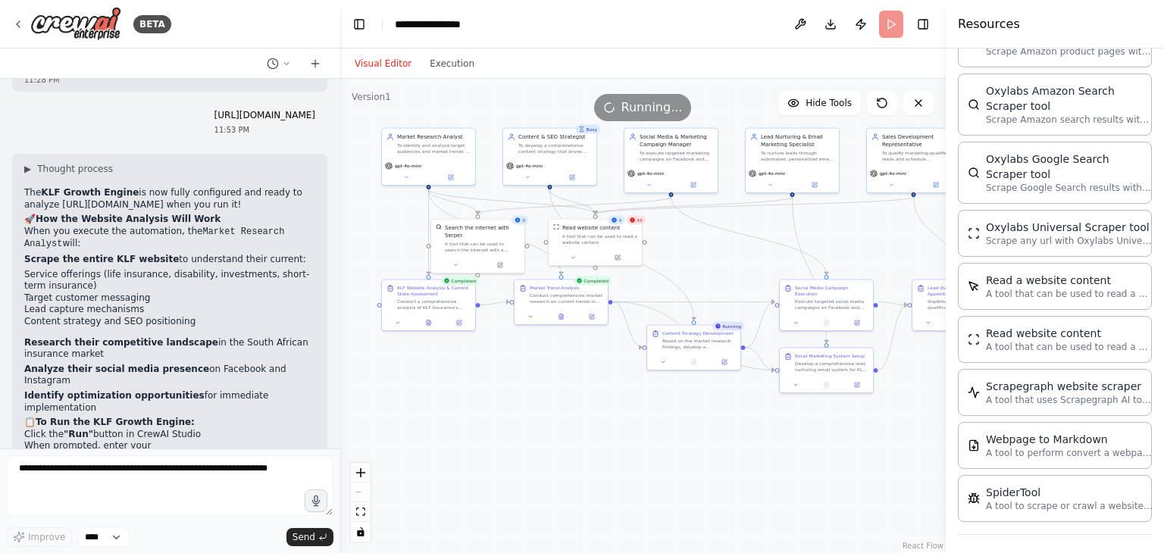
scroll to position [4293, 0]
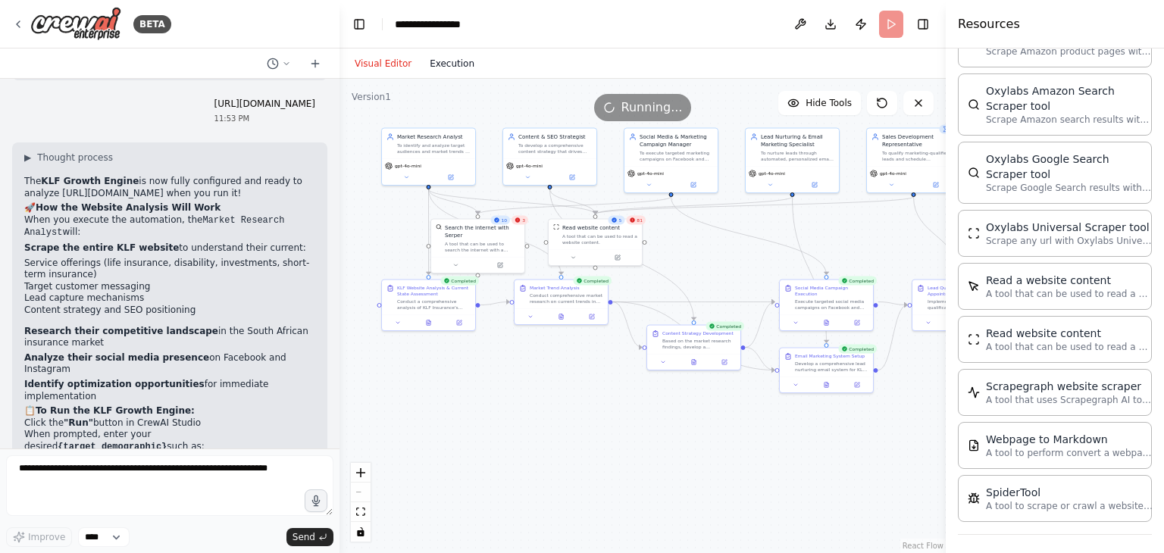
click at [431, 55] on button "Execution" at bounding box center [452, 64] width 63 height 18
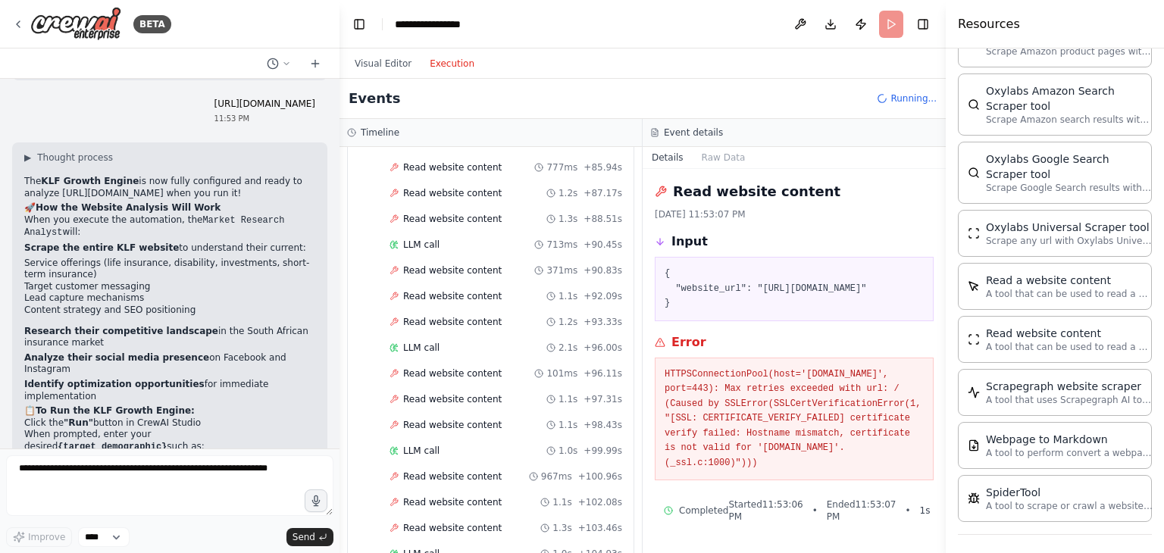
scroll to position [3107, 0]
drag, startPoint x: 622, startPoint y: 415, endPoint x: 627, endPoint y: 480, distance: 65.4
click at [627, 480] on div "▼ Market Research Analyst 5.22s (+138.00s) • 2 task s ▼ KLF Website Analysis & …" at bounding box center [491, 350] width 302 height 406
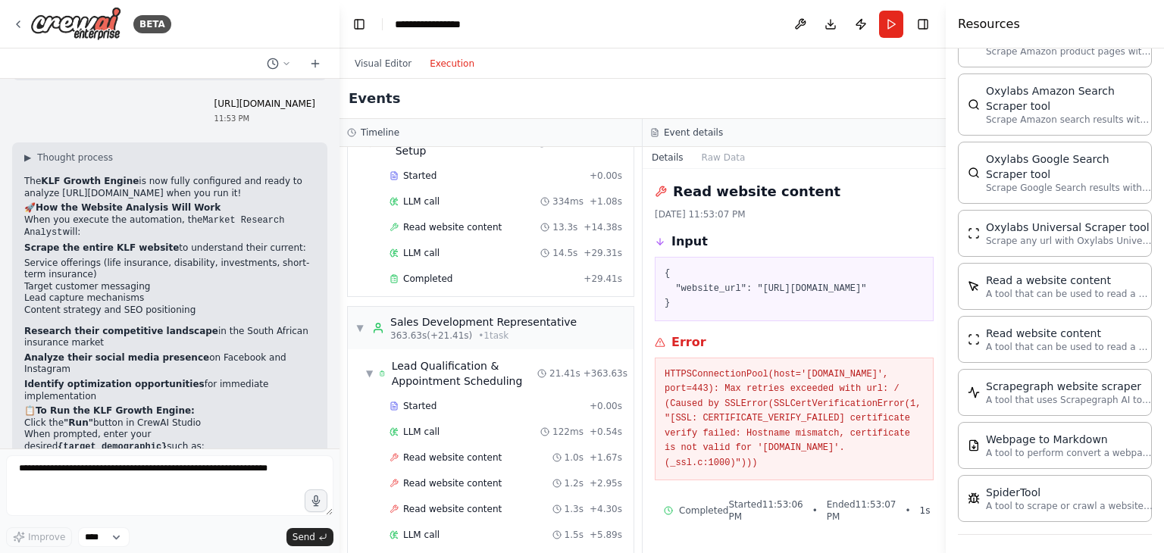
scroll to position [4521, 0]
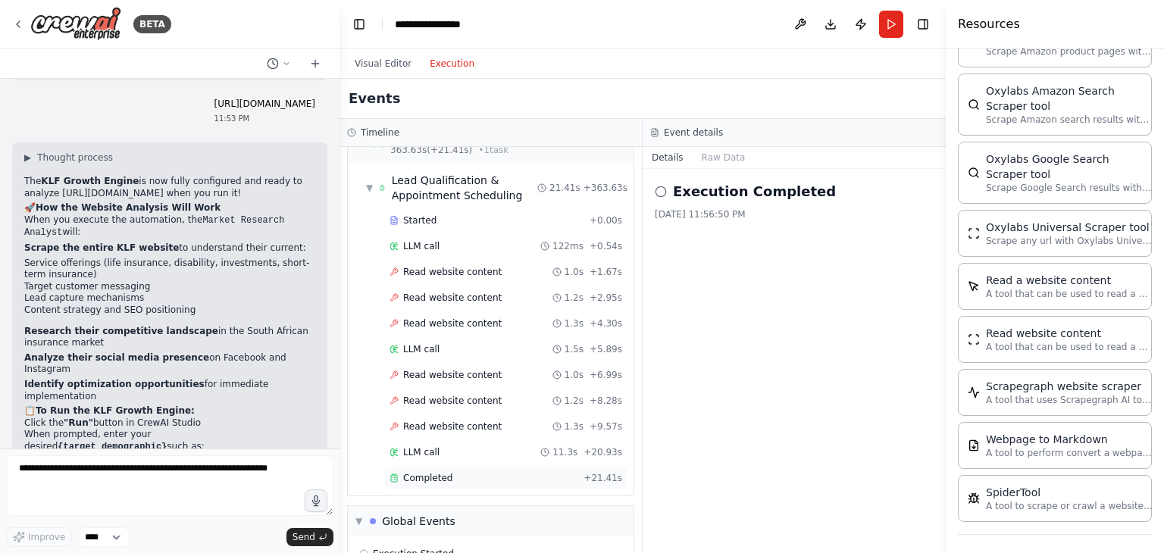
click at [512, 472] on div "Completed" at bounding box center [484, 478] width 188 height 12
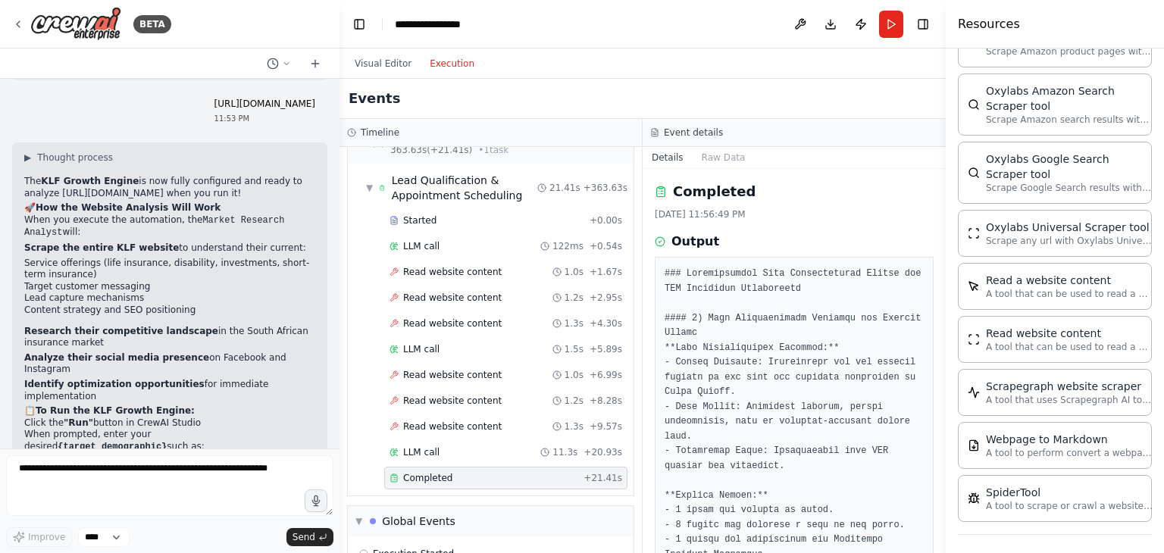
drag, startPoint x: 940, startPoint y: 197, endPoint x: 947, endPoint y: 283, distance: 85.9
click at [947, 283] on div "Resources Crew Task Agent Tools AI & Machine Learning File & Document Integrati…" at bounding box center [1055, 276] width 218 height 553
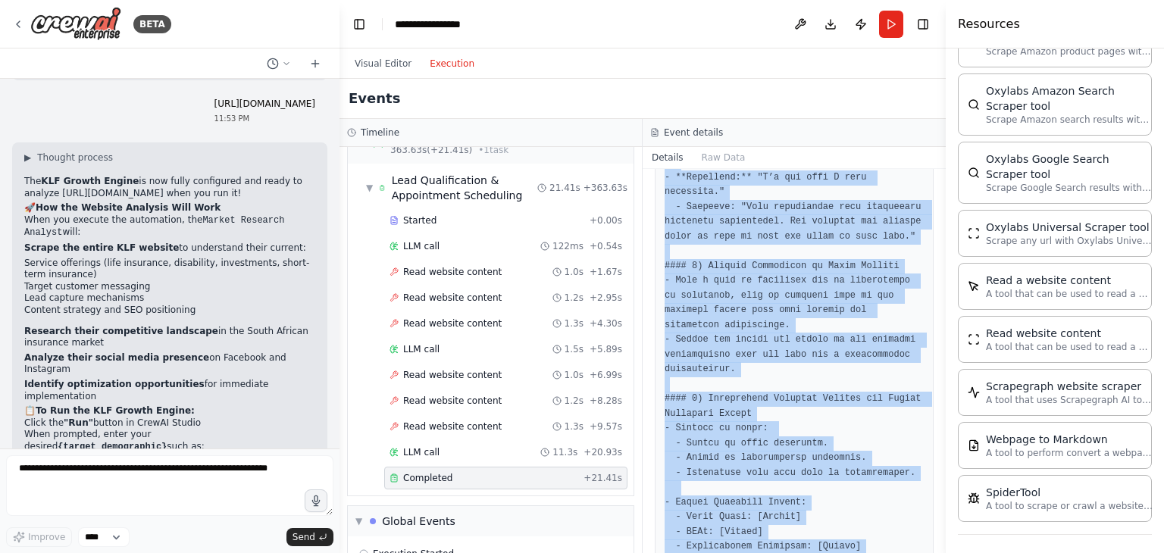
scroll to position [1520, 0]
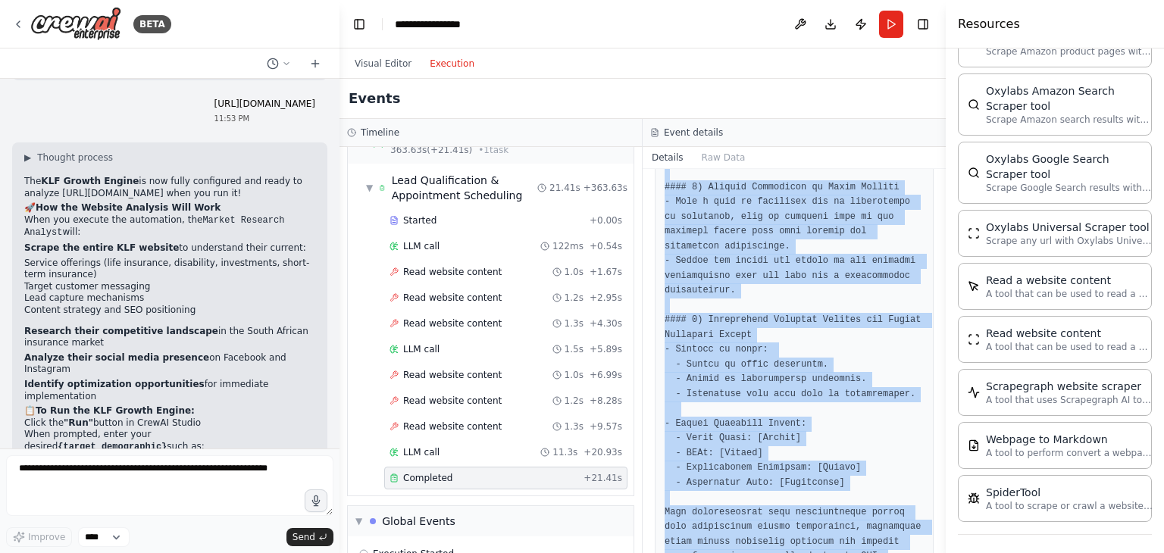
drag, startPoint x: 674, startPoint y: 177, endPoint x: 870, endPoint y: 528, distance: 402.8
copy pre "Thank you for downloading our Financial Security Checklist! We understand the u…"
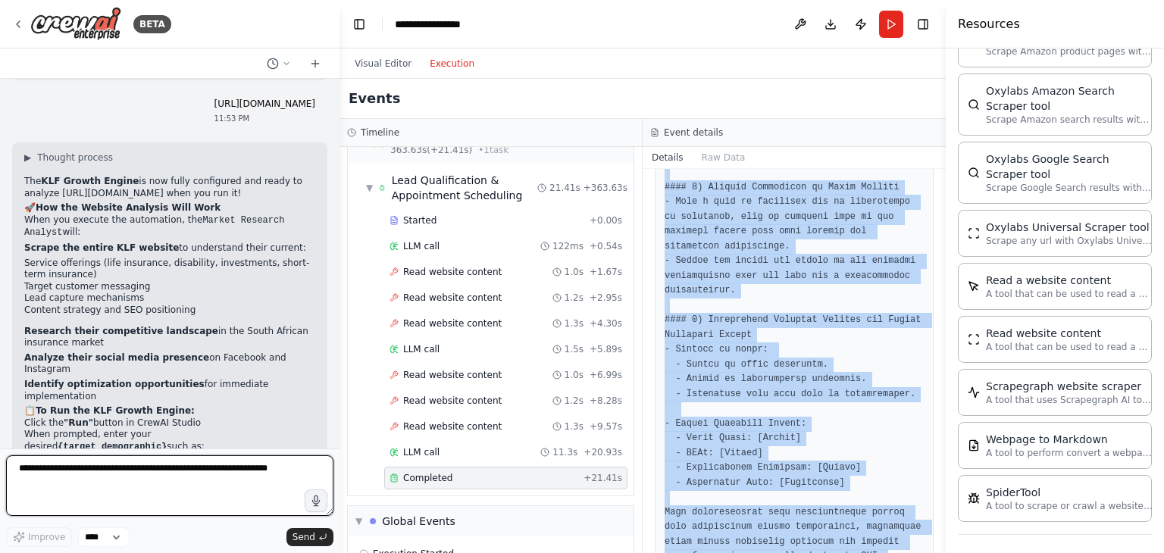
click at [52, 471] on textarea at bounding box center [169, 486] width 327 height 61
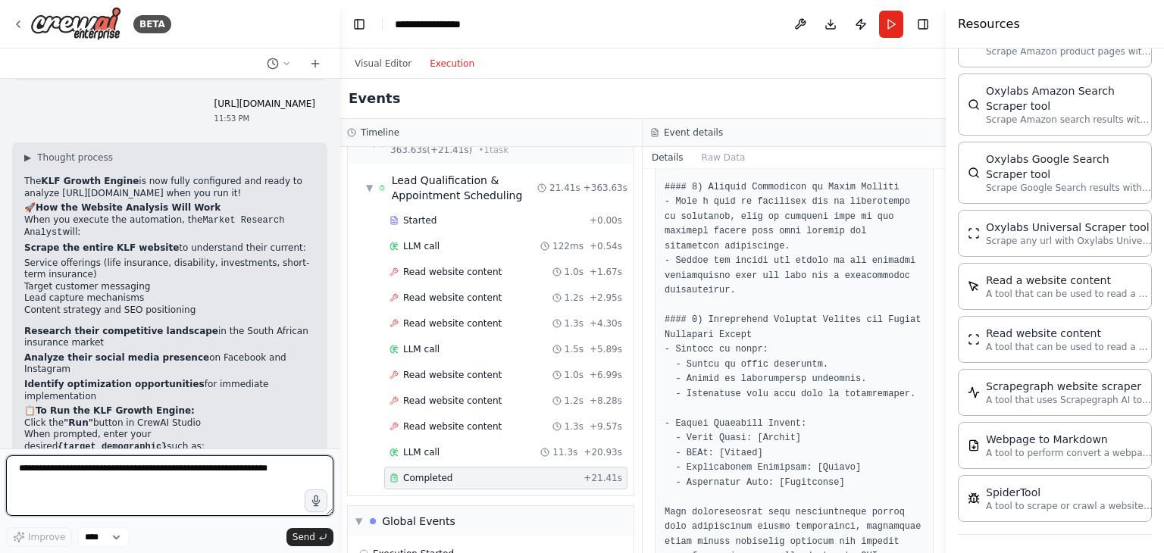
paste textarea "**********"
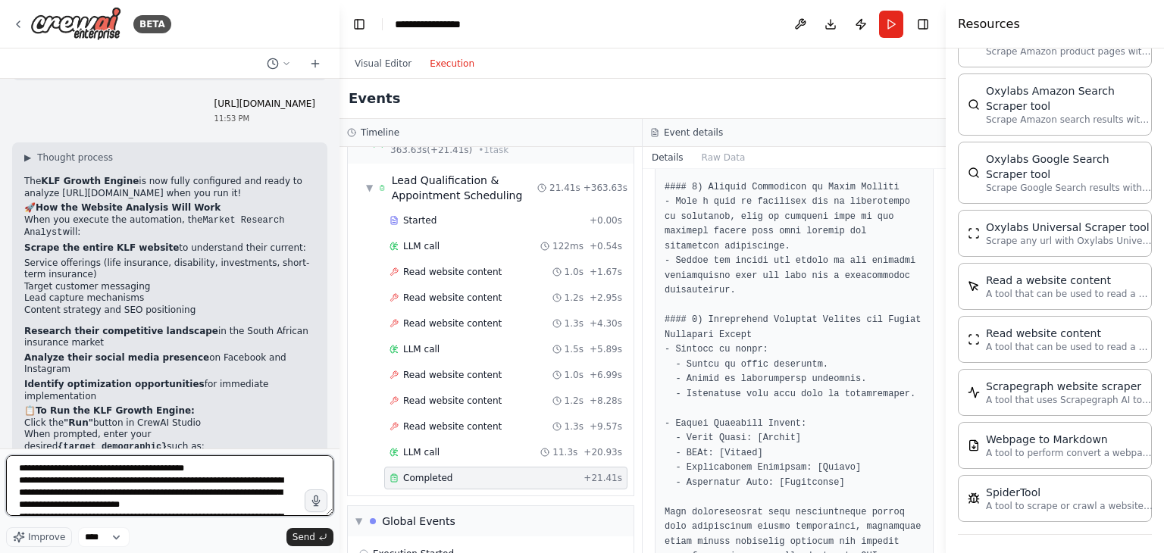
scroll to position [625, 0]
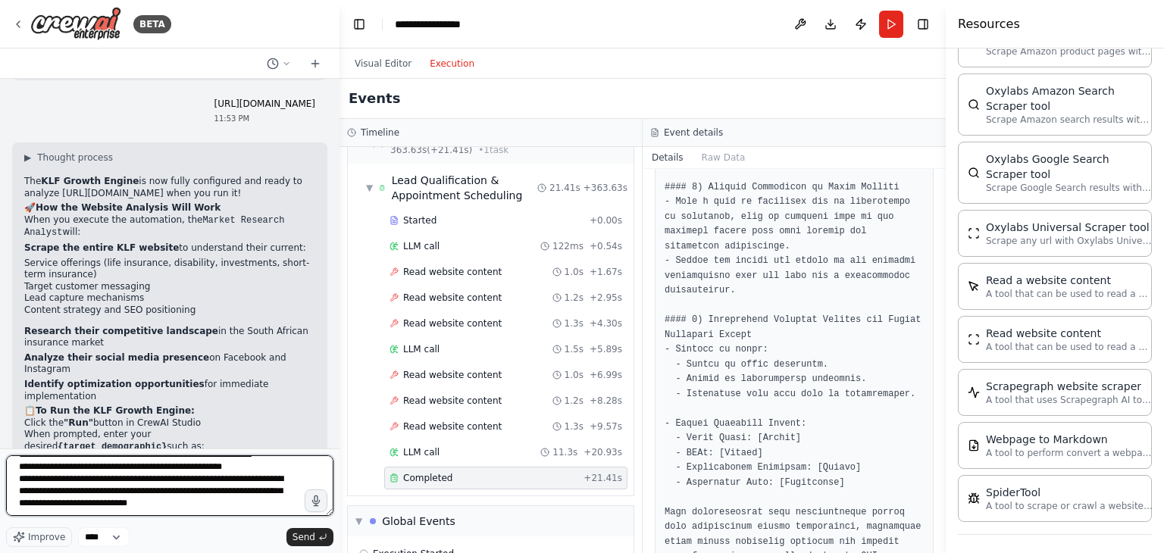
type textarea "**********"
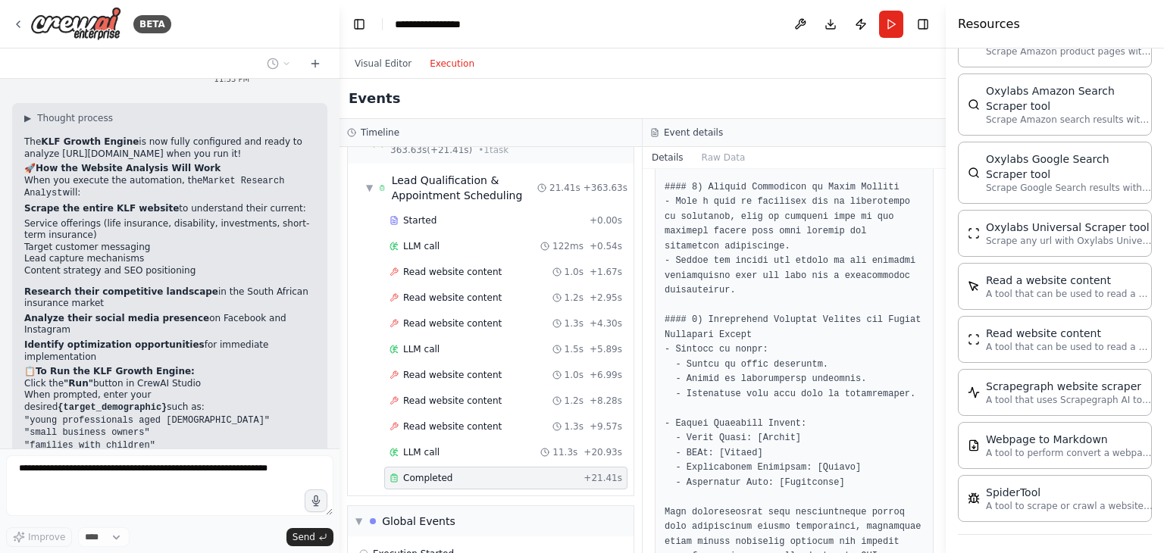
scroll to position [4881, 0]
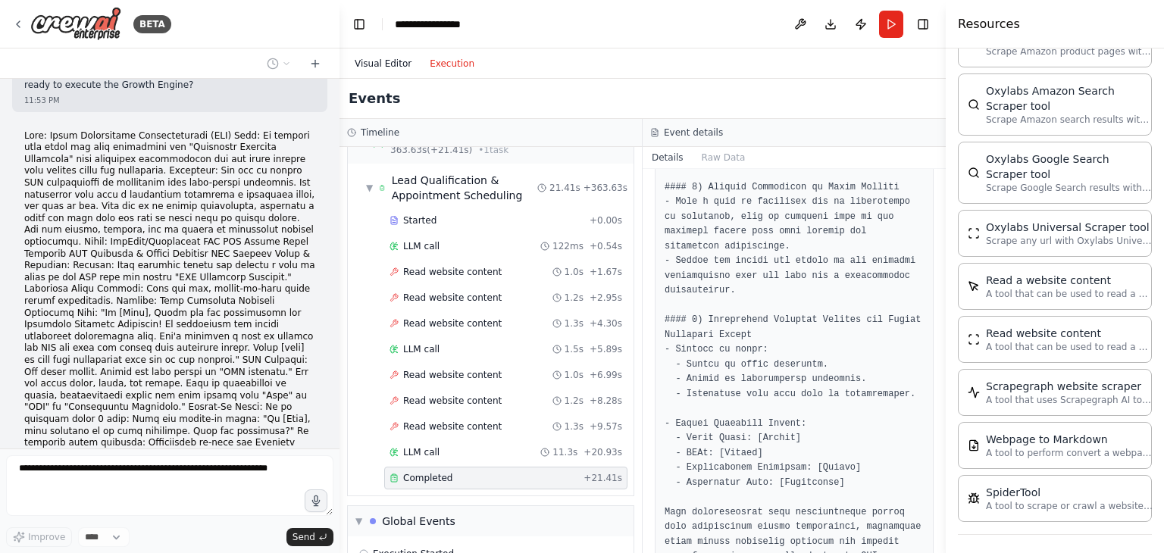
click at [359, 62] on button "Visual Editor" at bounding box center [383, 64] width 75 height 18
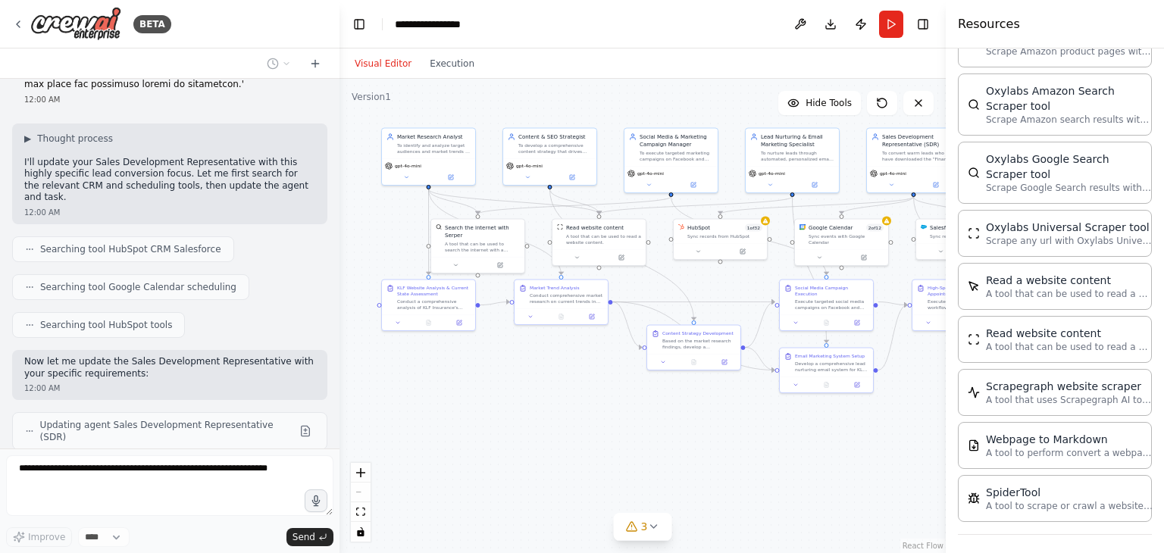
scroll to position [5513, 0]
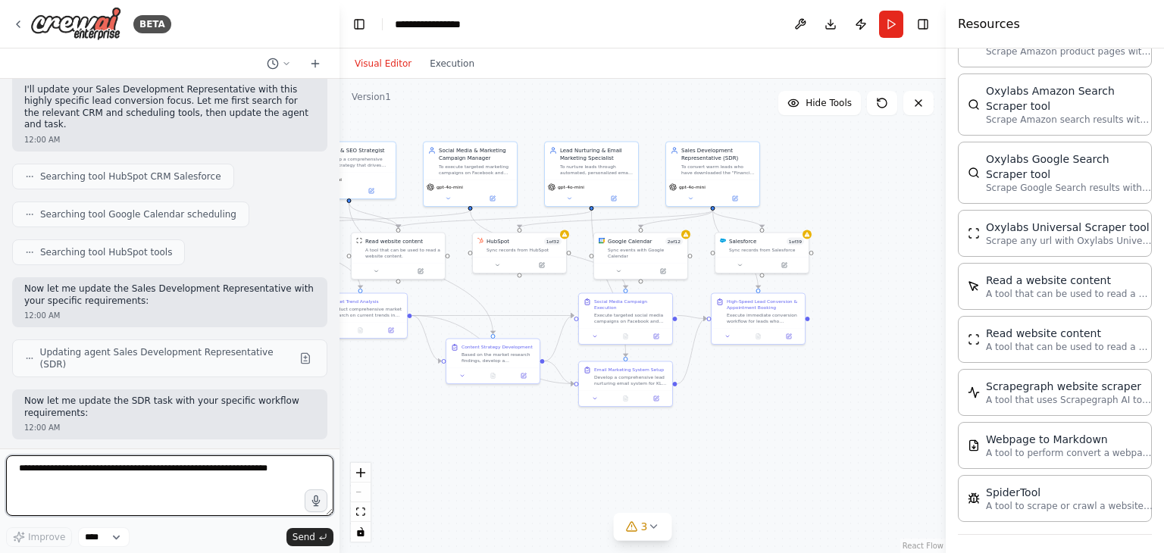
drag, startPoint x: 773, startPoint y: 445, endPoint x: 572, endPoint y: 459, distance: 201.3
click at [572, 459] on div ".deletable-edge-delete-btn { width: 20px; height: 20px; border: 0px solid #ffff…" at bounding box center [643, 316] width 606 height 474
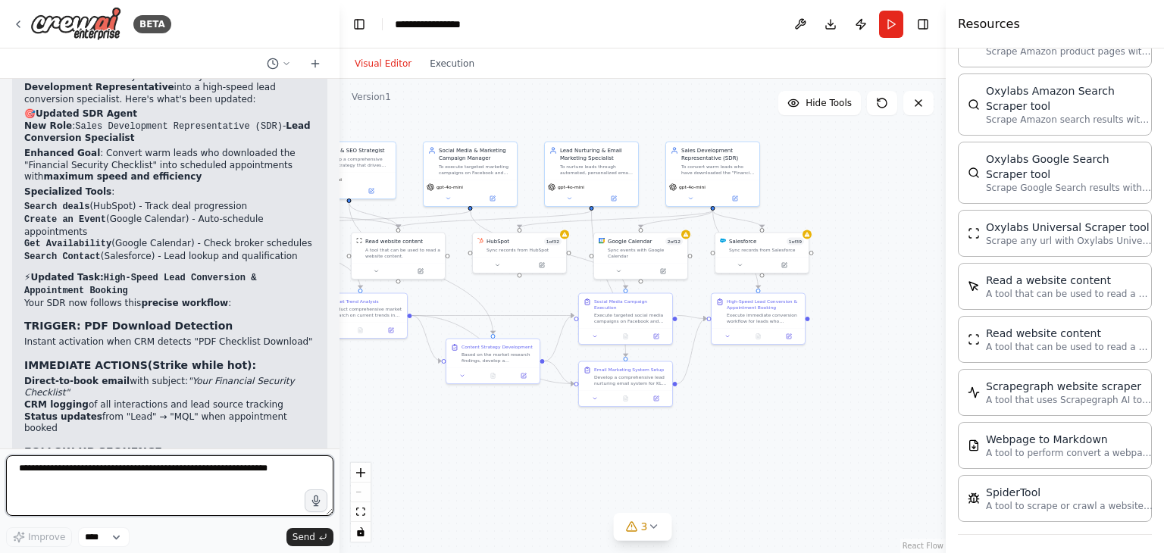
scroll to position [6201, 0]
